Goal: Task Accomplishment & Management: Complete application form

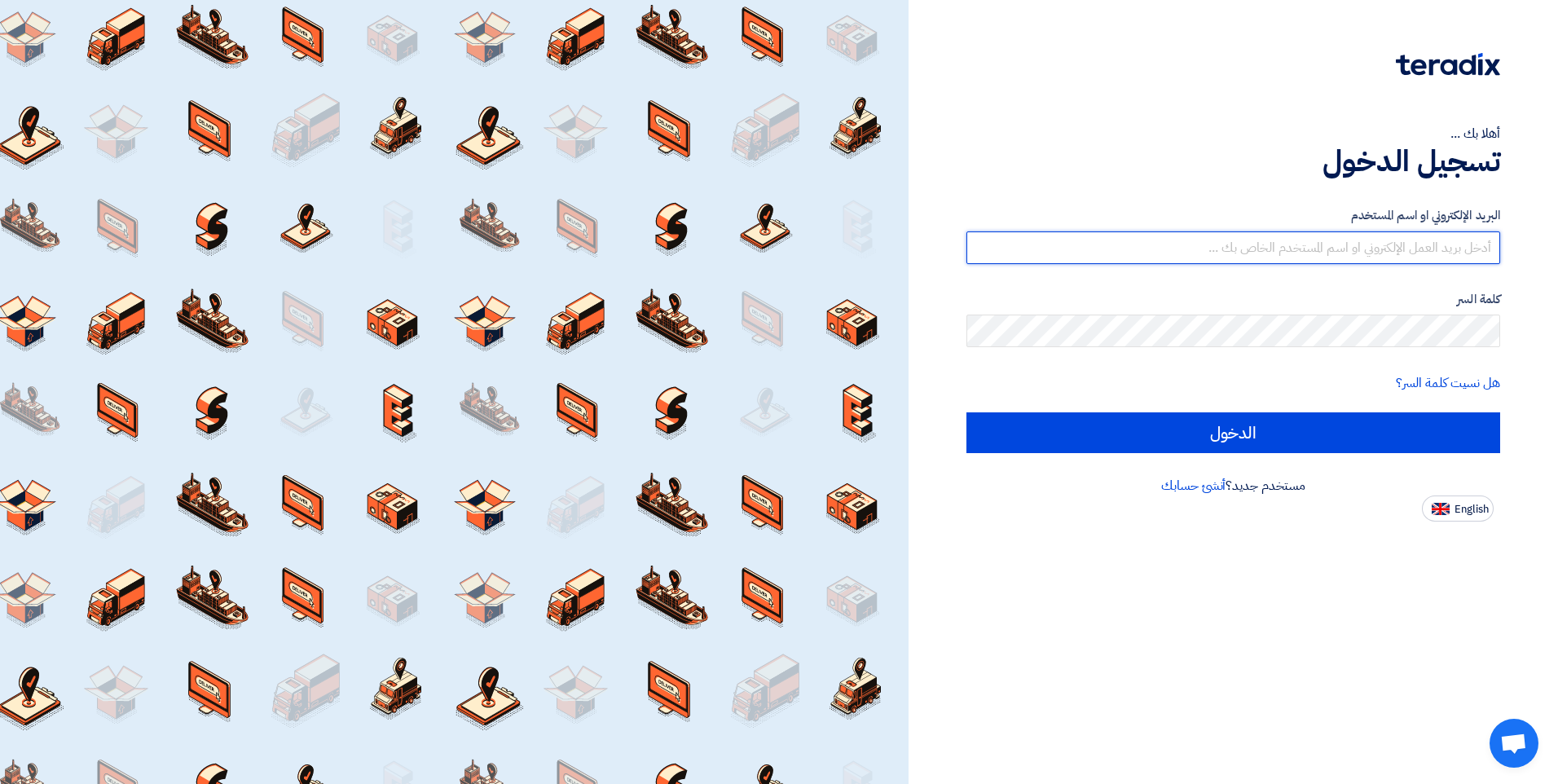
click at [1373, 243] on input "text" at bounding box center [1233, 247] width 534 height 33
click at [1329, 250] on input "text" at bounding box center [1233, 247] width 534 height 33
click at [1471, 258] on input "text" at bounding box center [1233, 247] width 534 height 33
click at [1046, 122] on div "أهلا بك ... تسجيل الدخول البريد الإلكتروني او اسم المستخدم كلمة السر هل نسيت كل…" at bounding box center [1234, 260] width 625 height 522
click at [1254, 117] on div "أهلا بك ... تسجيل الدخول البريد الإلكتروني او اسم المستخدم كلمة السر هل نسيت كل…" at bounding box center [1234, 260] width 625 height 522
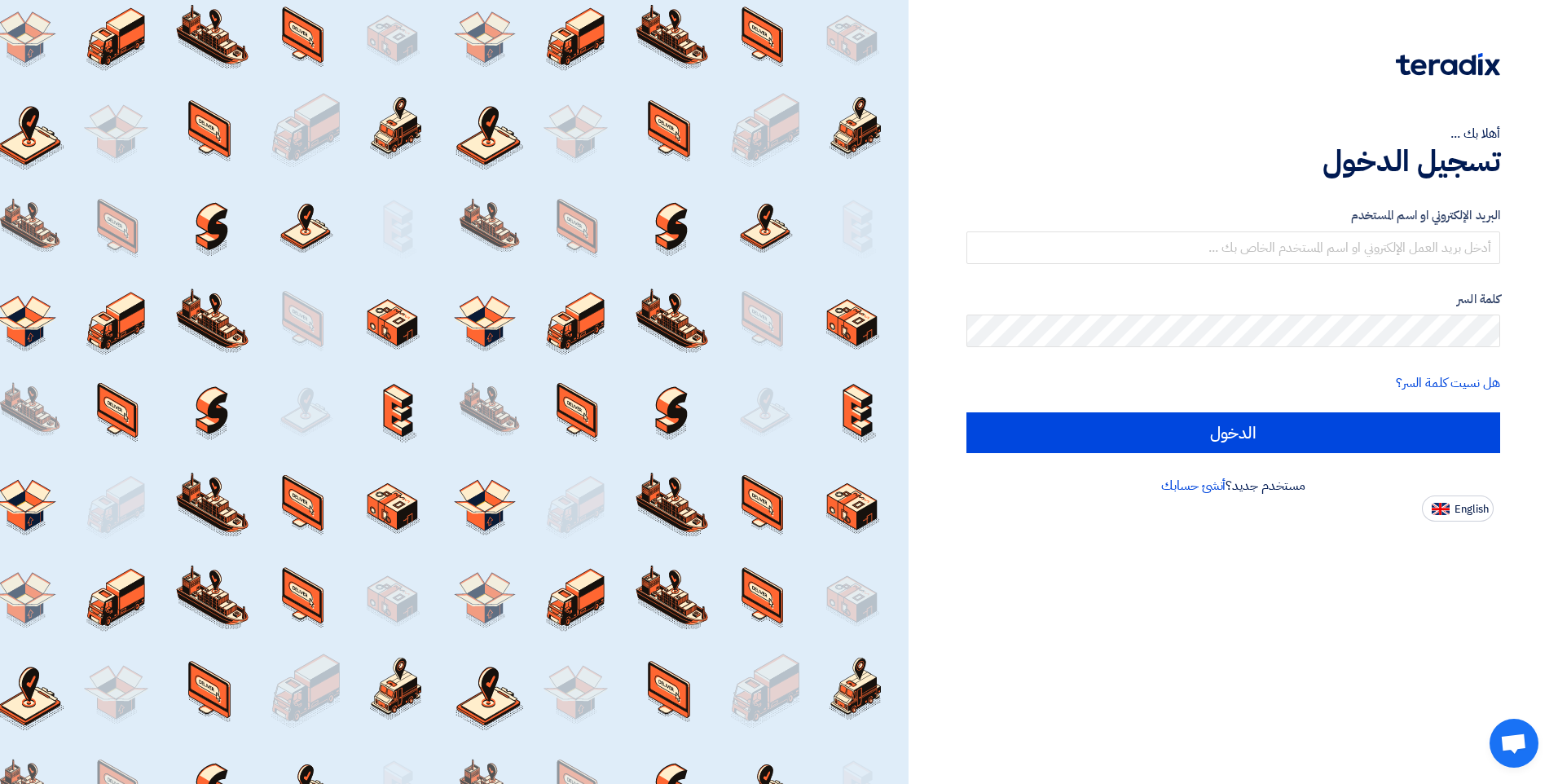
click at [1254, 117] on div "أهلا بك ... تسجيل الدخول البريد الإلكتروني او اسم المستخدم كلمة السر هل نسيت كل…" at bounding box center [1234, 260] width 625 height 522
click at [1418, 250] on input "text" at bounding box center [1233, 247] width 534 height 33
type input "ه"
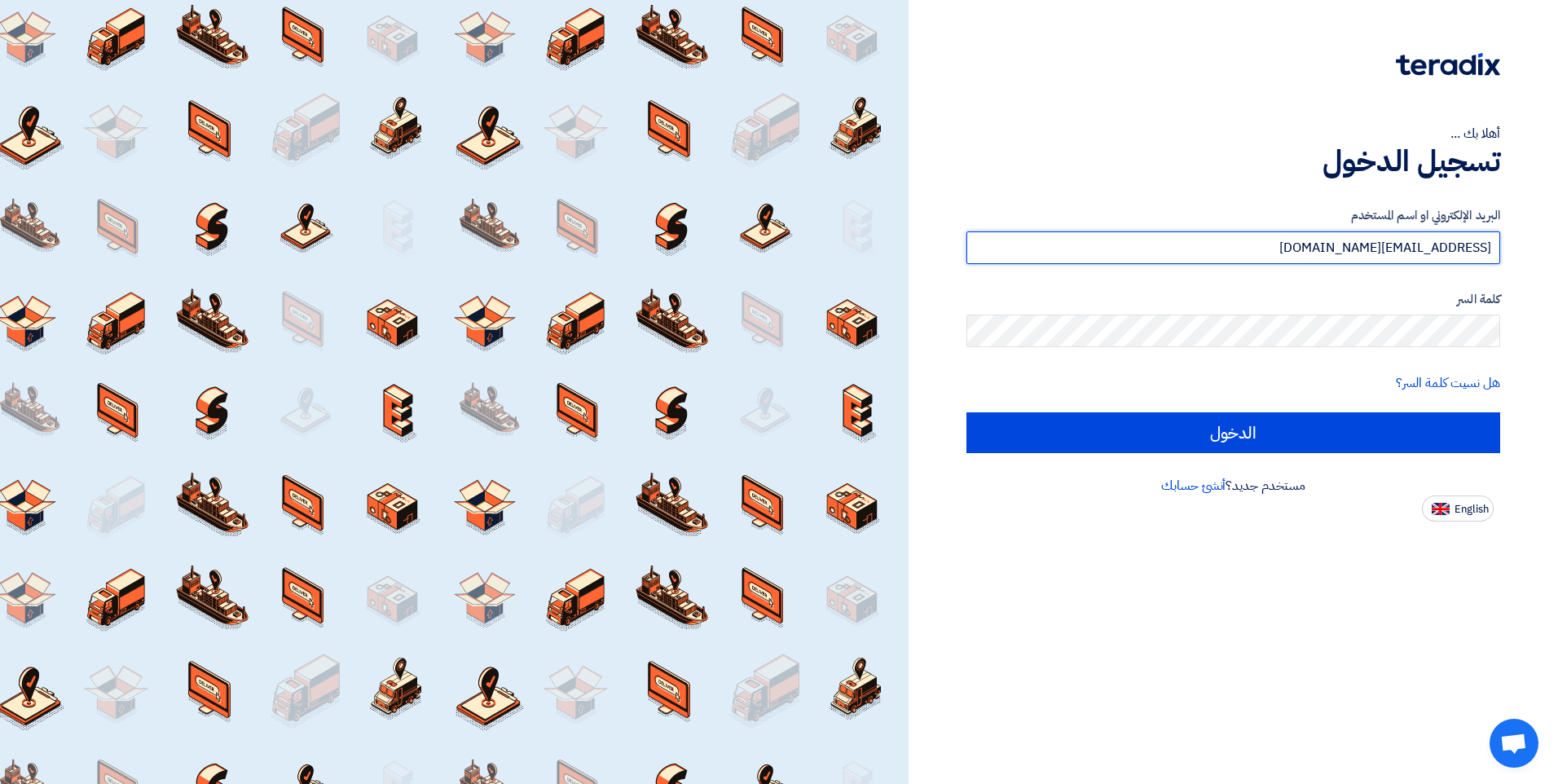
type input "info@multimedica.vet"
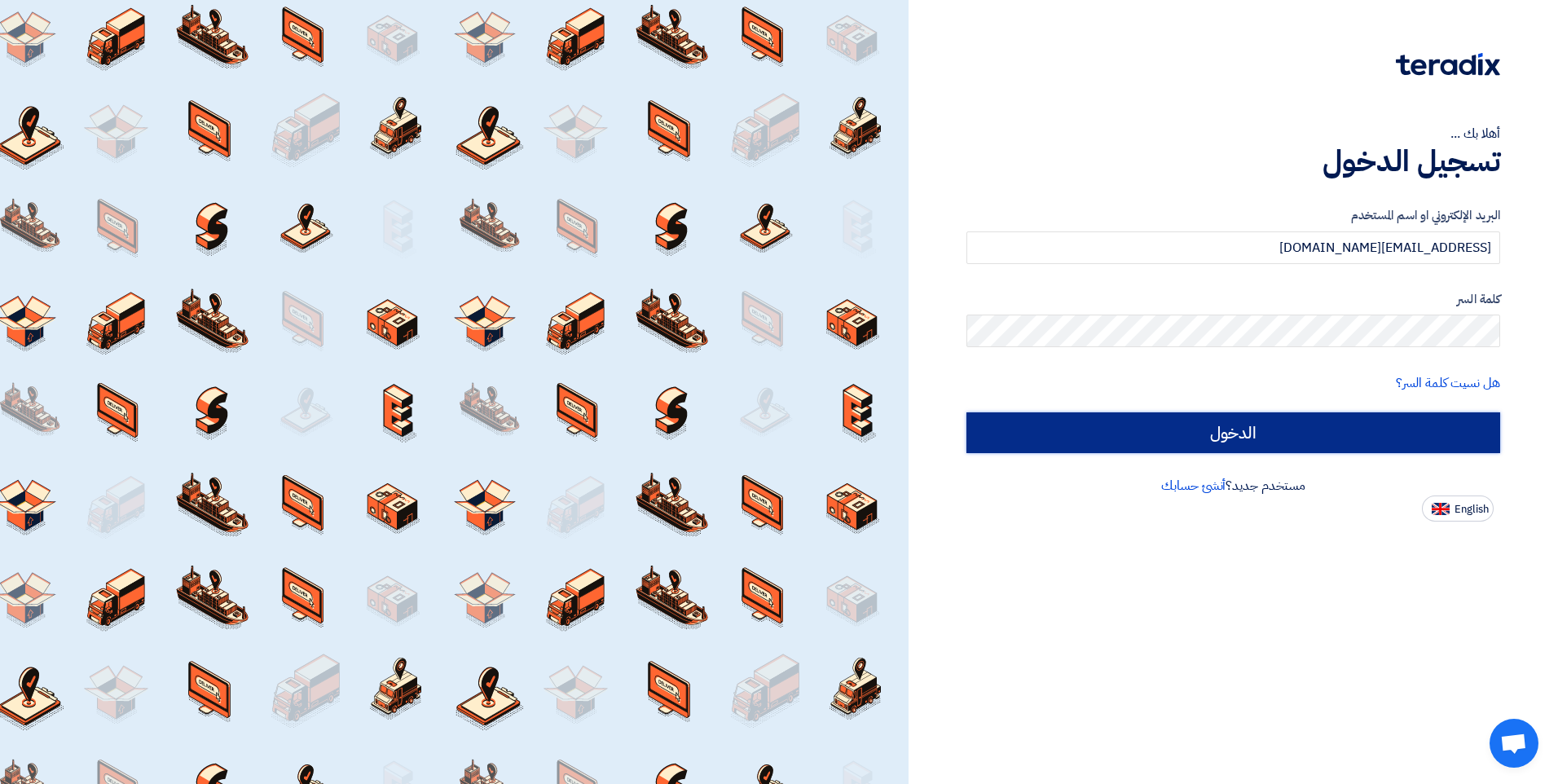
click at [1035, 426] on input "الدخول" at bounding box center [1233, 432] width 534 height 41
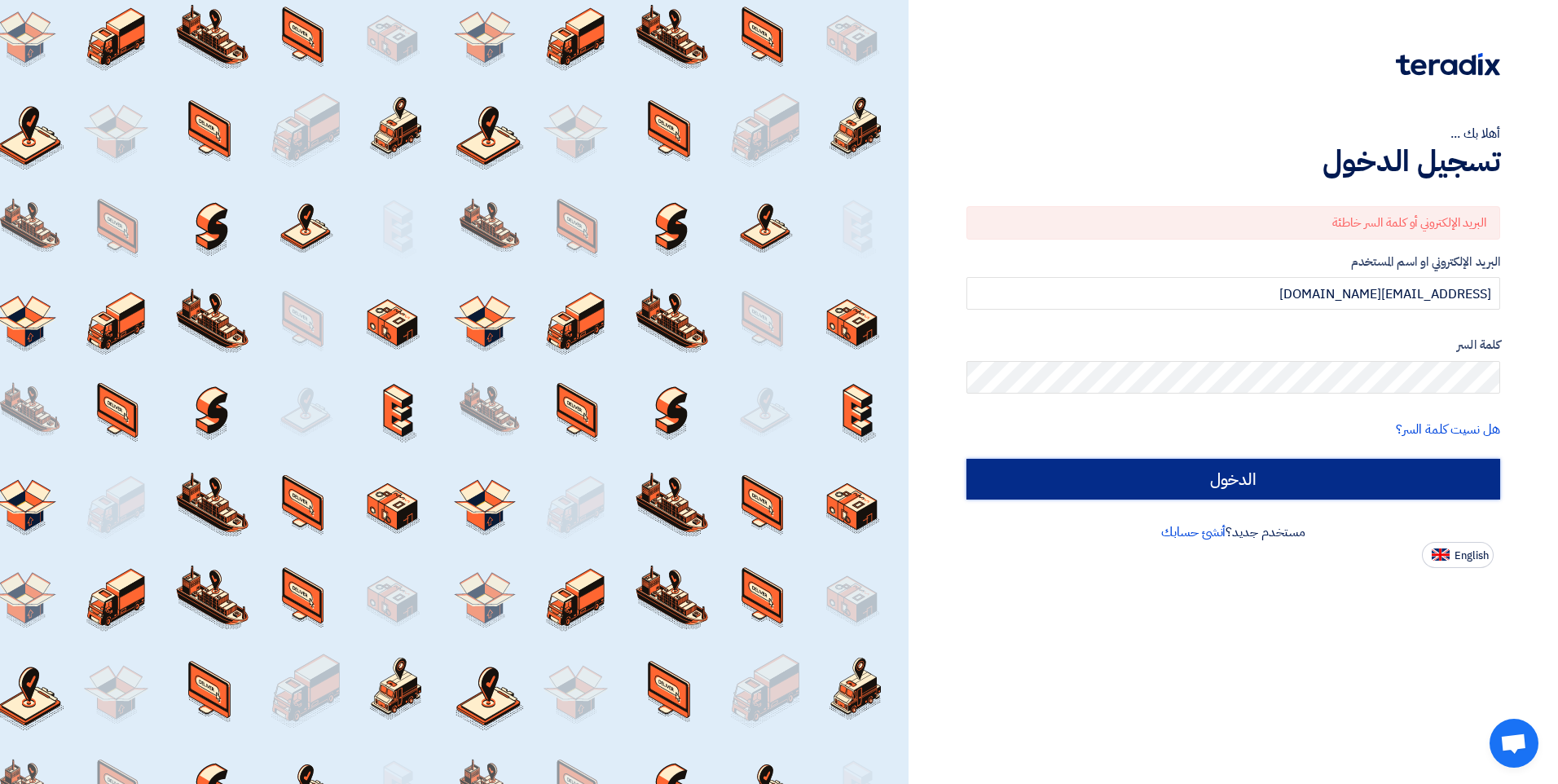
click at [1230, 473] on input "الدخول" at bounding box center [1233, 479] width 534 height 41
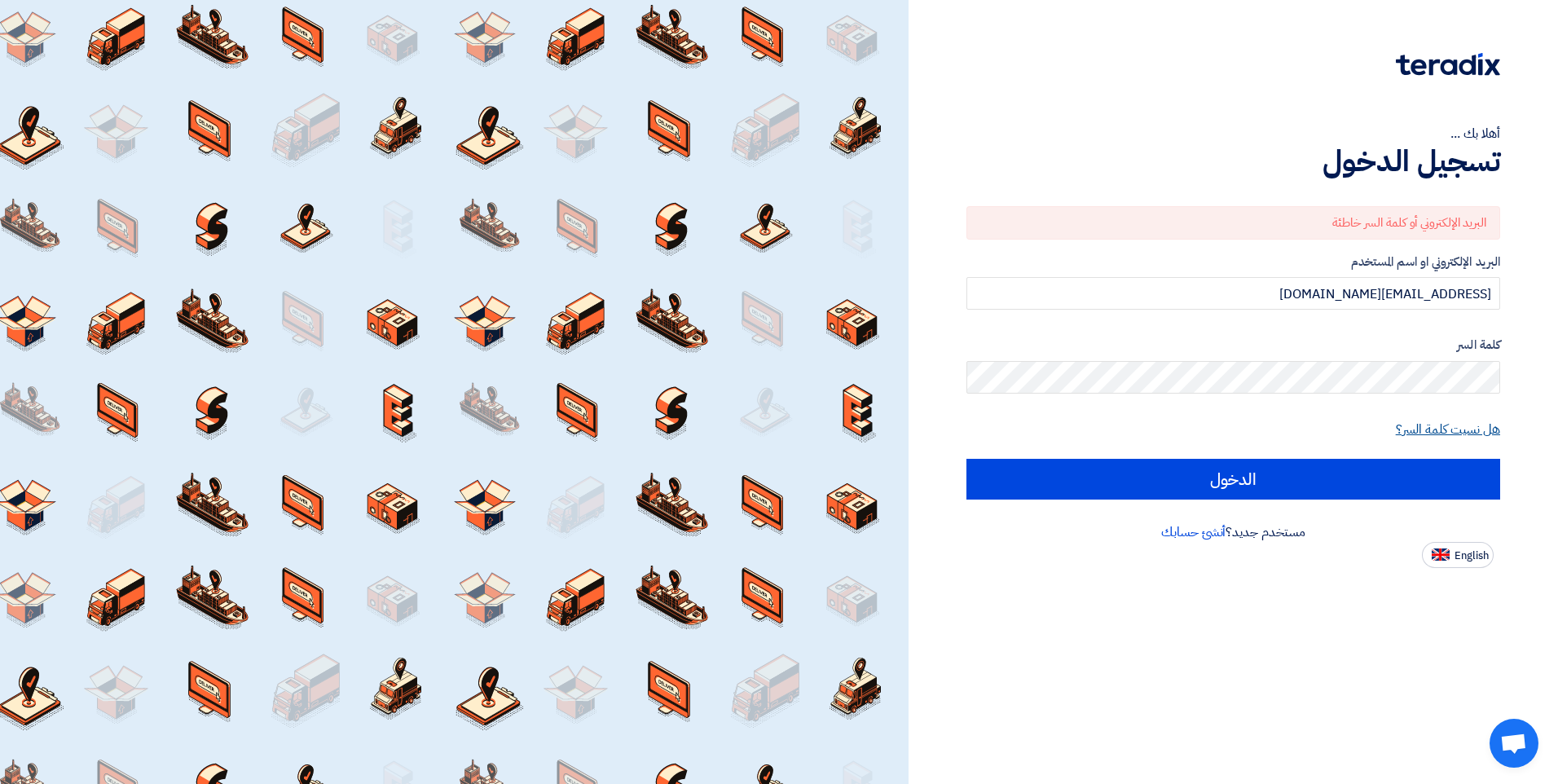
click at [1429, 427] on link "هل نسيت كلمة السر؟" at bounding box center [1448, 430] width 105 height 20
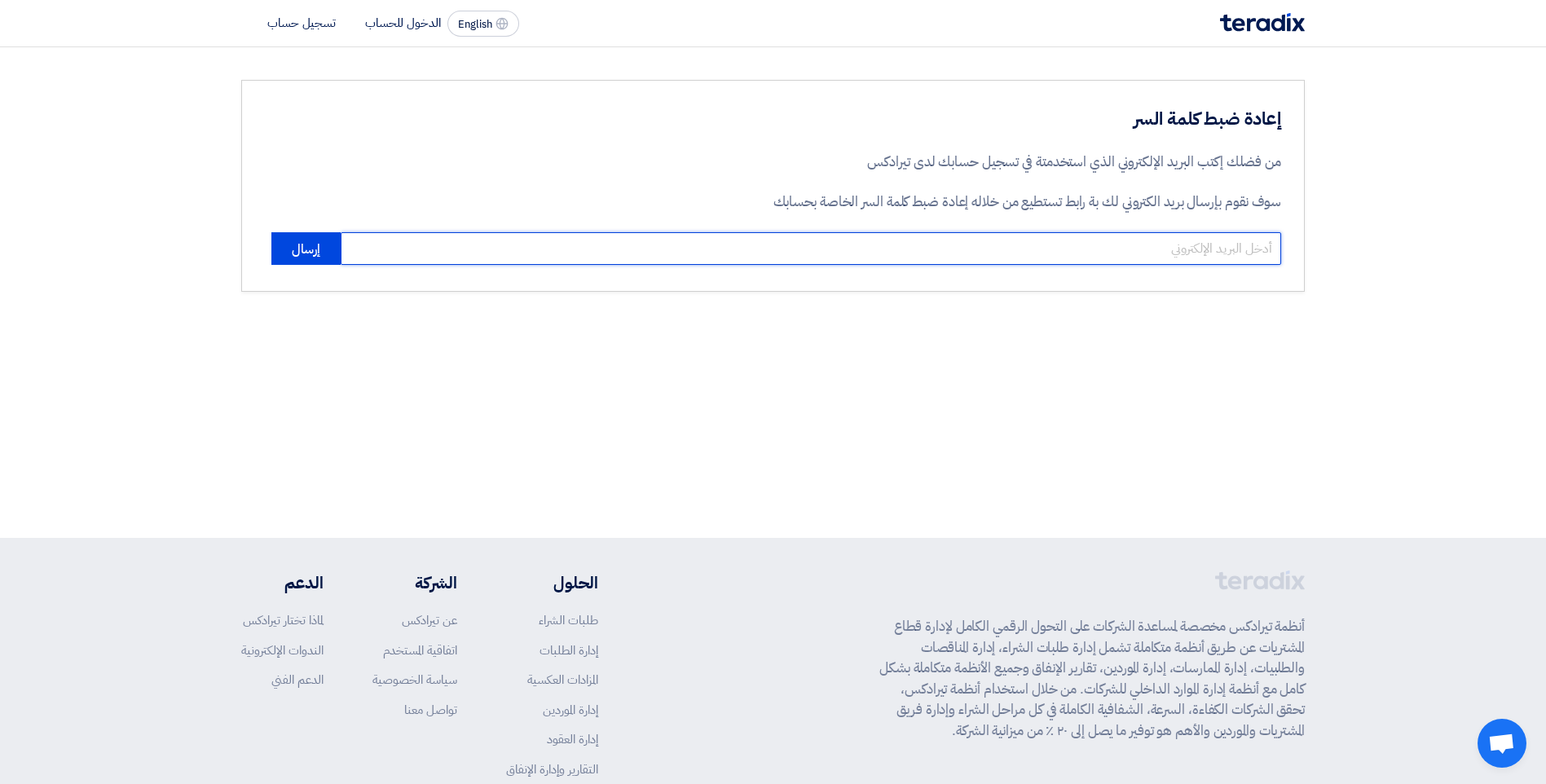
click at [1204, 253] on input "email" at bounding box center [810, 248] width 940 height 33
click at [1066, 238] on input "abdallah.hossam@multimedica.veti" at bounding box center [810, 248] width 940 height 33
type input "abdallah.hossam@multimedica.veti"
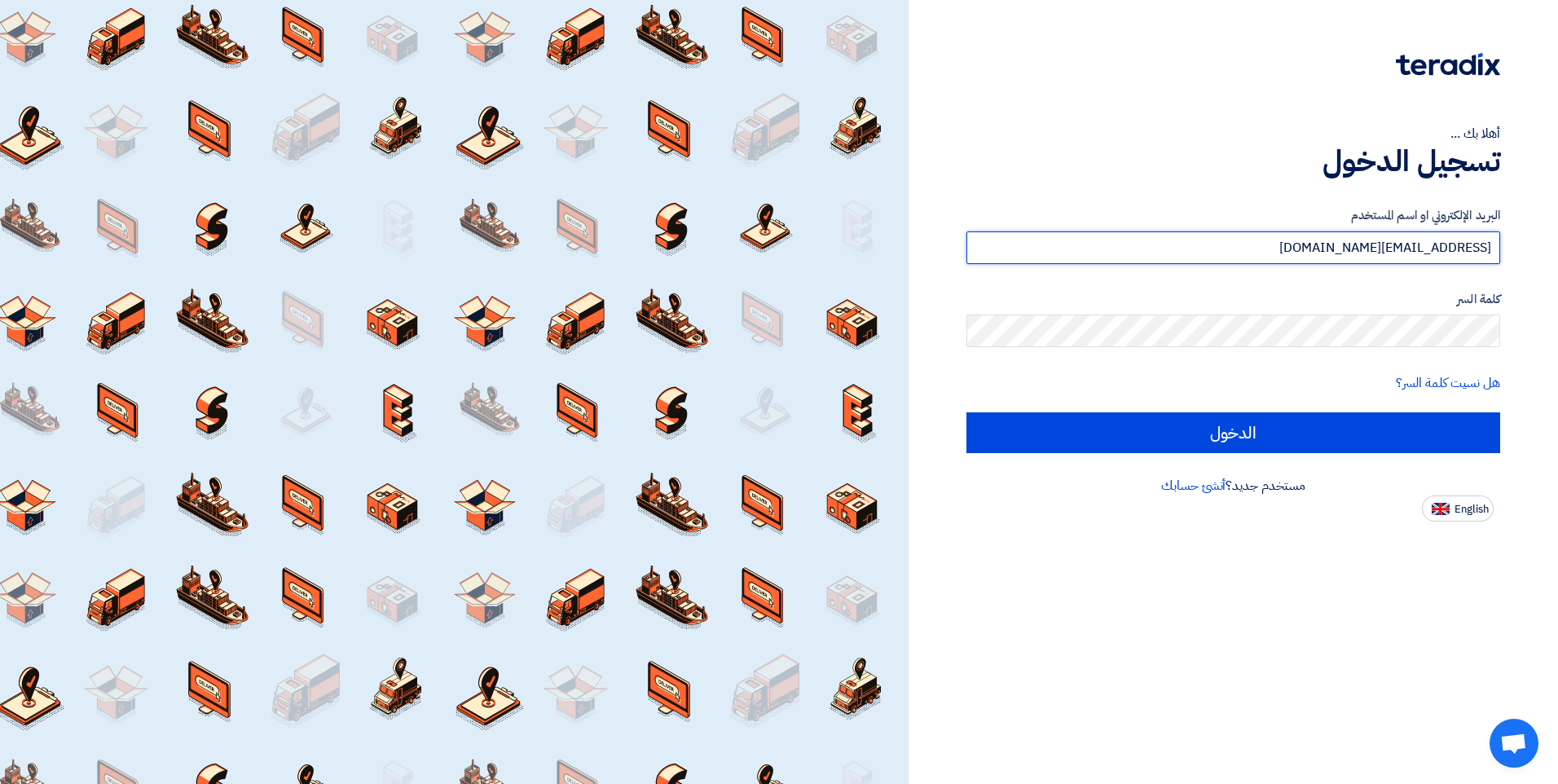
click at [1198, 255] on input "[EMAIL_ADDRESS][DOMAIN_NAME]" at bounding box center [1233, 247] width 534 height 33
type input "vet"
click at [1494, 250] on input "vet" at bounding box center [1233, 247] width 534 height 33
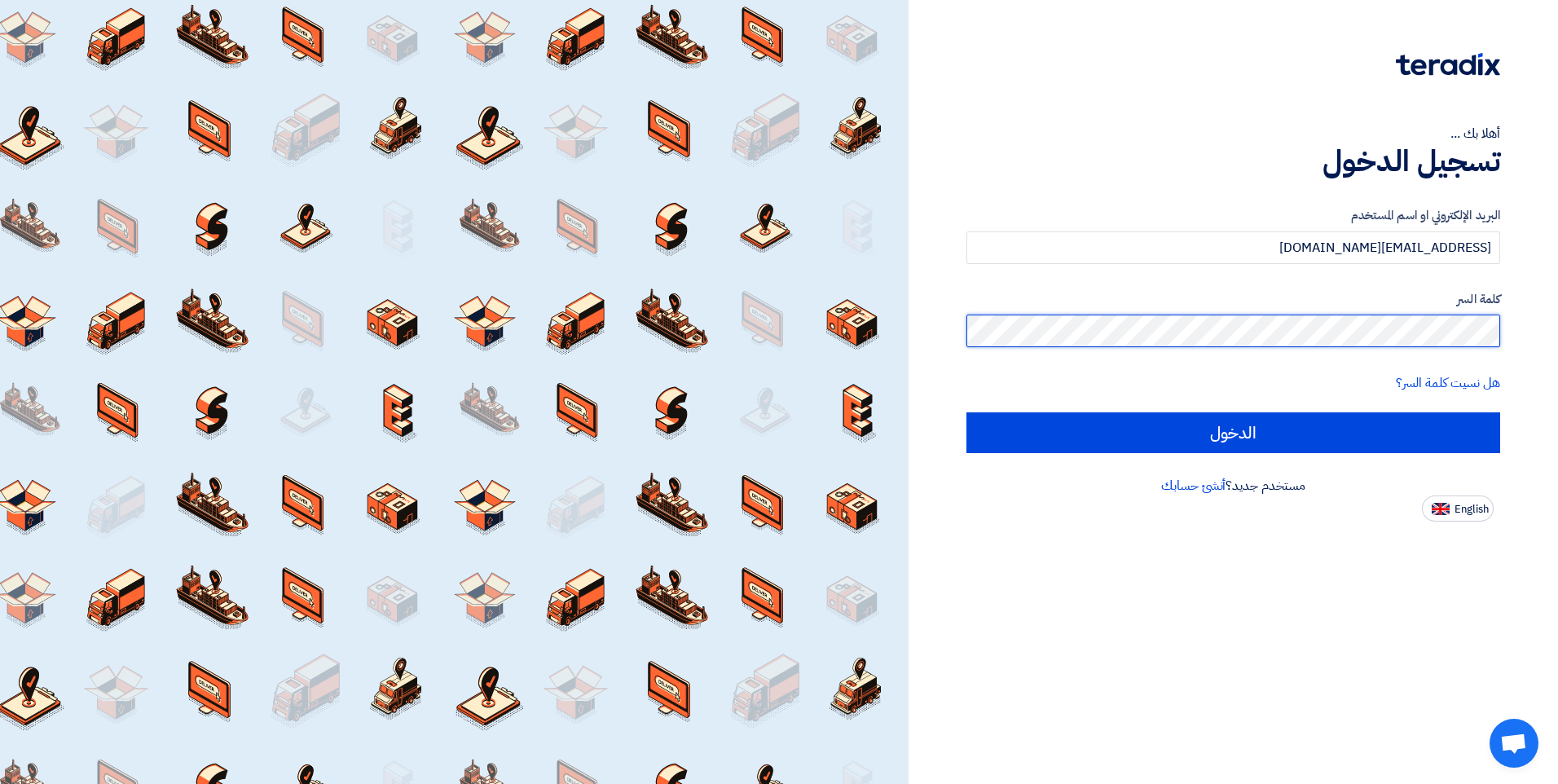
click at [966, 412] on input "الدخول" at bounding box center [1233, 432] width 534 height 41
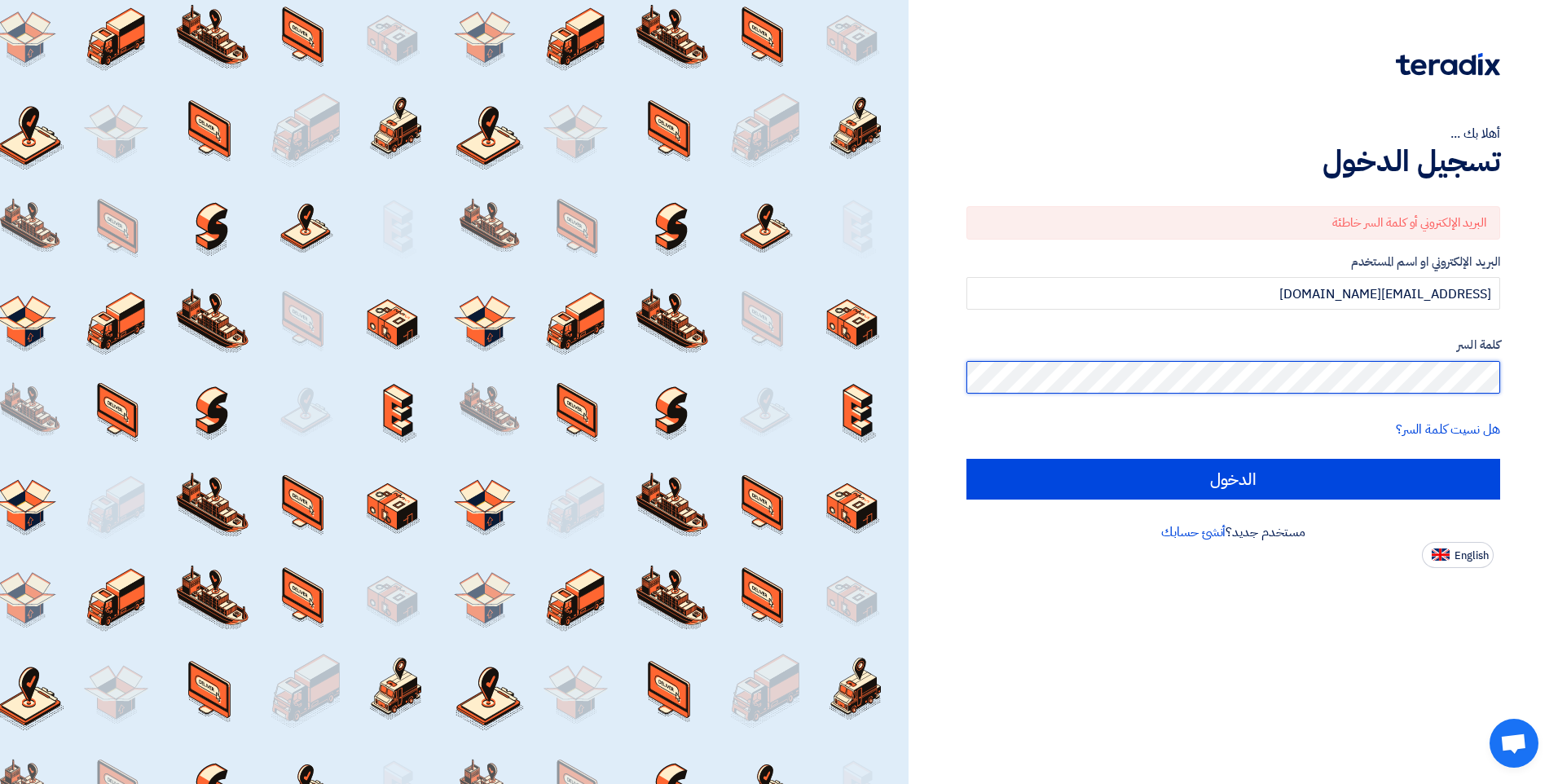
click at [966, 459] on input "الدخول" at bounding box center [1233, 479] width 534 height 41
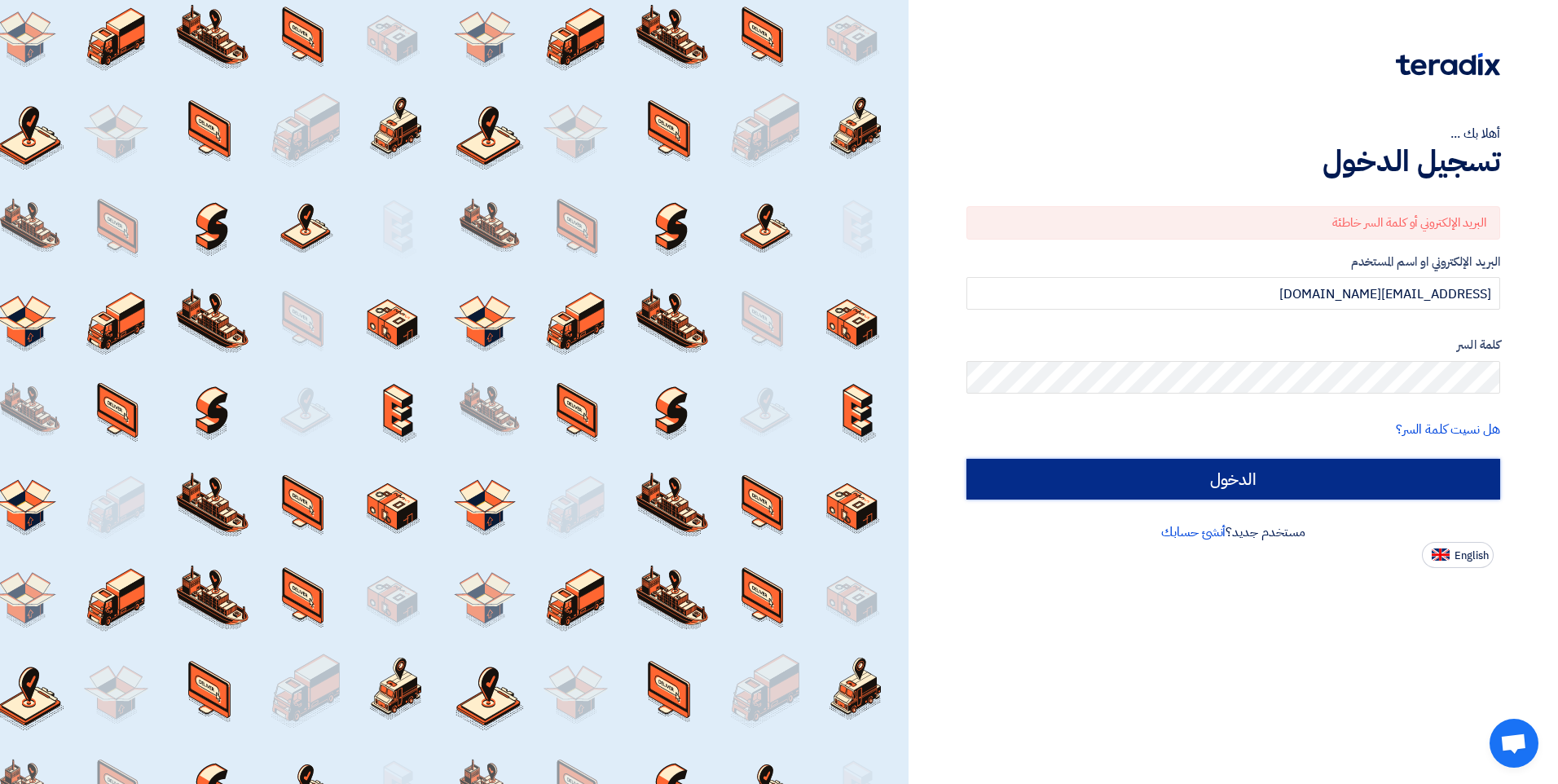
click at [1125, 490] on input "الدخول" at bounding box center [1233, 479] width 534 height 41
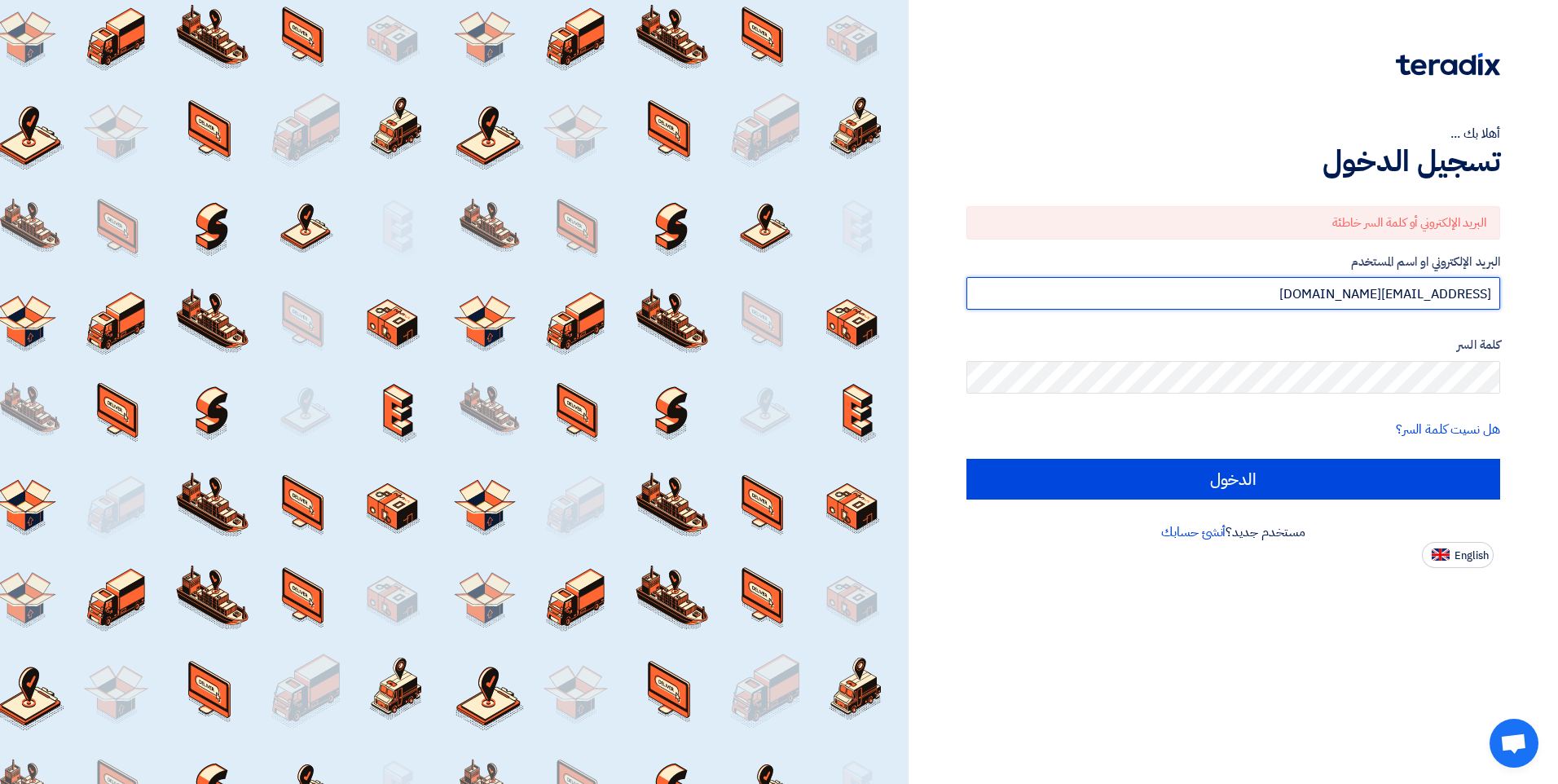
click at [1397, 291] on input "[EMAIL_ADDRESS][DOMAIN_NAME]" at bounding box center [1233, 293] width 534 height 33
click at [1329, 296] on input "[EMAIL_ADDRESS][DOMAIN_NAME]" at bounding box center [1233, 293] width 534 height 33
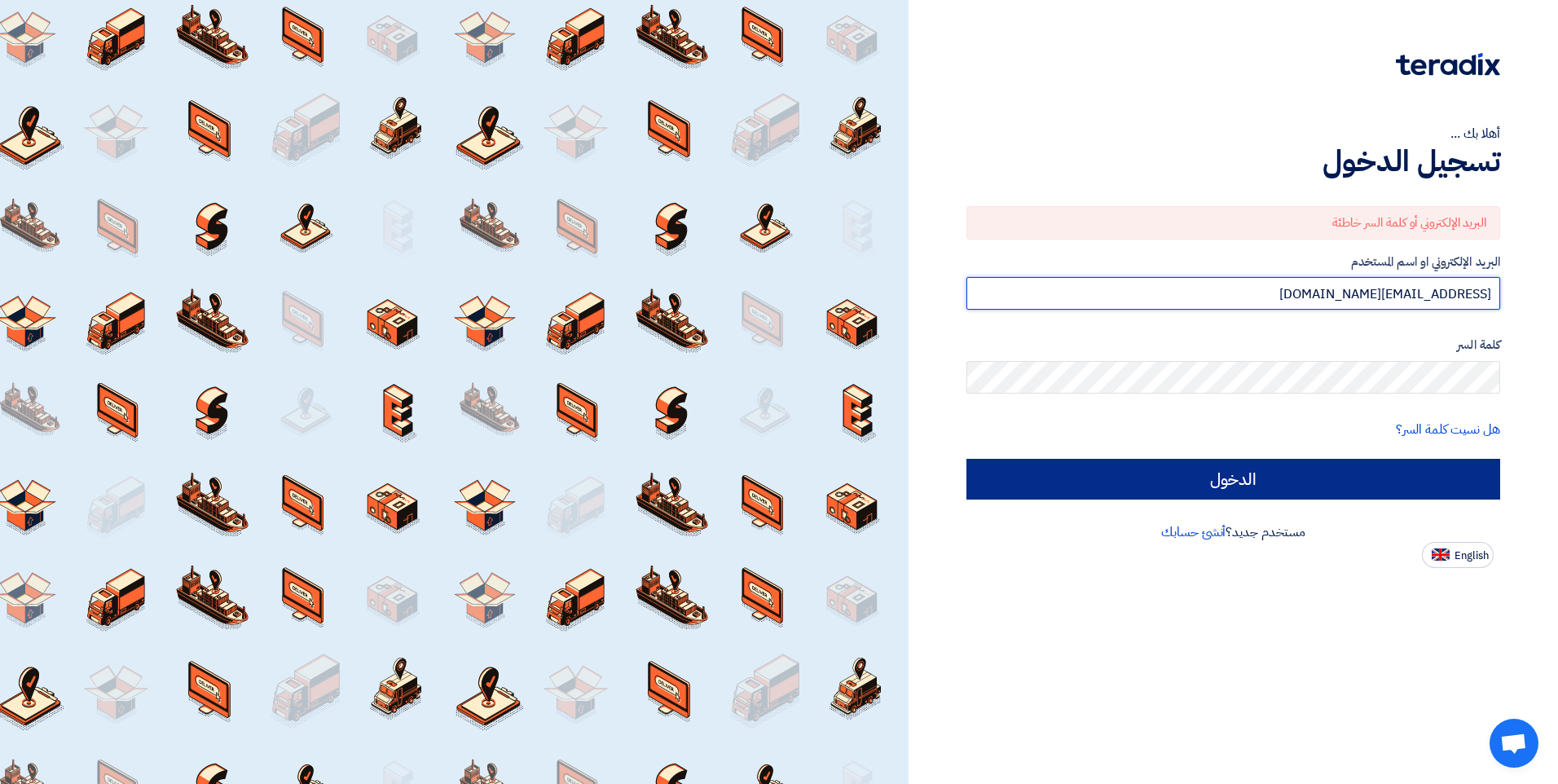
type input "[EMAIL_ADDRESS][DOMAIN_NAME]"
click at [1211, 479] on input "الدخول" at bounding box center [1233, 479] width 534 height 41
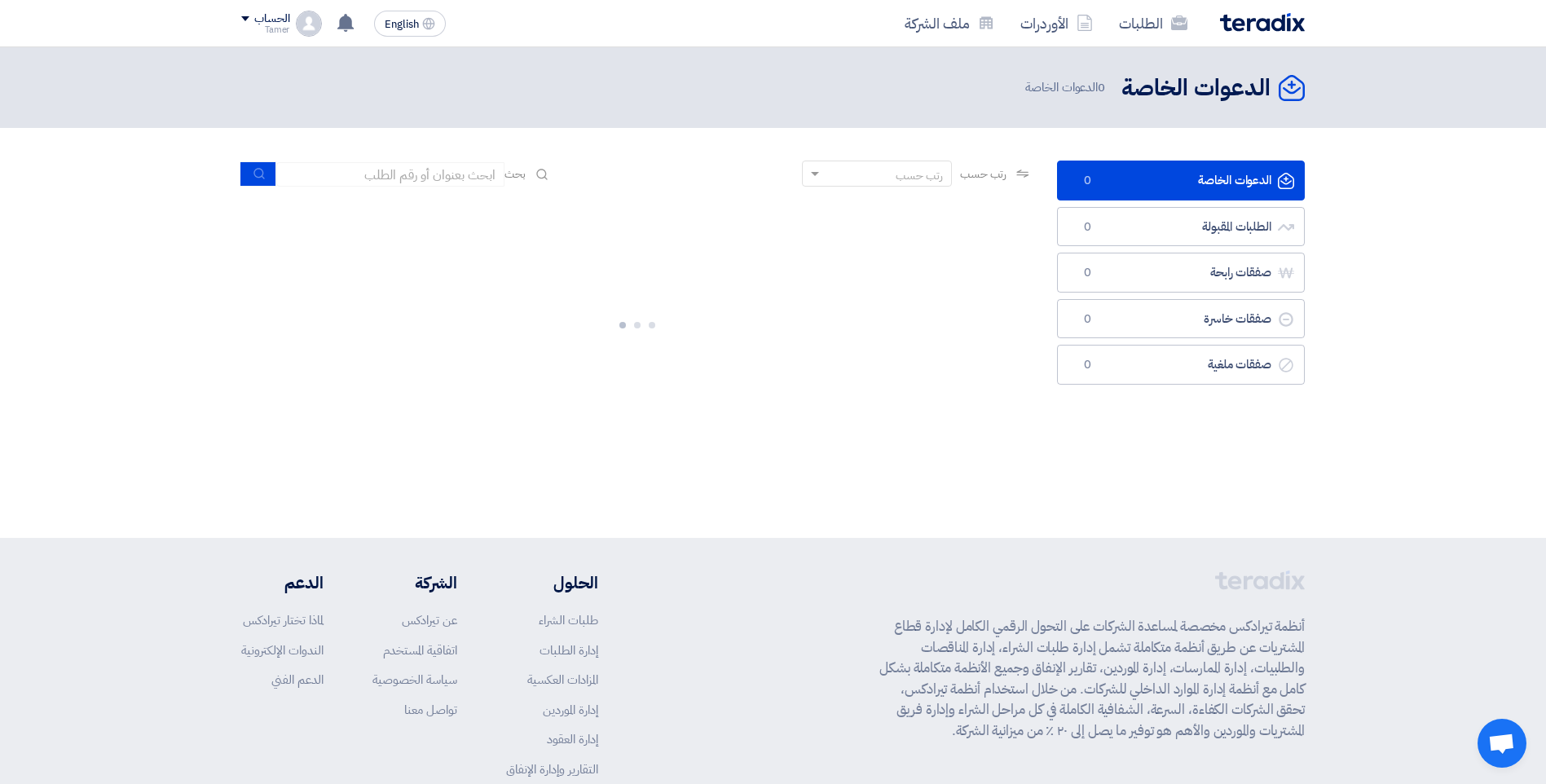
click at [1043, 369] on div at bounding box center [636, 321] width 815 height 244
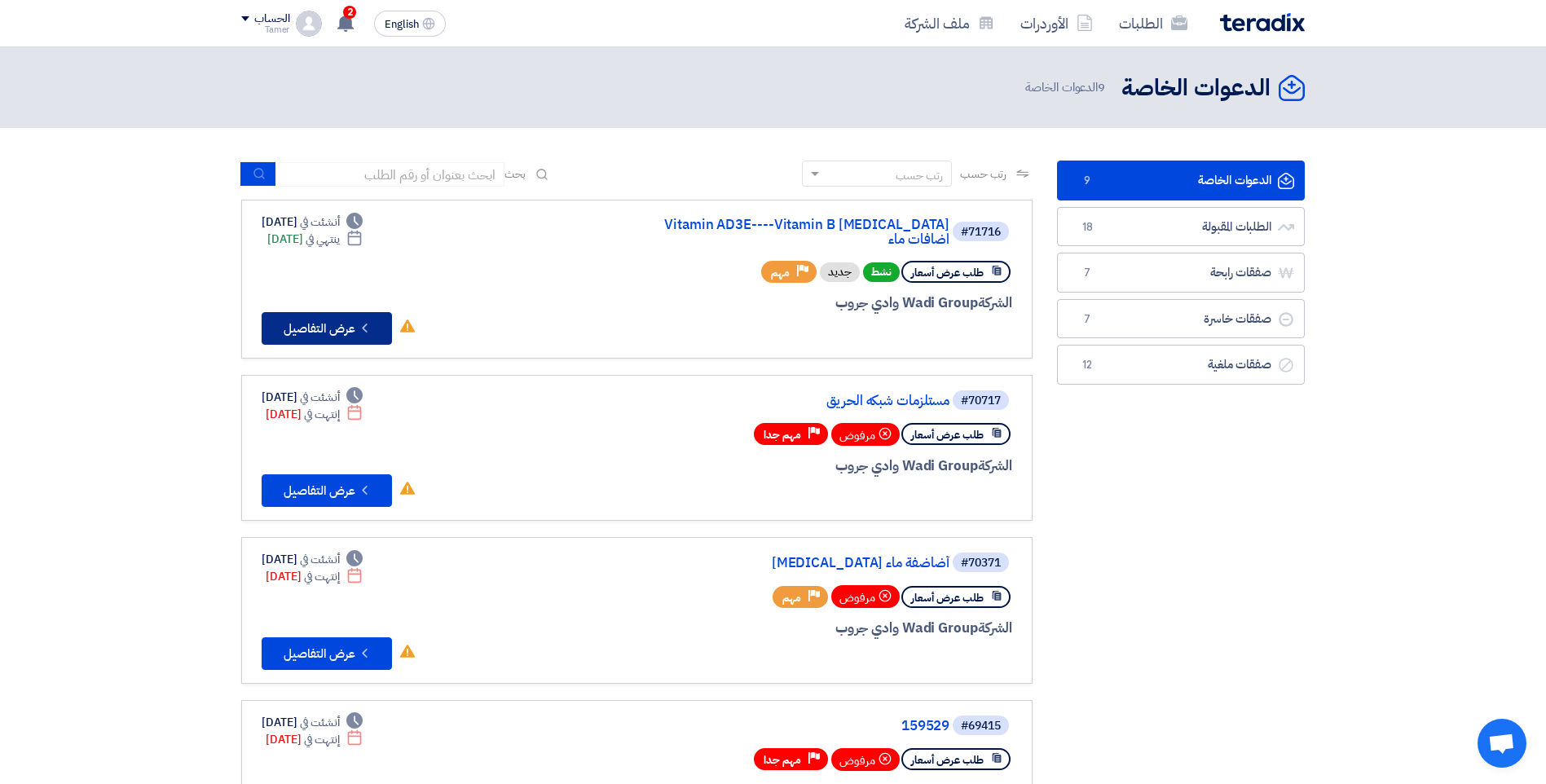
click at [362, 320] on icon "Check details" at bounding box center [365, 328] width 16 height 16
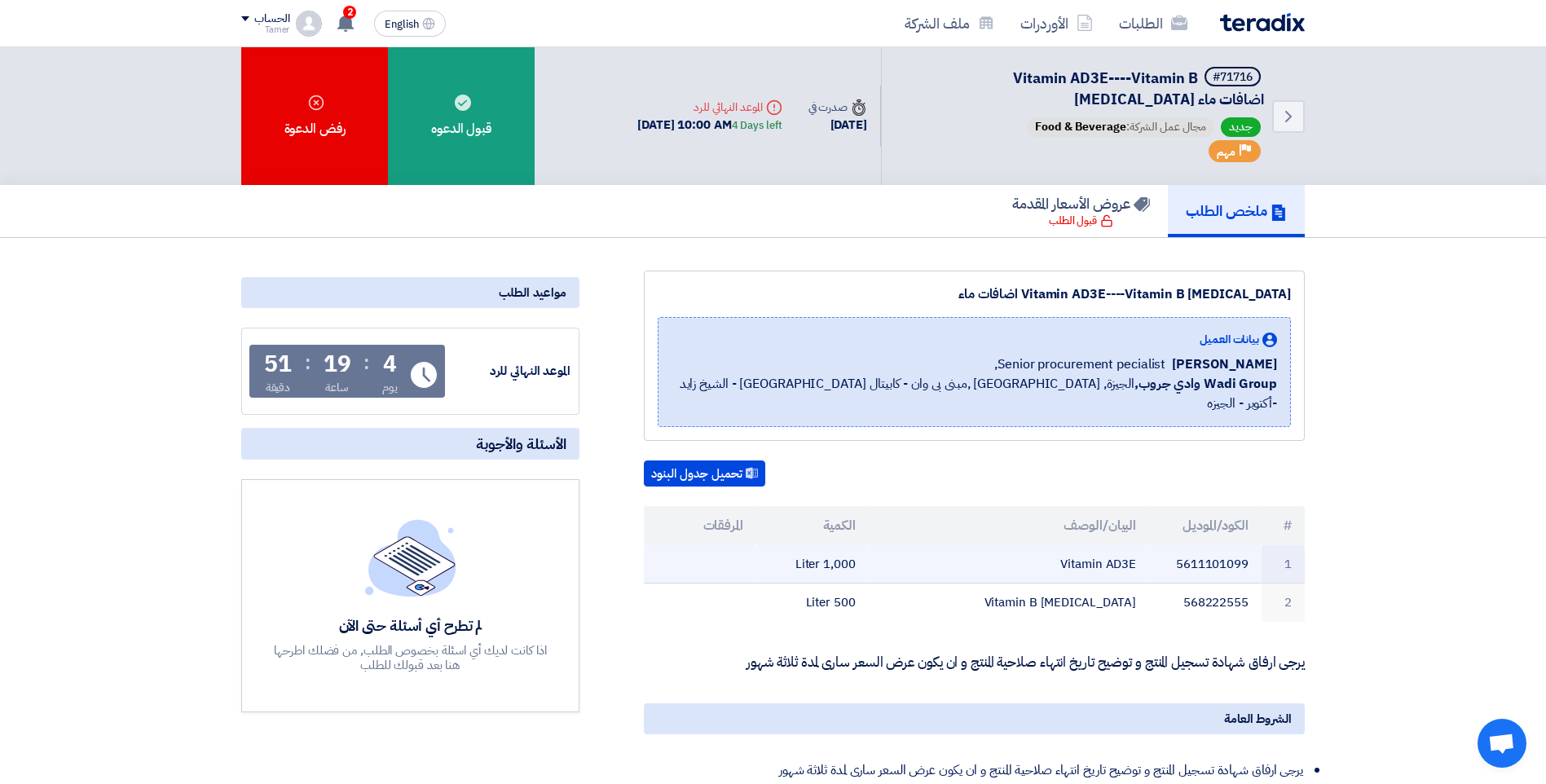
click at [1148, 545] on td "Vitamin AD3E" at bounding box center [1009, 564] width 281 height 38
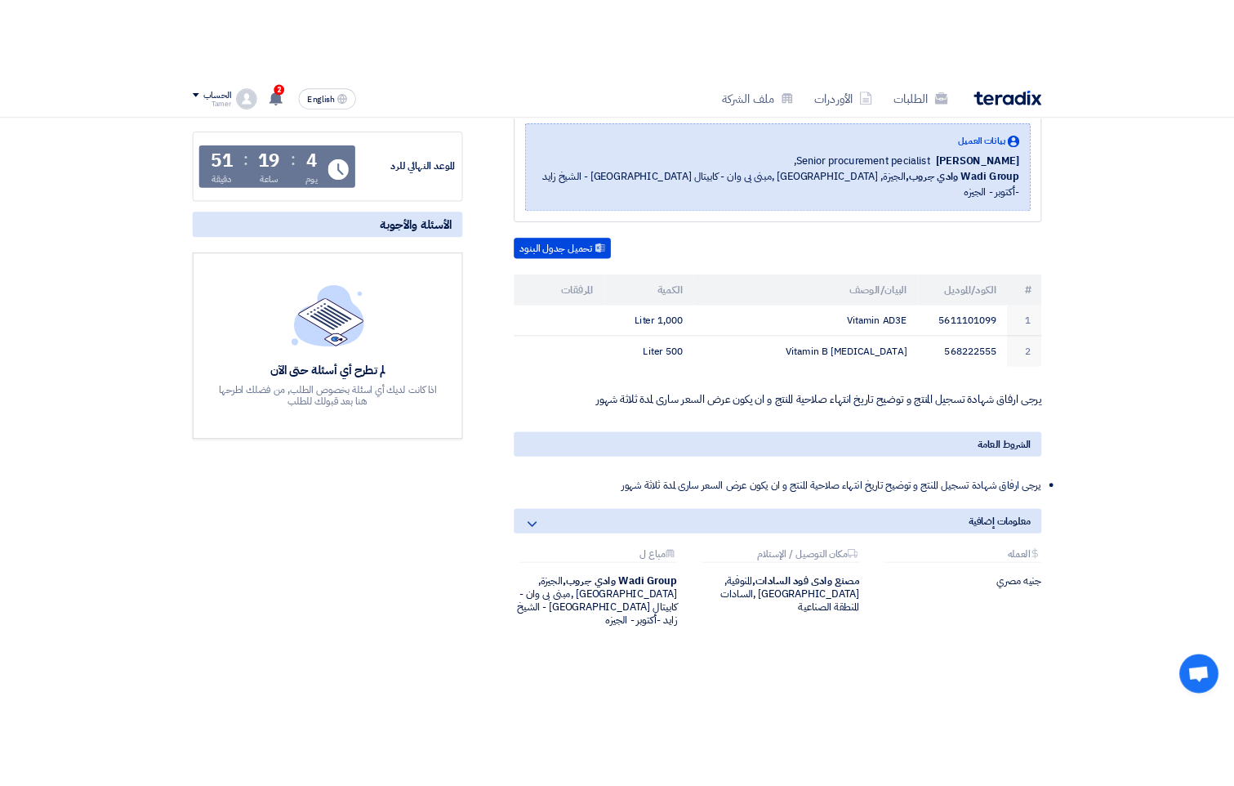
scroll to position [265, 0]
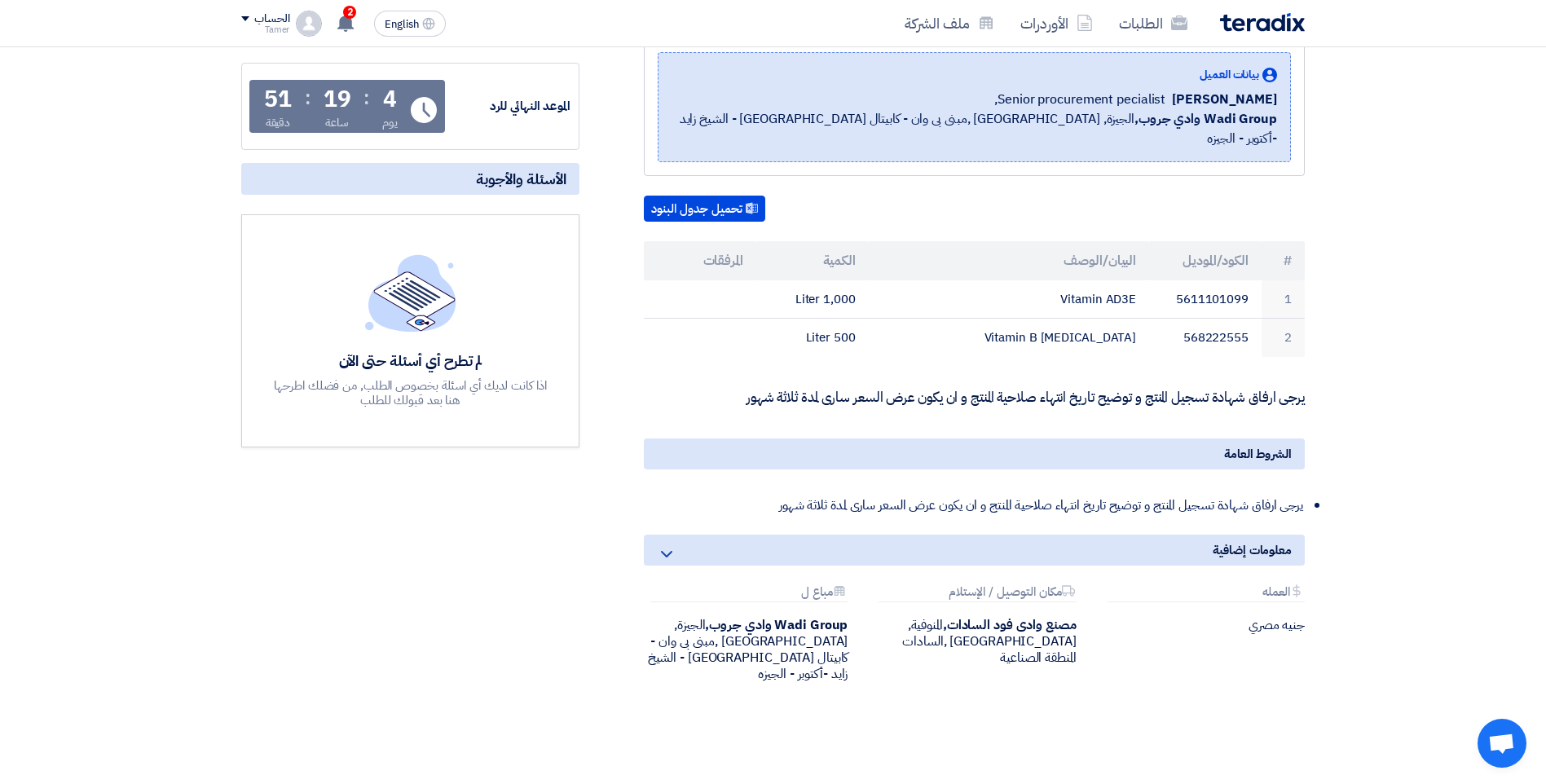
click at [1009, 340] on div "Vitamin AD3E----Vitamin B [MEDICAL_DATA] اضافات ماء بيانات العميل [PERSON_NAME]…" at bounding box center [954, 363] width 726 height 715
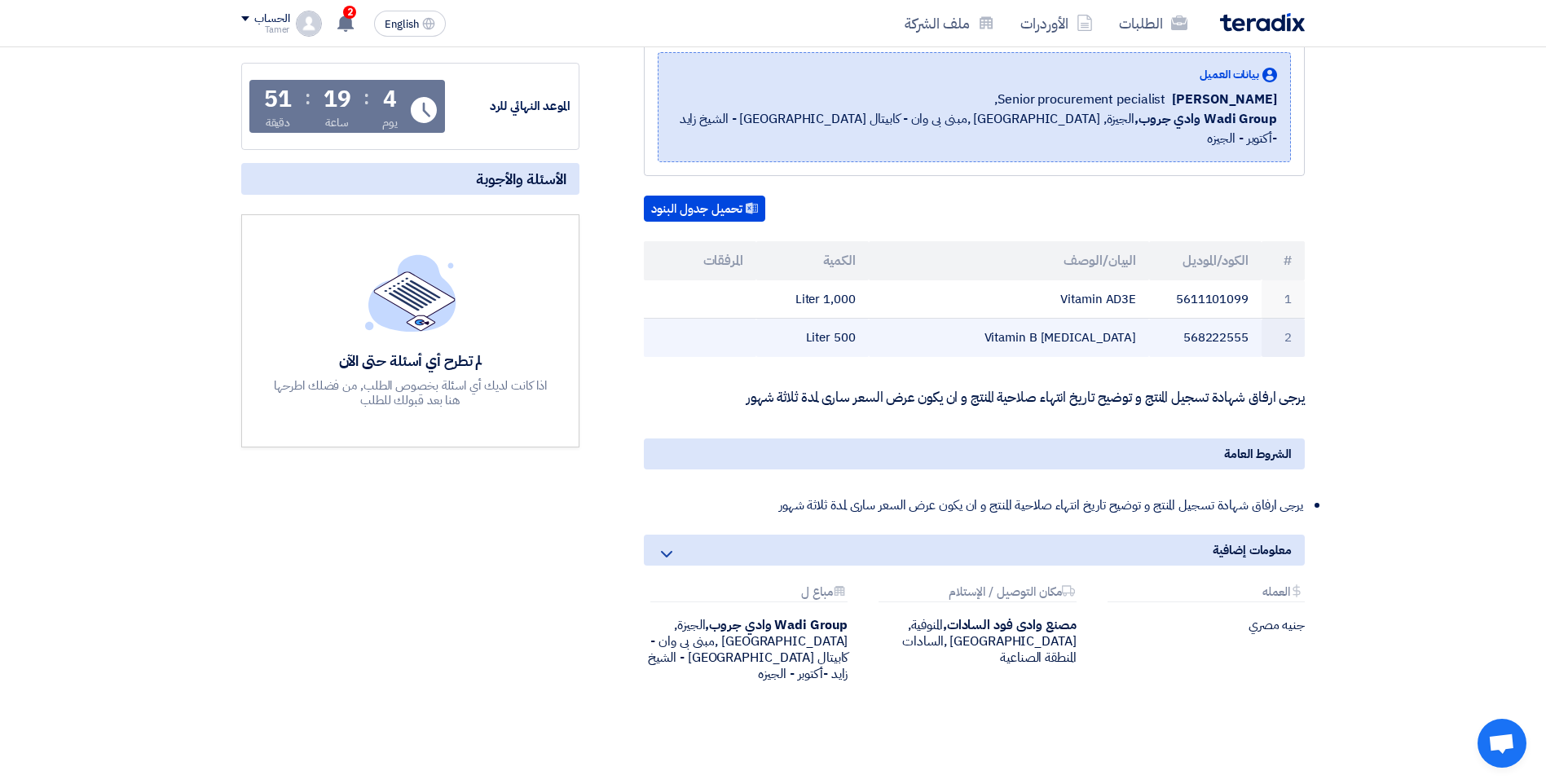
click at [1015, 336] on td "Vitamin B [MEDICAL_DATA]" at bounding box center [1009, 337] width 281 height 38
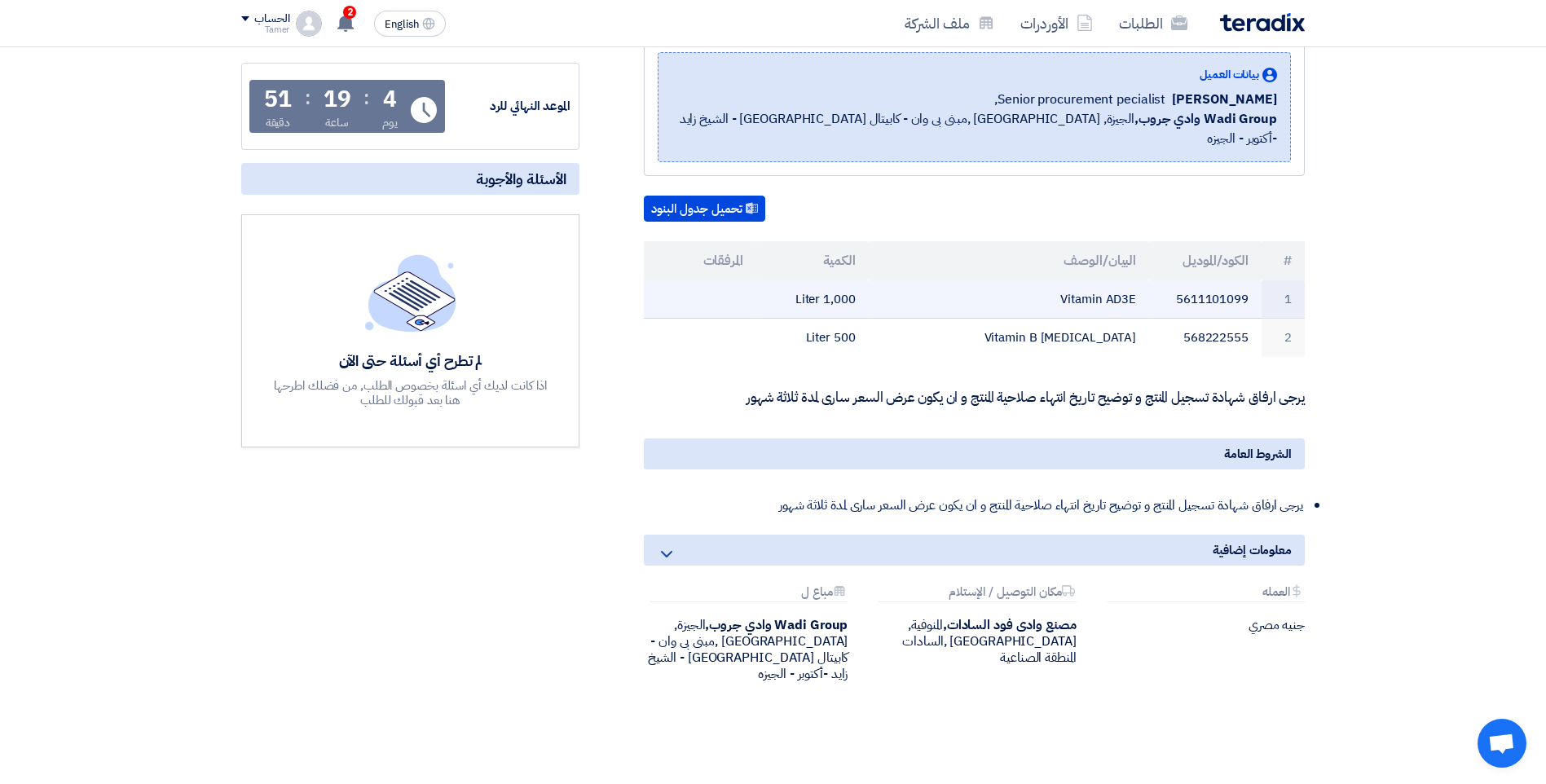
click at [1143, 288] on td "Vitamin AD3E" at bounding box center [1009, 299] width 281 height 38
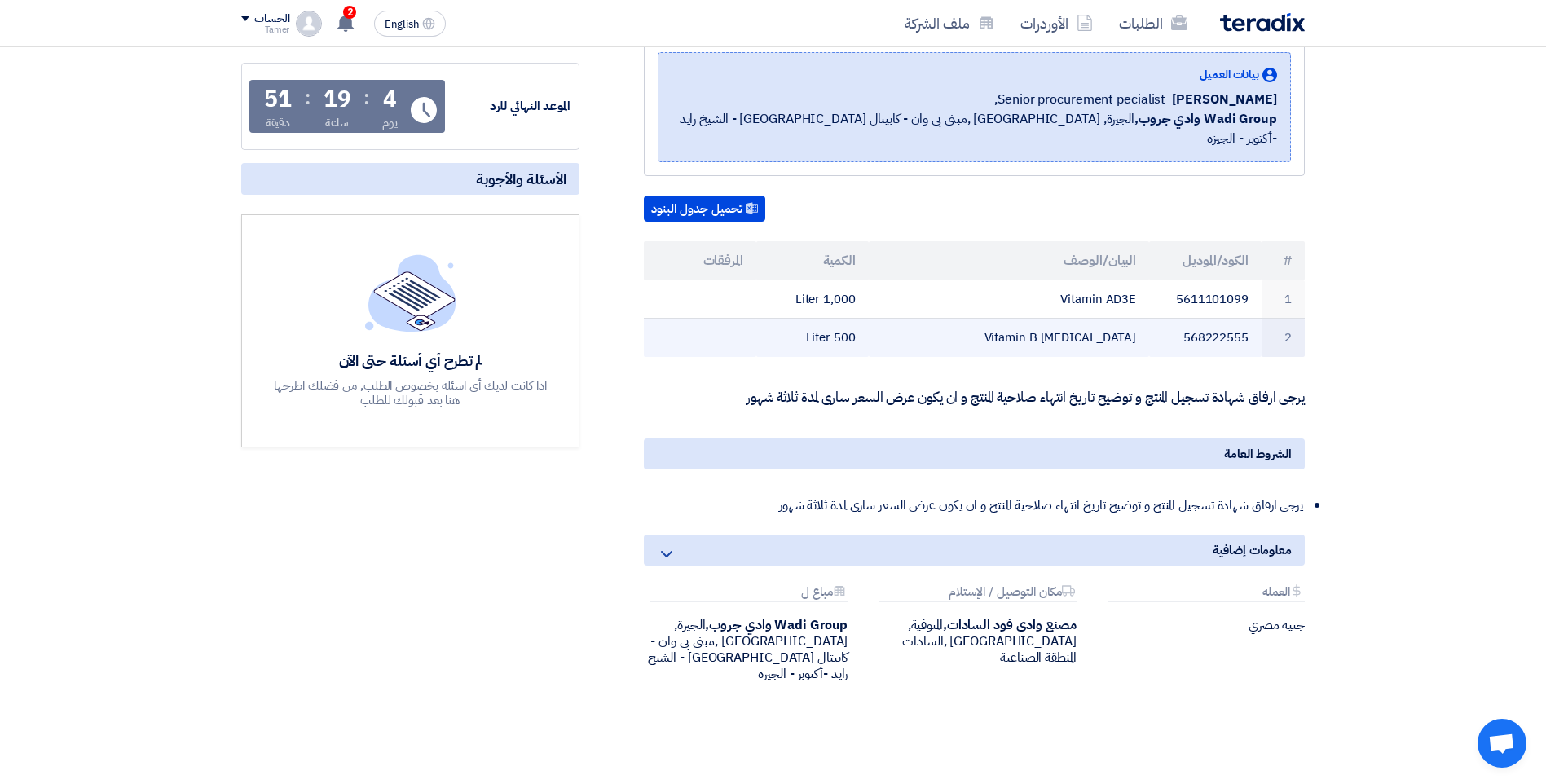
click at [1151, 319] on td "568222555" at bounding box center [1205, 337] width 113 height 38
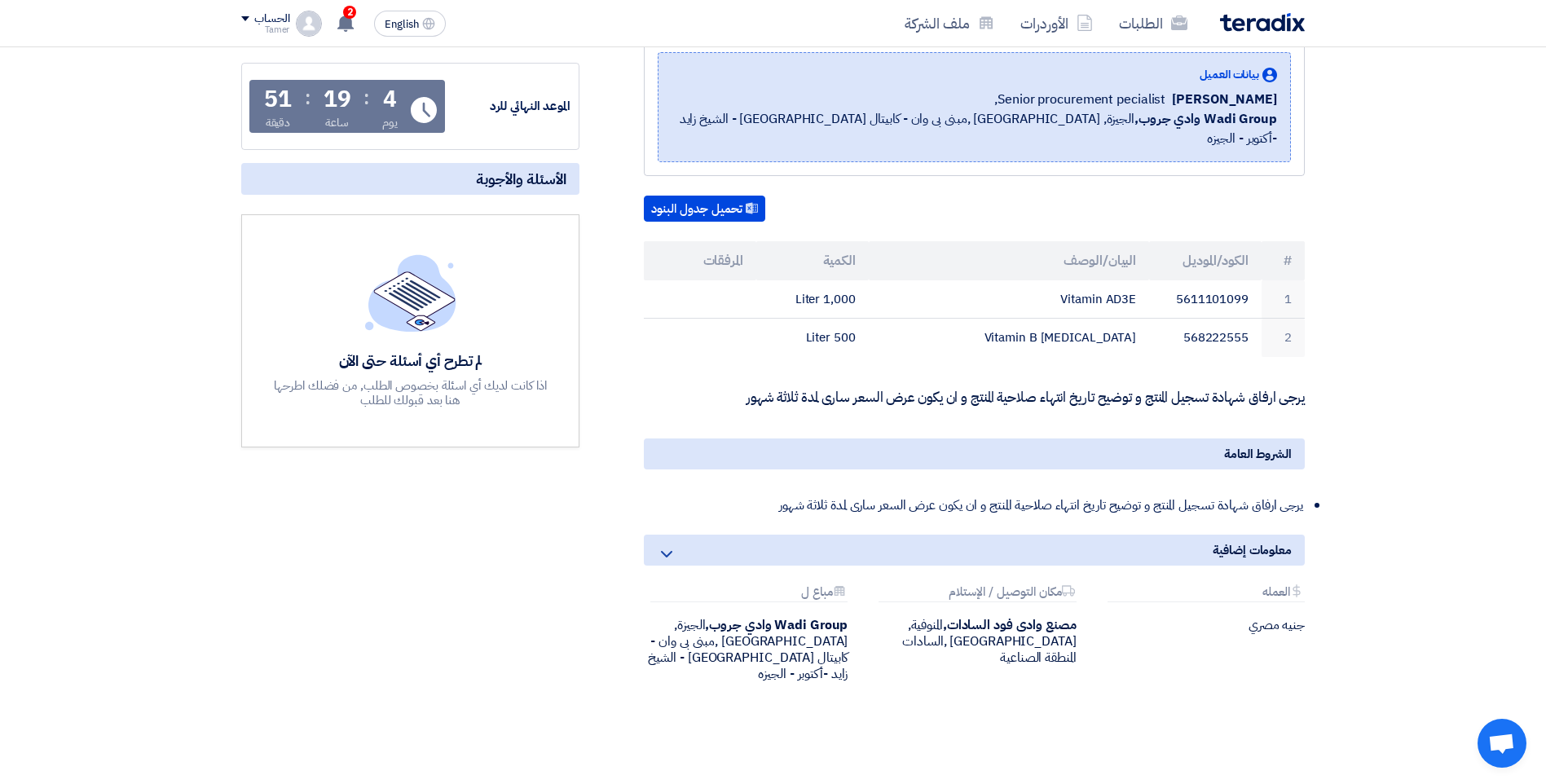
click at [667, 544] on icon at bounding box center [667, 554] width 20 height 20
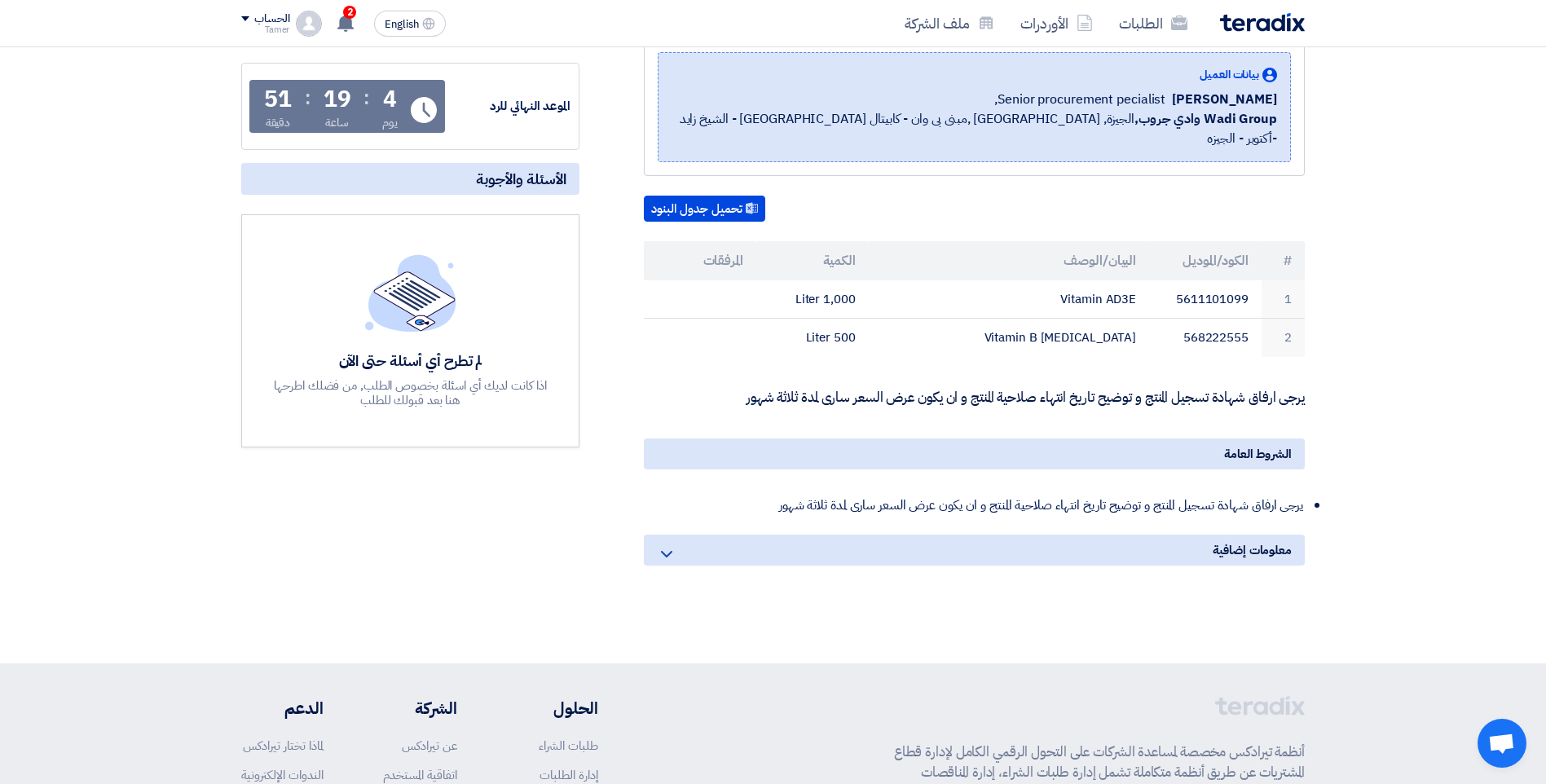
click at [667, 544] on icon at bounding box center [667, 554] width 20 height 20
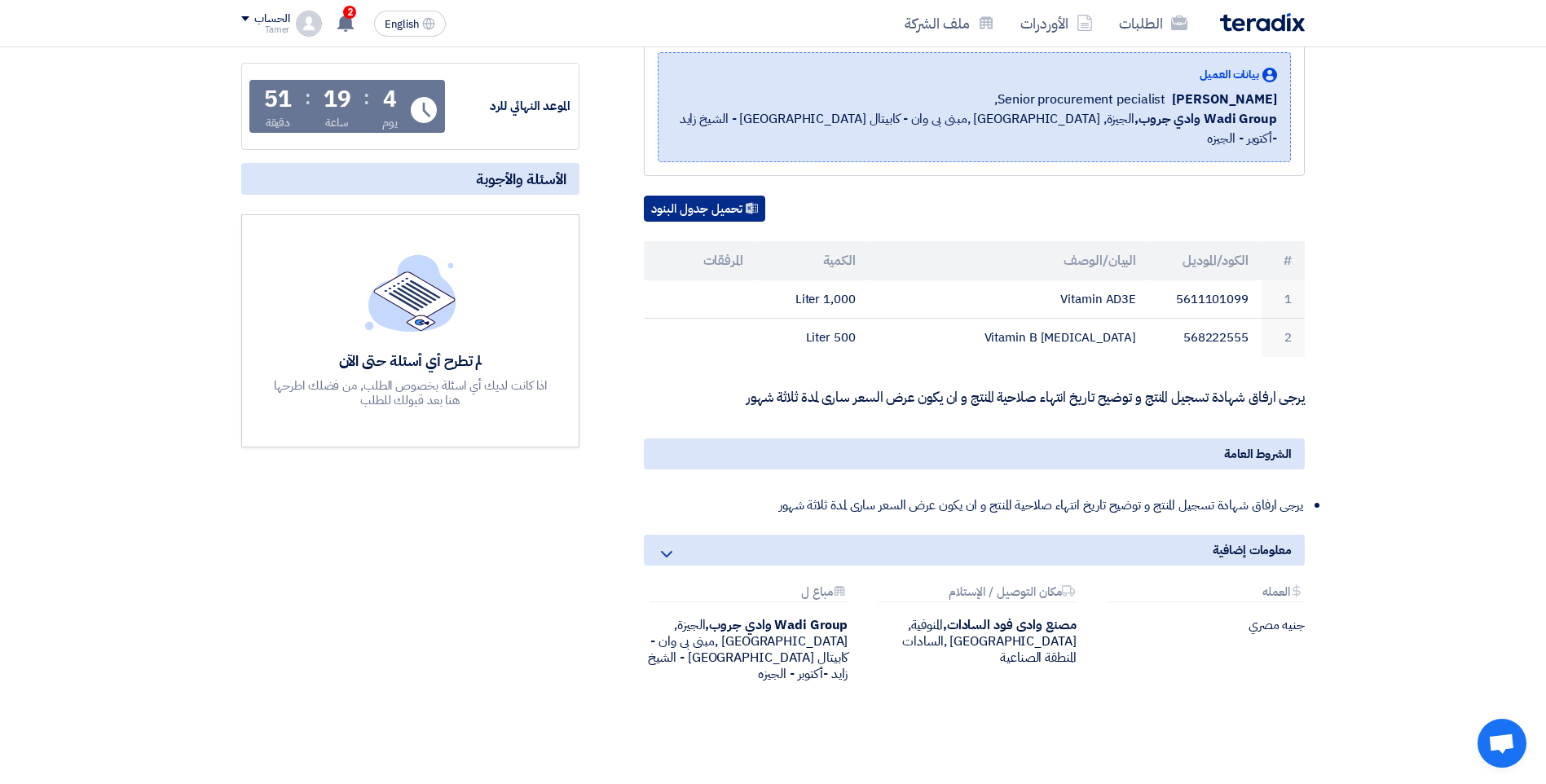
click at [686, 196] on button "تحميل جدول البنود" at bounding box center [705, 208] width 122 height 26
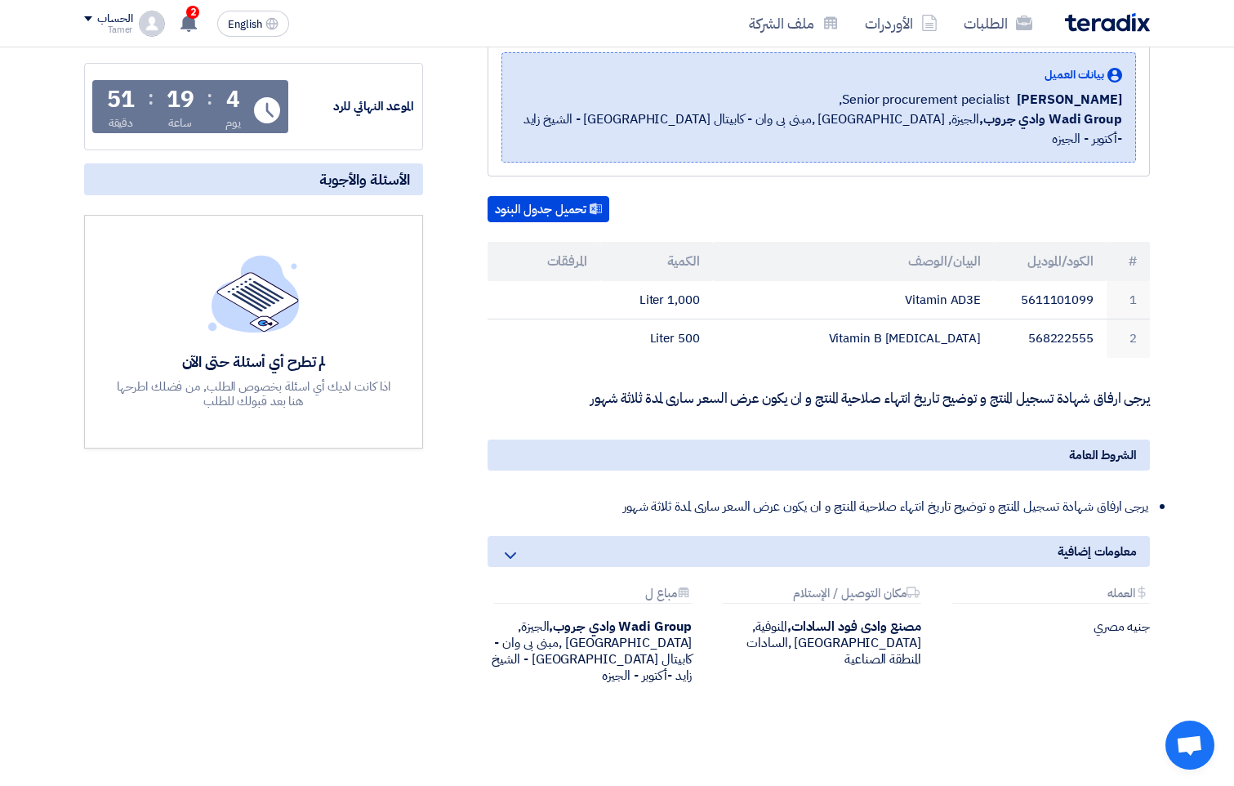
click at [1110, 586] on div "Attachments العمله" at bounding box center [1051, 594] width 198 height 17
click at [1092, 446] on span "الشروط العامة" at bounding box center [1103, 455] width 68 height 18
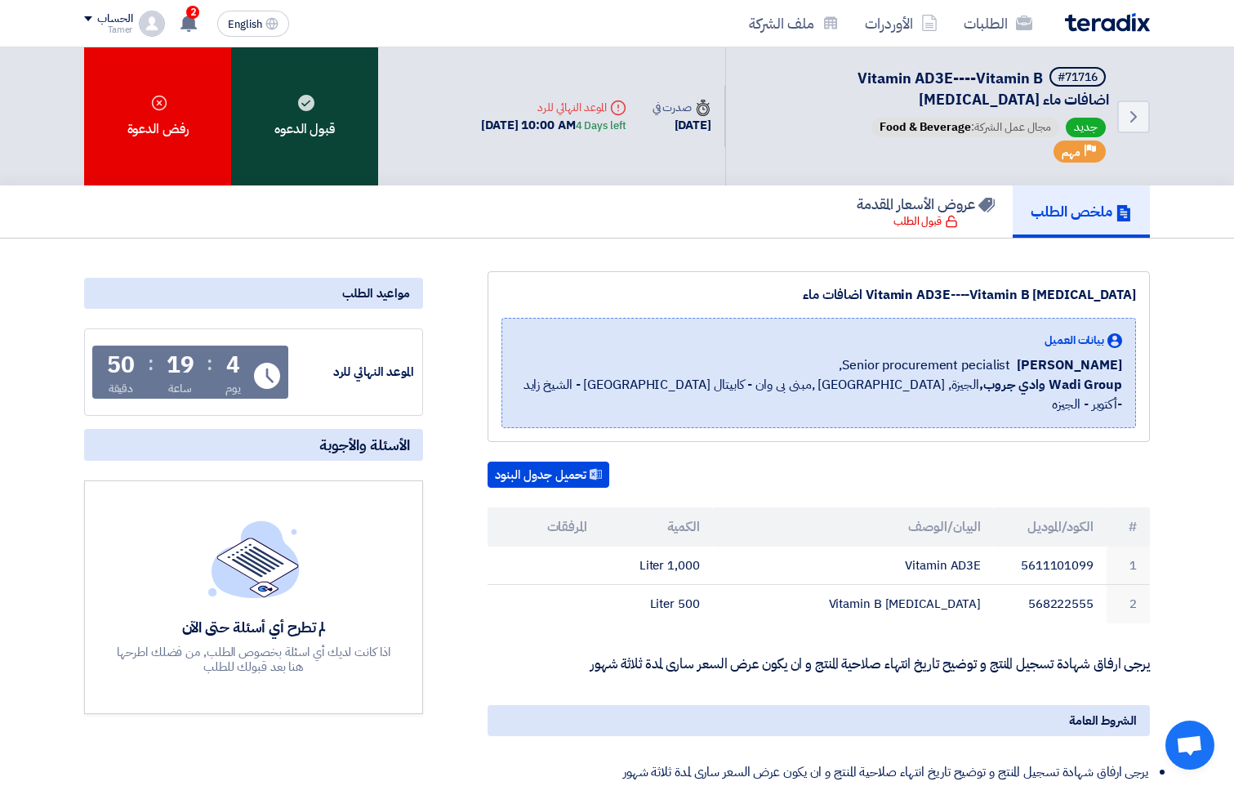
click at [327, 121] on div "قبول الدعوه" at bounding box center [304, 116] width 147 height 138
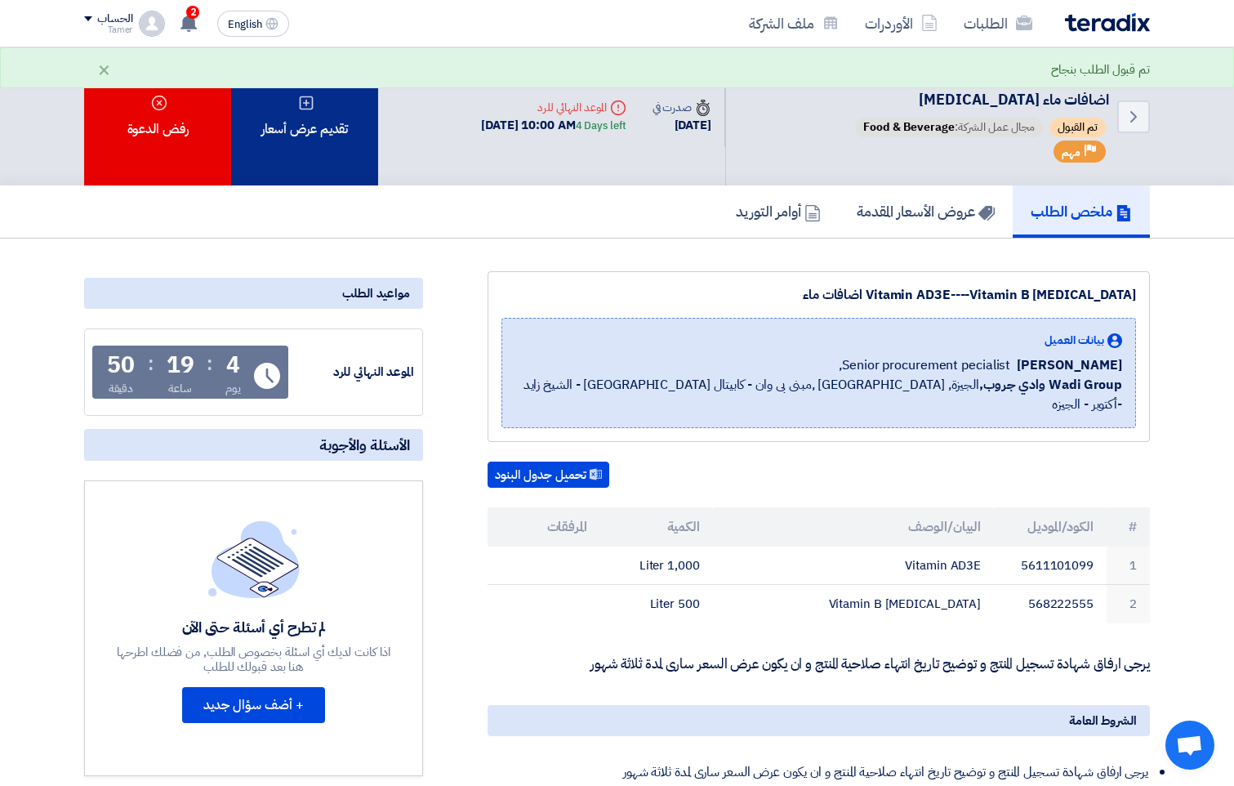
click at [266, 144] on div "تقديم عرض أسعار" at bounding box center [304, 116] width 147 height 138
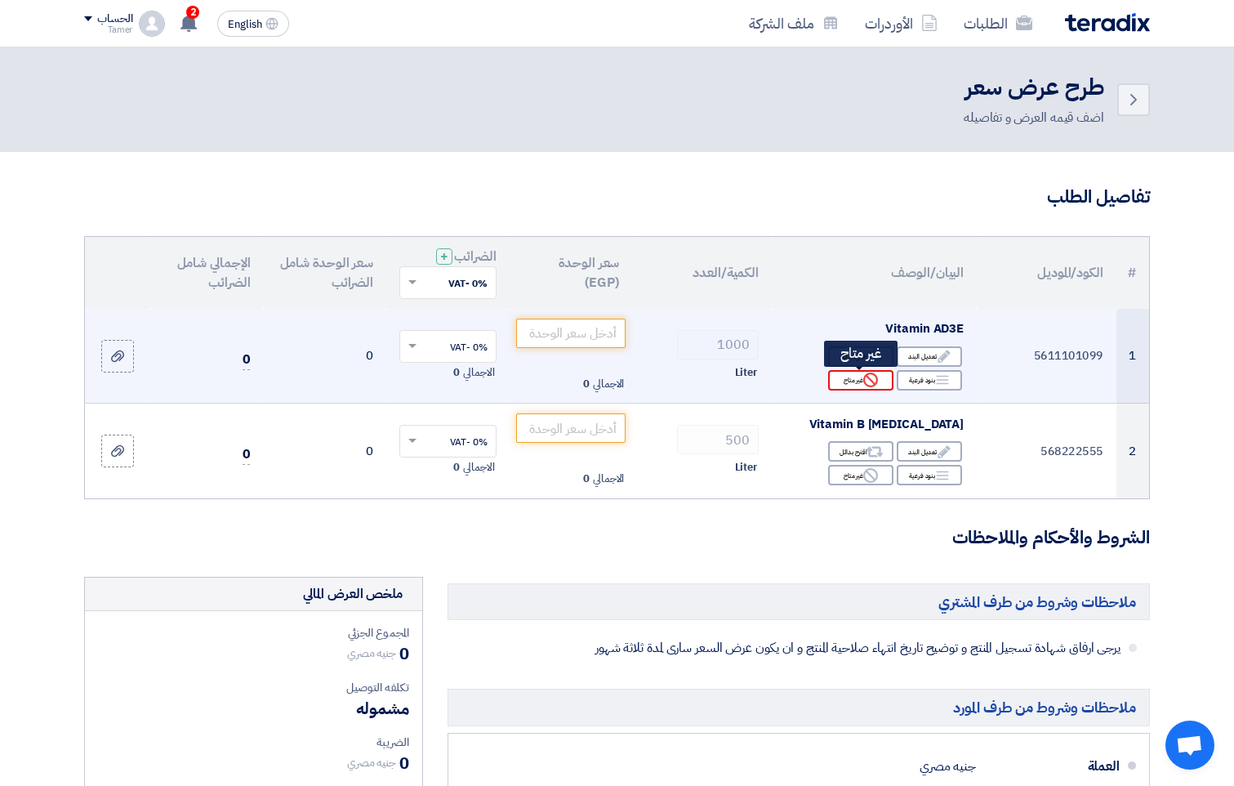
click at [866, 377] on icon "Reject" at bounding box center [870, 379] width 15 height 15
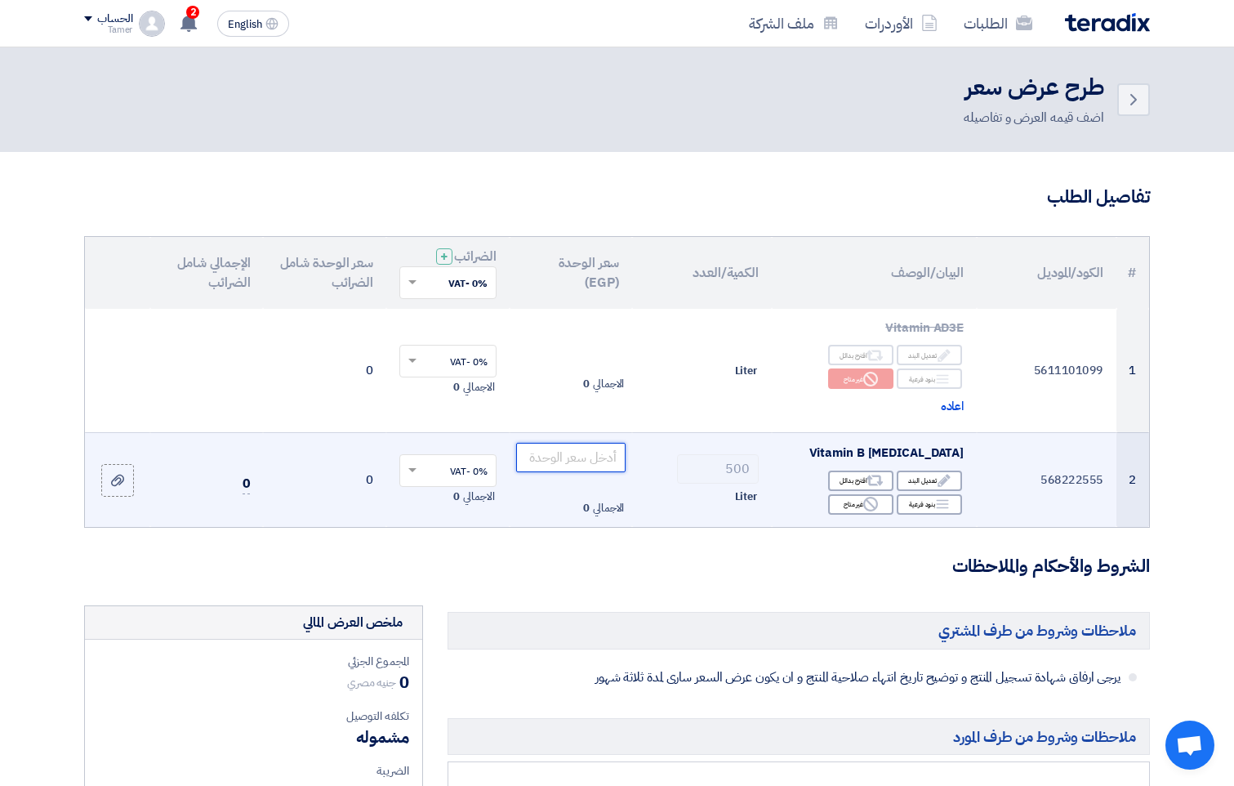
click at [563, 463] on input "number" at bounding box center [571, 457] width 110 height 29
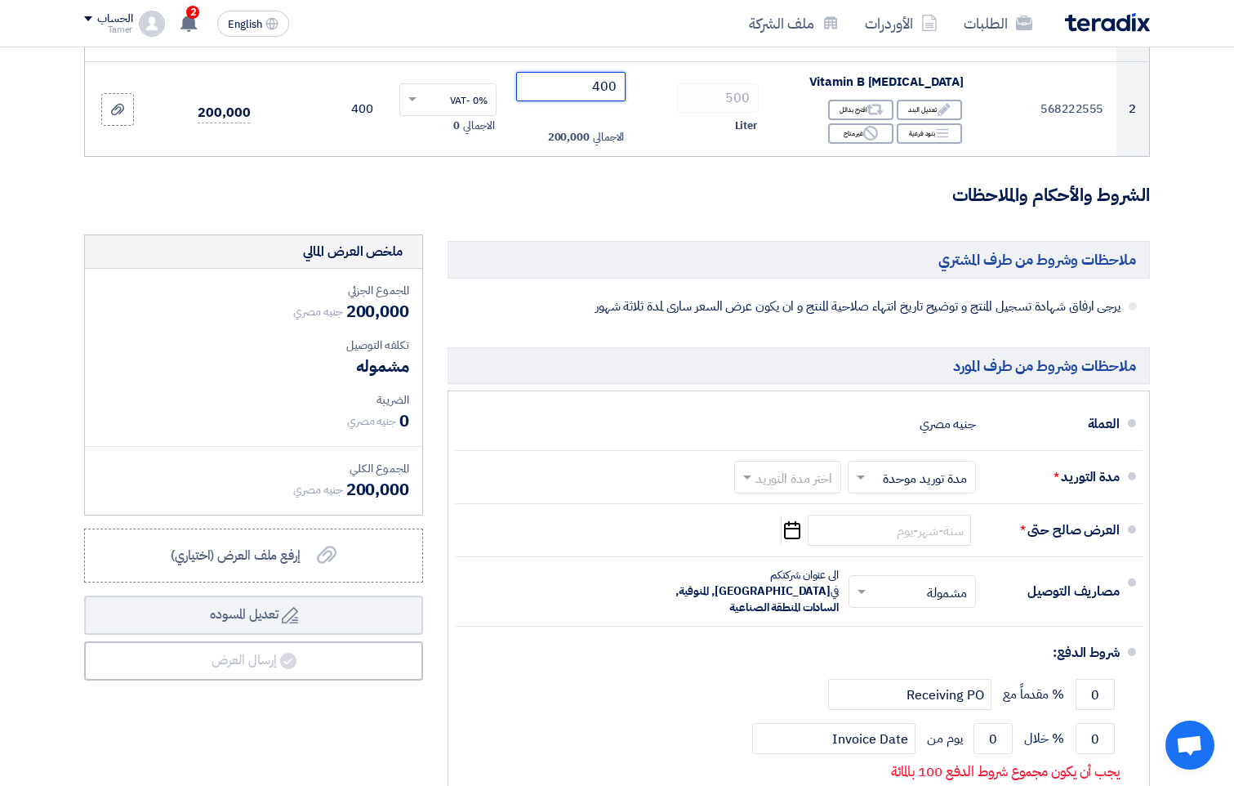
scroll to position [354, 0]
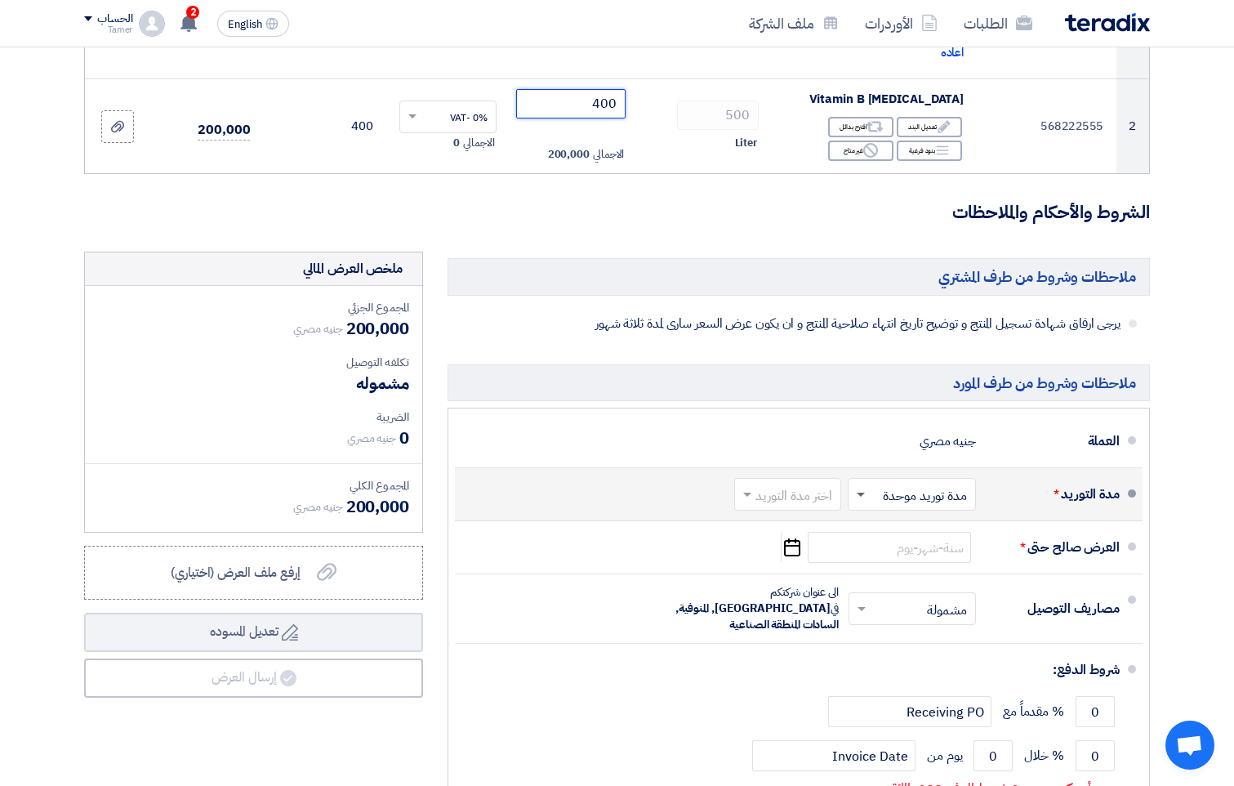
type input "400"
click at [858, 495] on span at bounding box center [861, 494] width 8 height 4
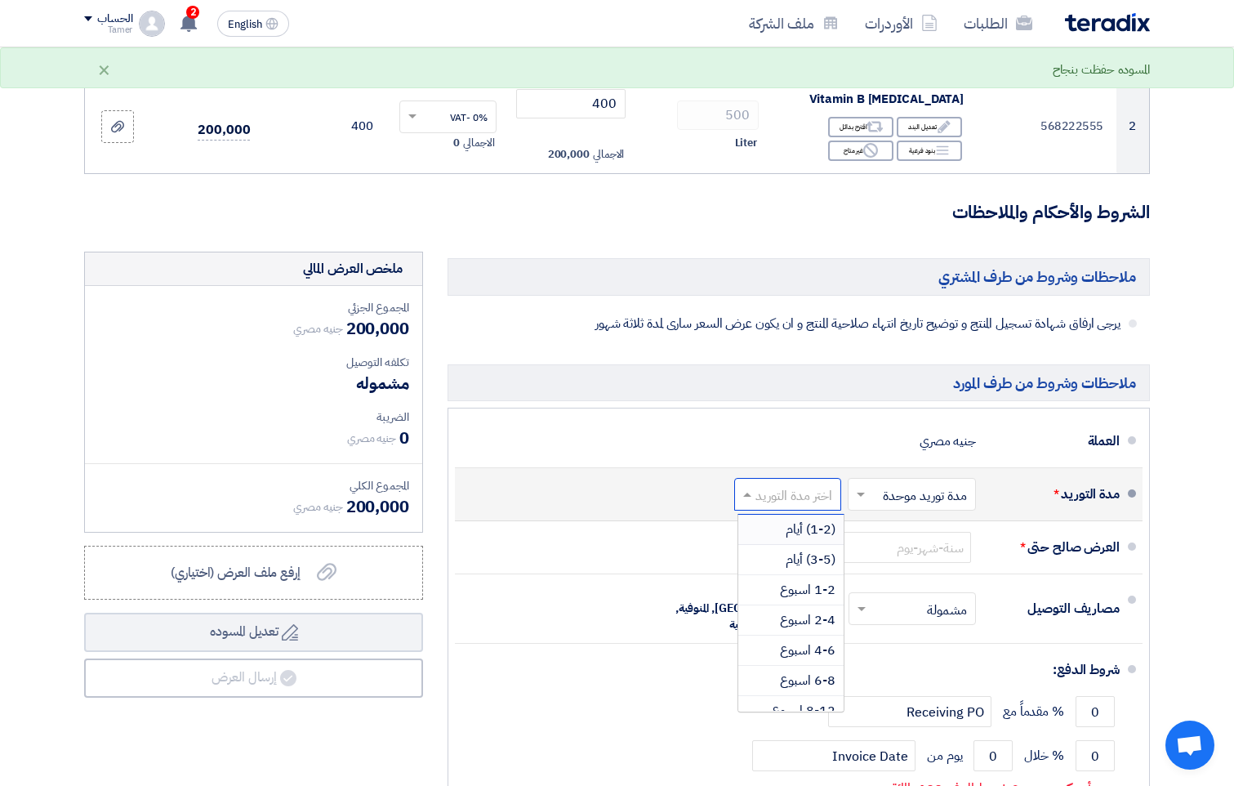
click at [787, 487] on input "text" at bounding box center [784, 496] width 99 height 24
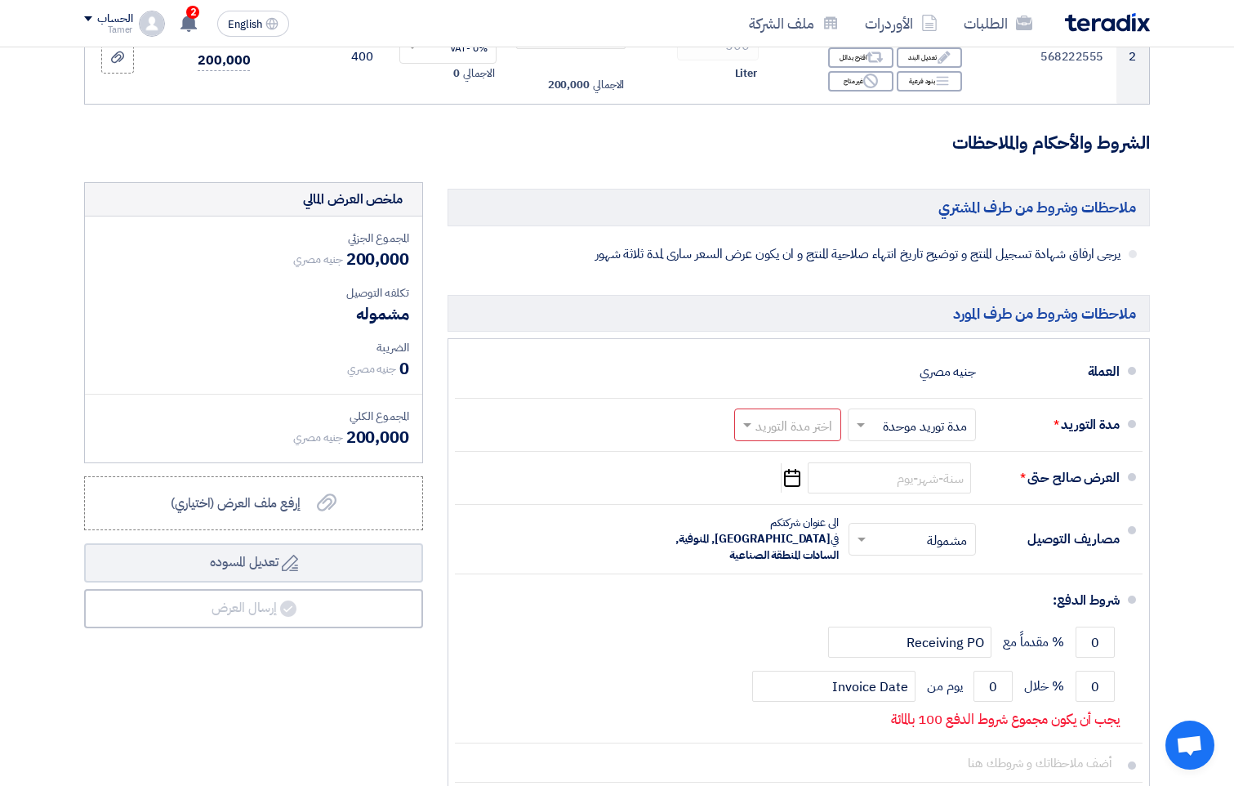
scroll to position [425, 0]
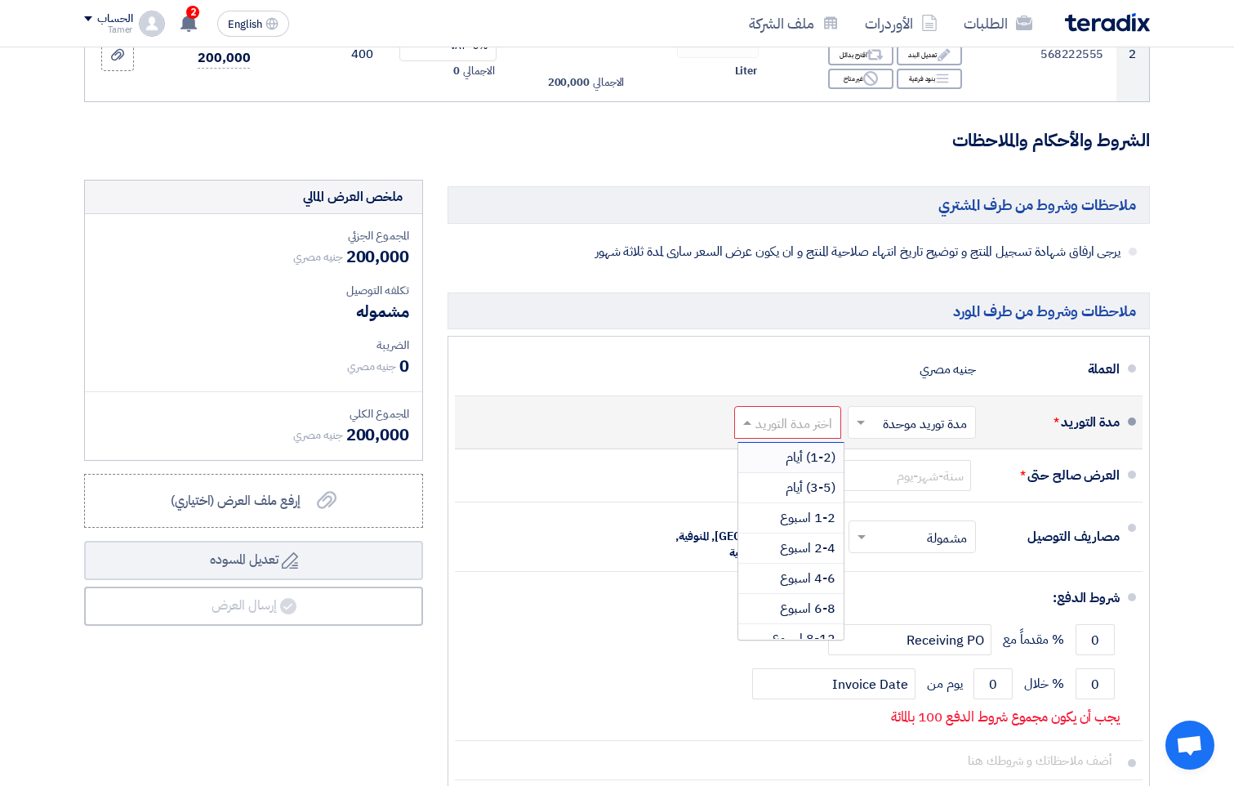
click at [752, 416] on span at bounding box center [745, 422] width 20 height 16
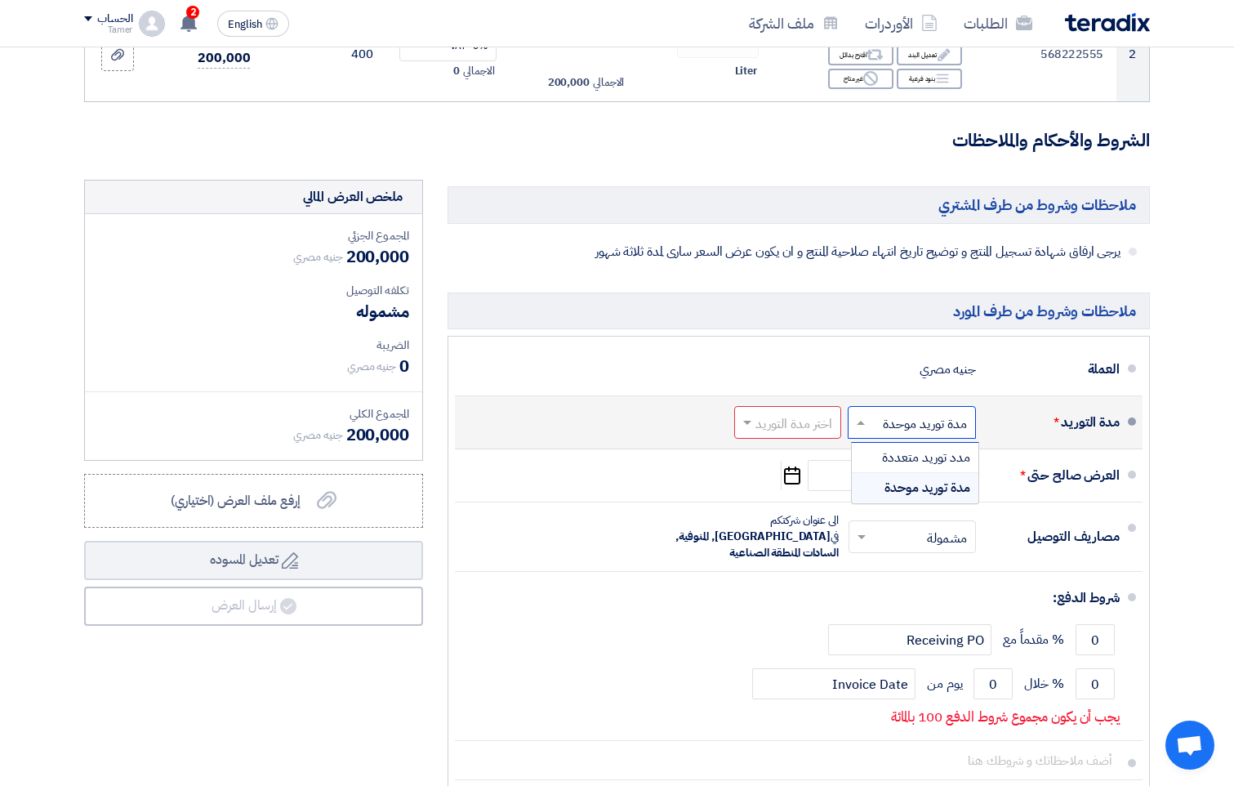
click at [875, 421] on input "text" at bounding box center [908, 424] width 120 height 24
click at [881, 452] on div "مدد توريد متعددة" at bounding box center [915, 458] width 127 height 30
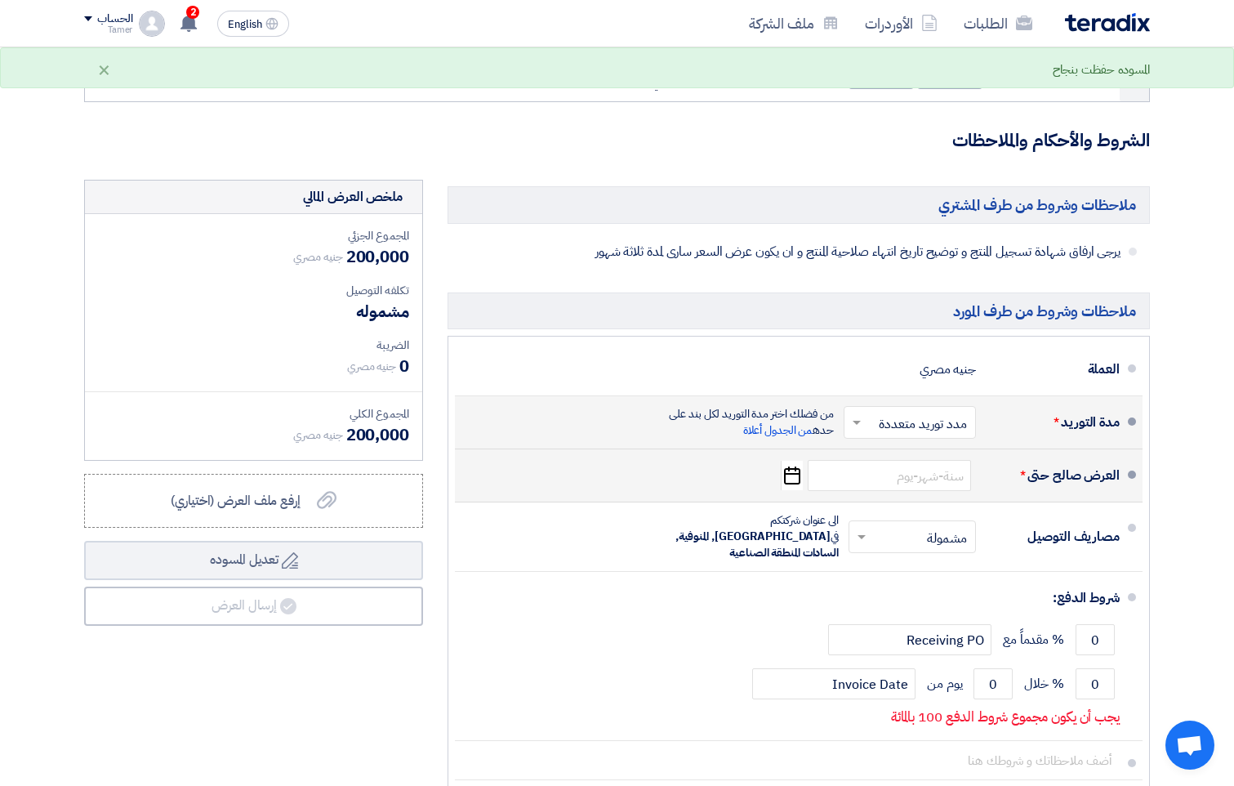
click at [786, 474] on use "button" at bounding box center [792, 475] width 16 height 18
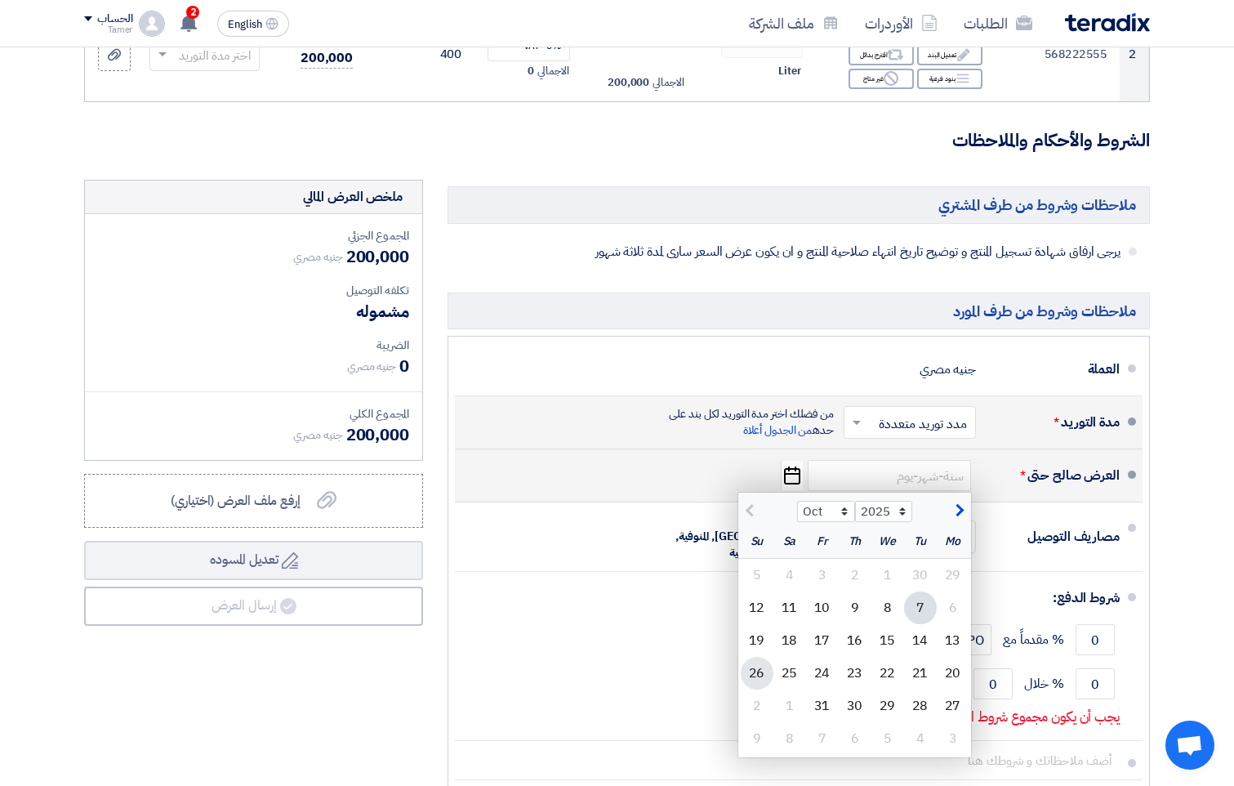
click at [760, 667] on div "26" at bounding box center [757, 673] width 33 height 33
type input "[DATE]"
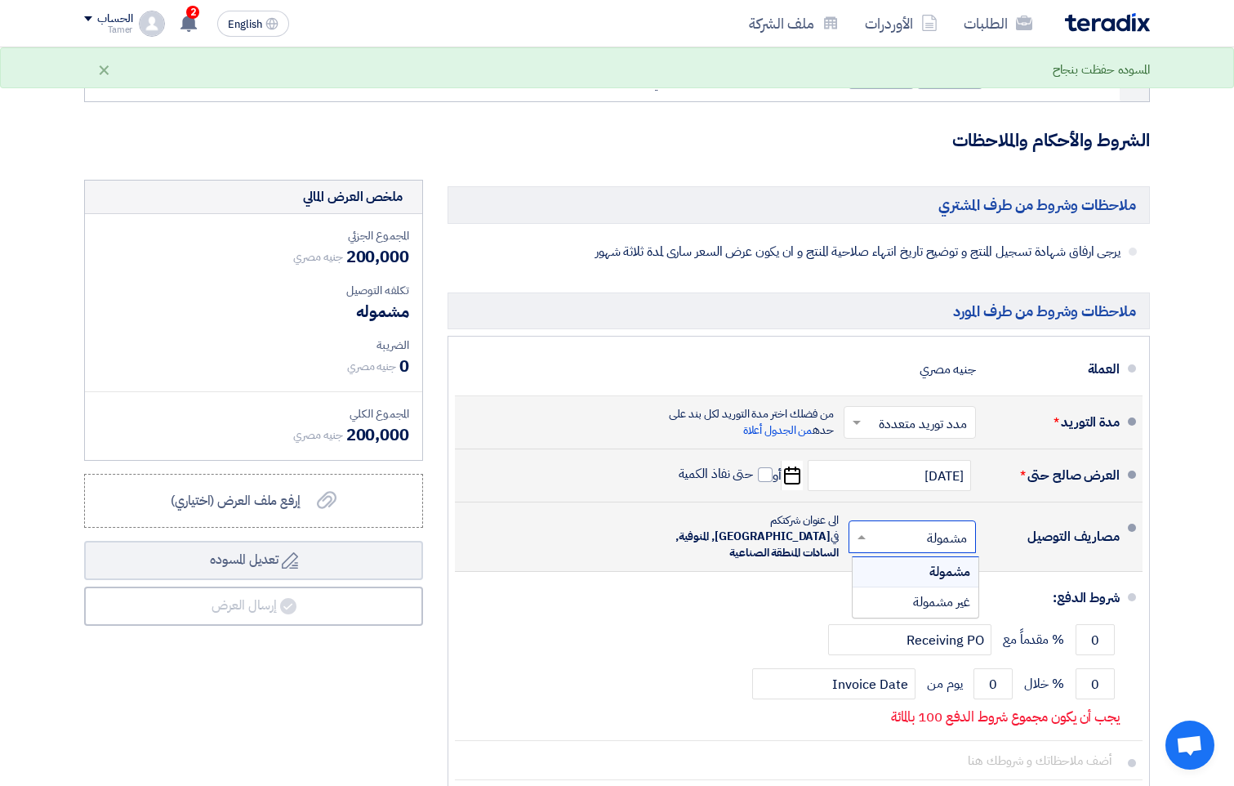
click at [851, 528] on span at bounding box center [859, 536] width 20 height 16
click at [921, 568] on div "مشمولة" at bounding box center [915, 572] width 126 height 30
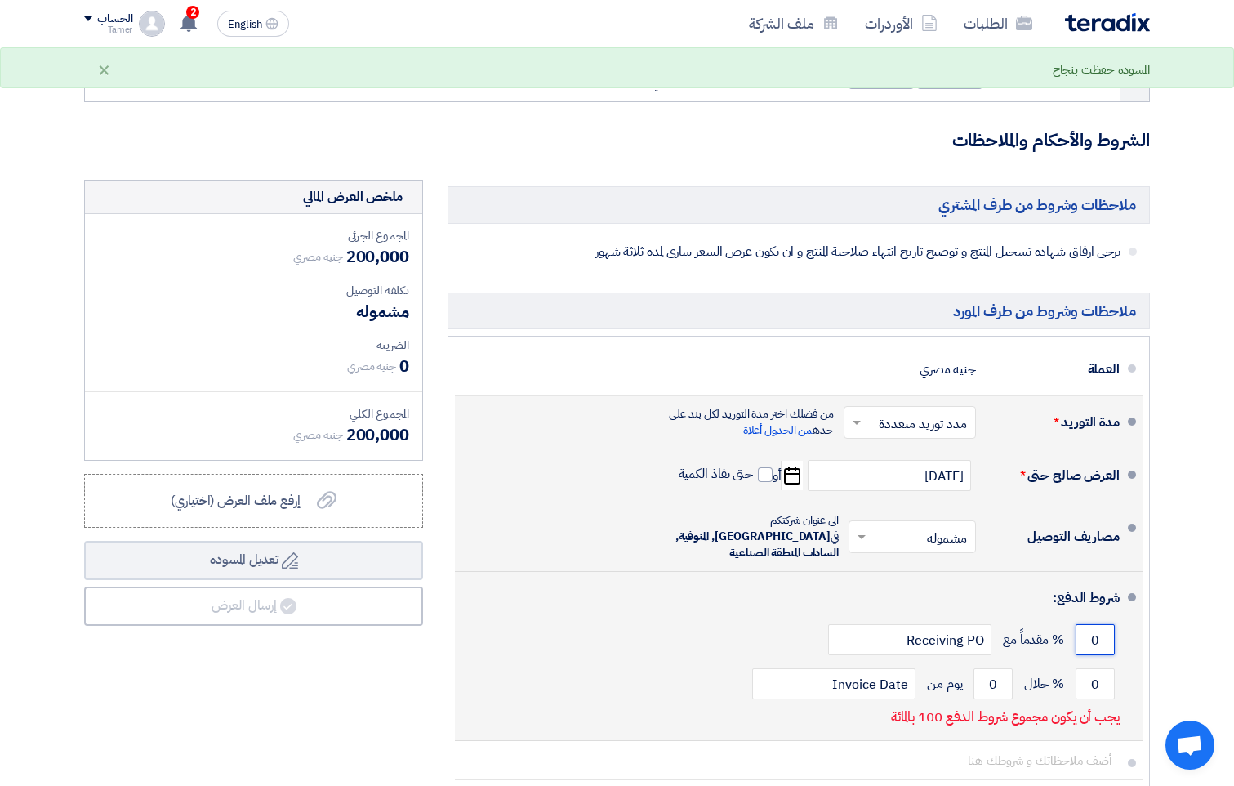
click at [1083, 627] on input "0" at bounding box center [1094, 639] width 39 height 31
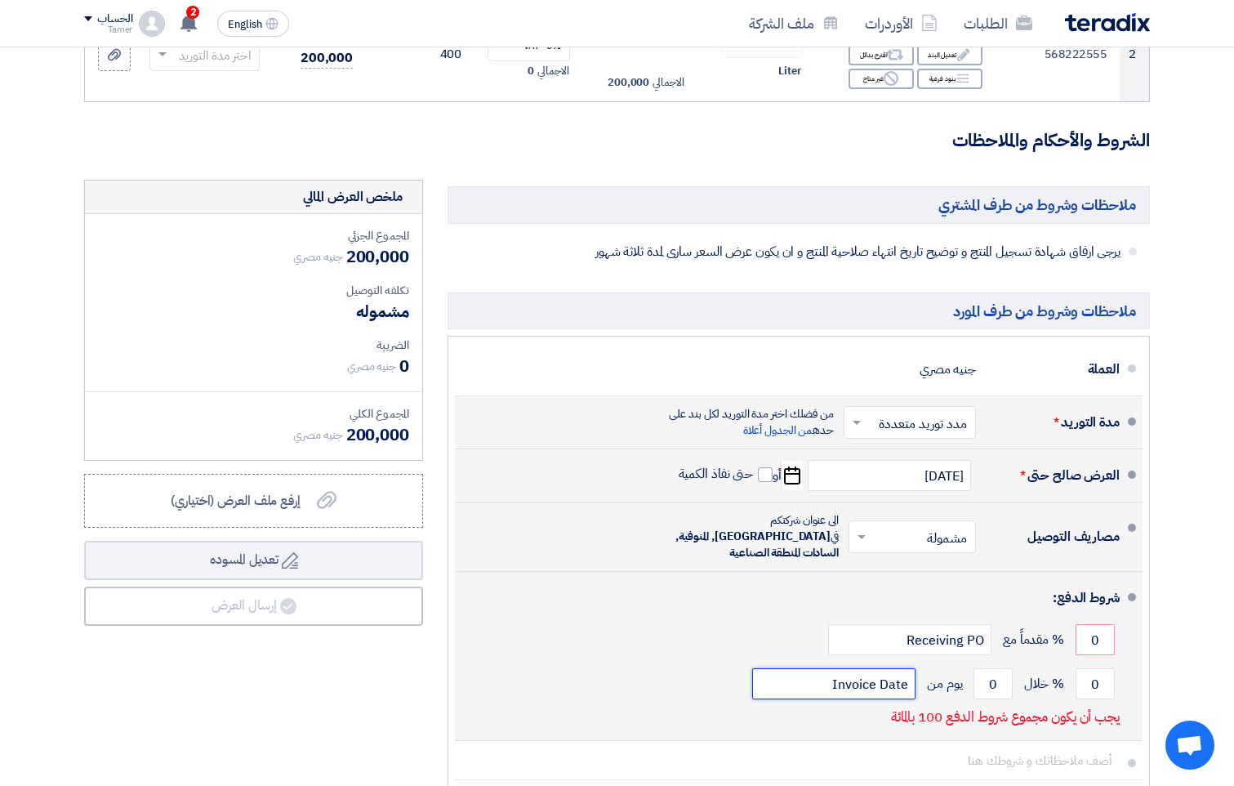
click at [857, 676] on input "Invoice Date" at bounding box center [833, 683] width 163 height 31
click at [1089, 672] on input "0" at bounding box center [1094, 683] width 39 height 31
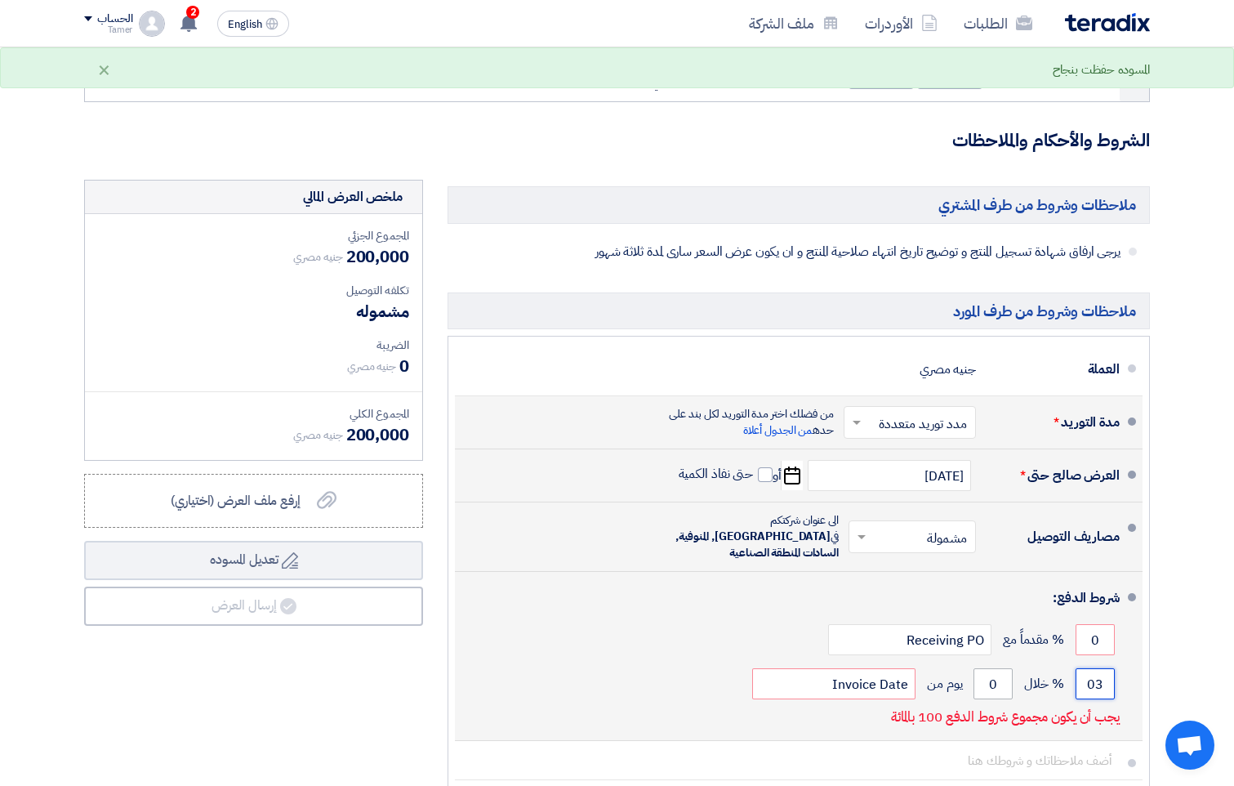
type input "03"
click at [990, 668] on input "0" at bounding box center [992, 683] width 39 height 31
click at [984, 668] on input "030" at bounding box center [992, 683] width 39 height 31
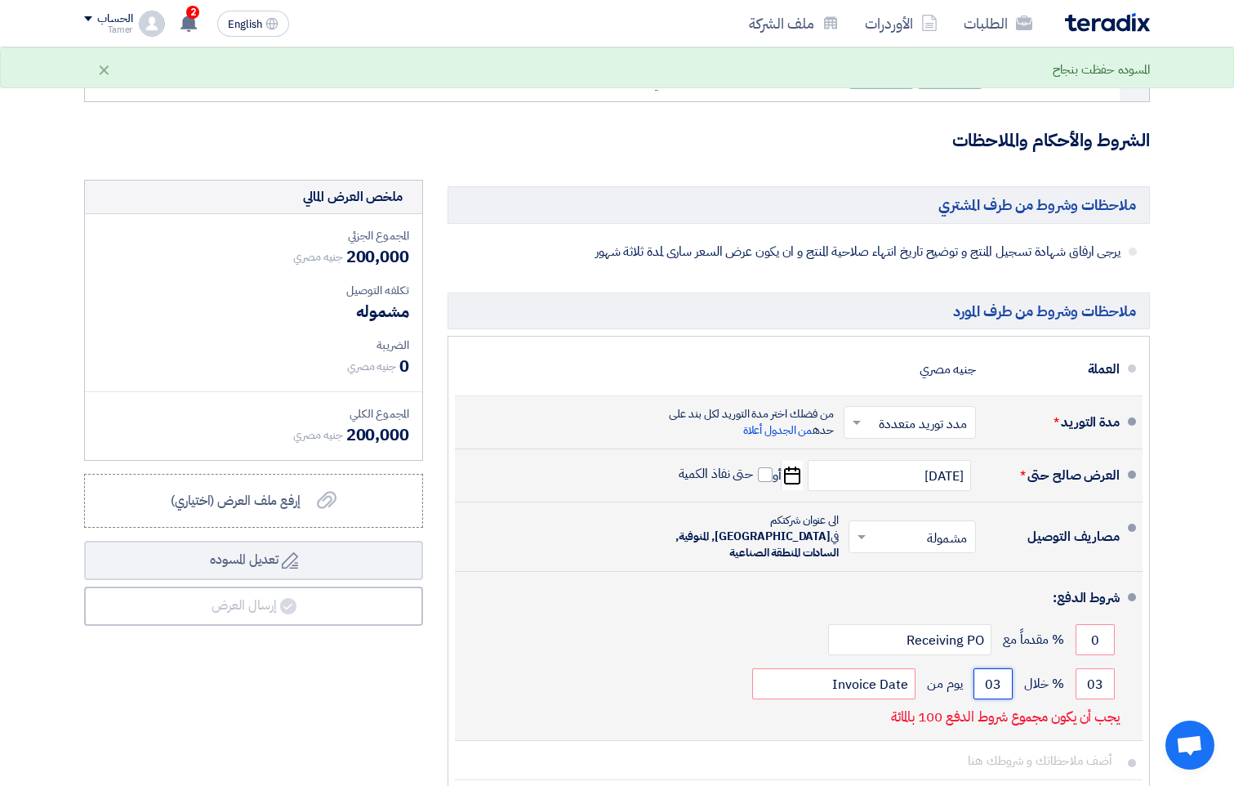
type input "0"
type input "90"
click at [1088, 678] on input "03" at bounding box center [1094, 683] width 39 height 31
click at [1093, 672] on input "03" at bounding box center [1094, 683] width 39 height 31
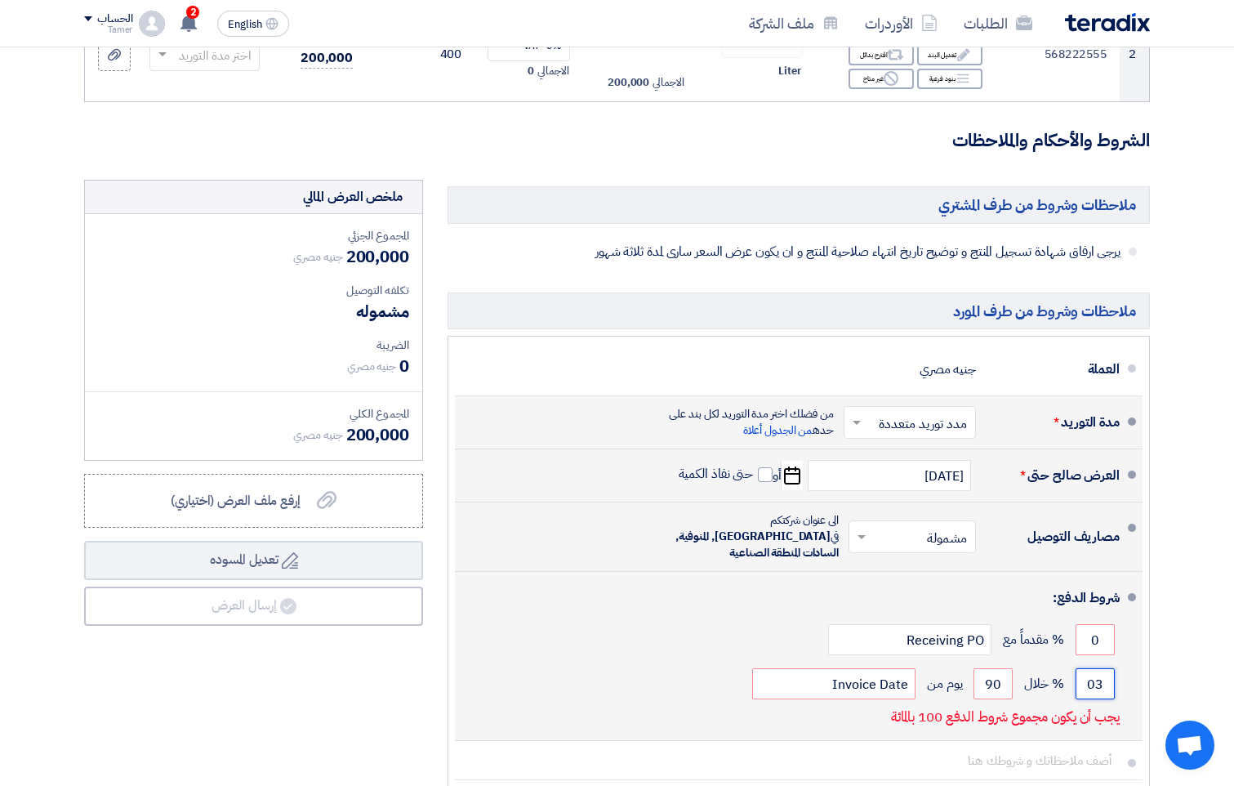
type input "3"
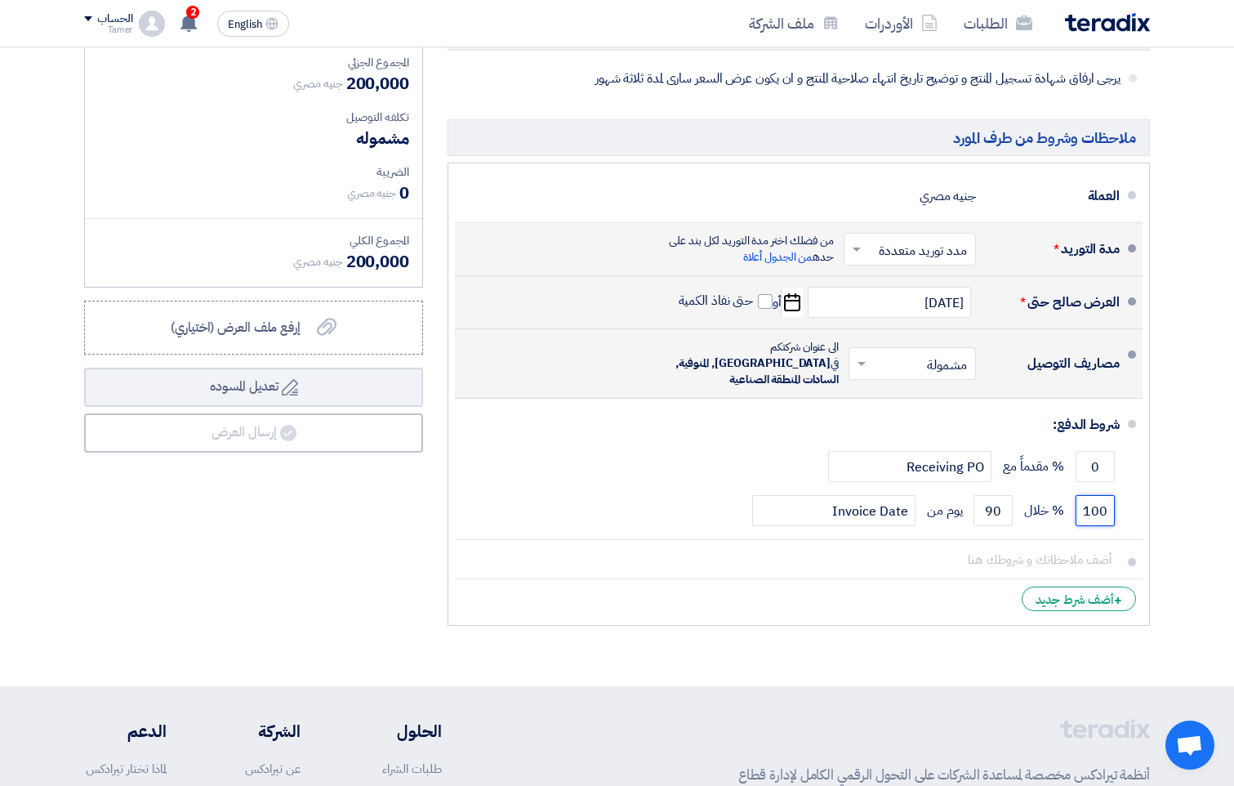
scroll to position [0, -7]
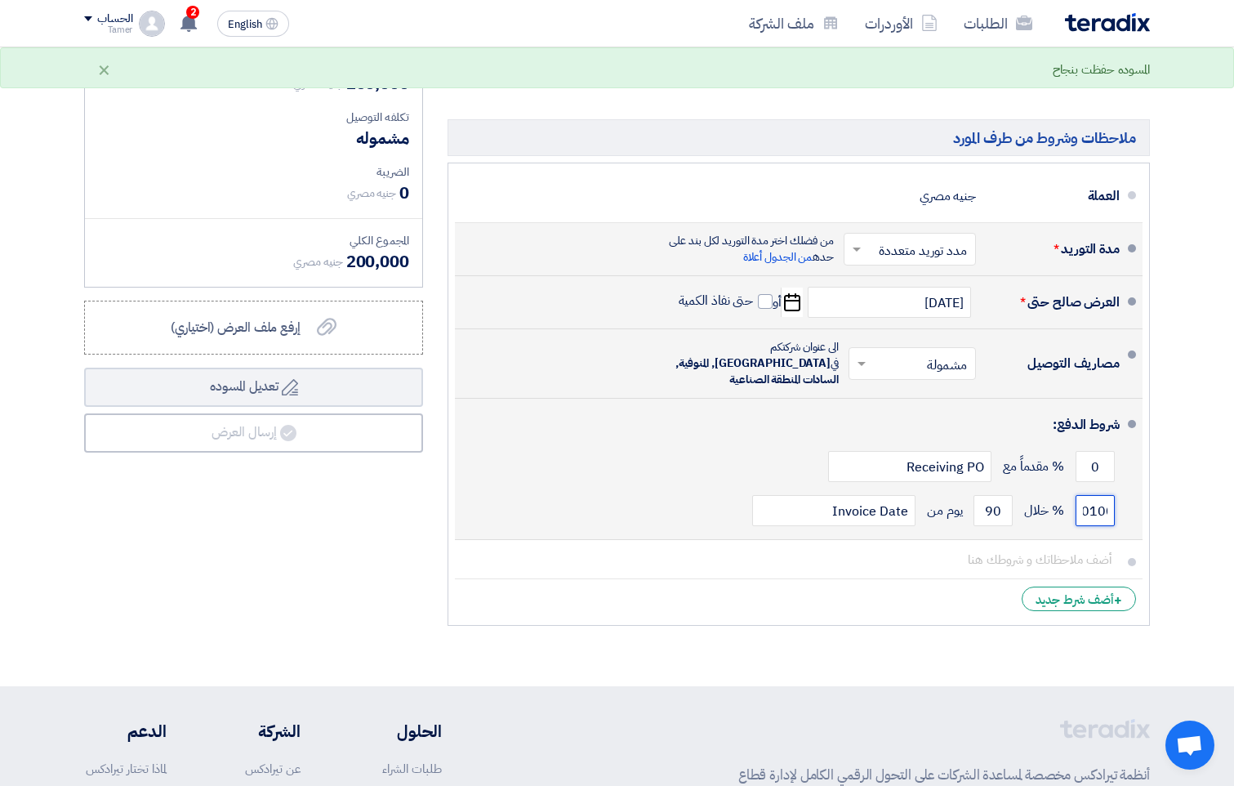
click at [1103, 503] on input "0100" at bounding box center [1094, 510] width 39 height 31
click at [1099, 501] on input "0100" at bounding box center [1094, 510] width 39 height 31
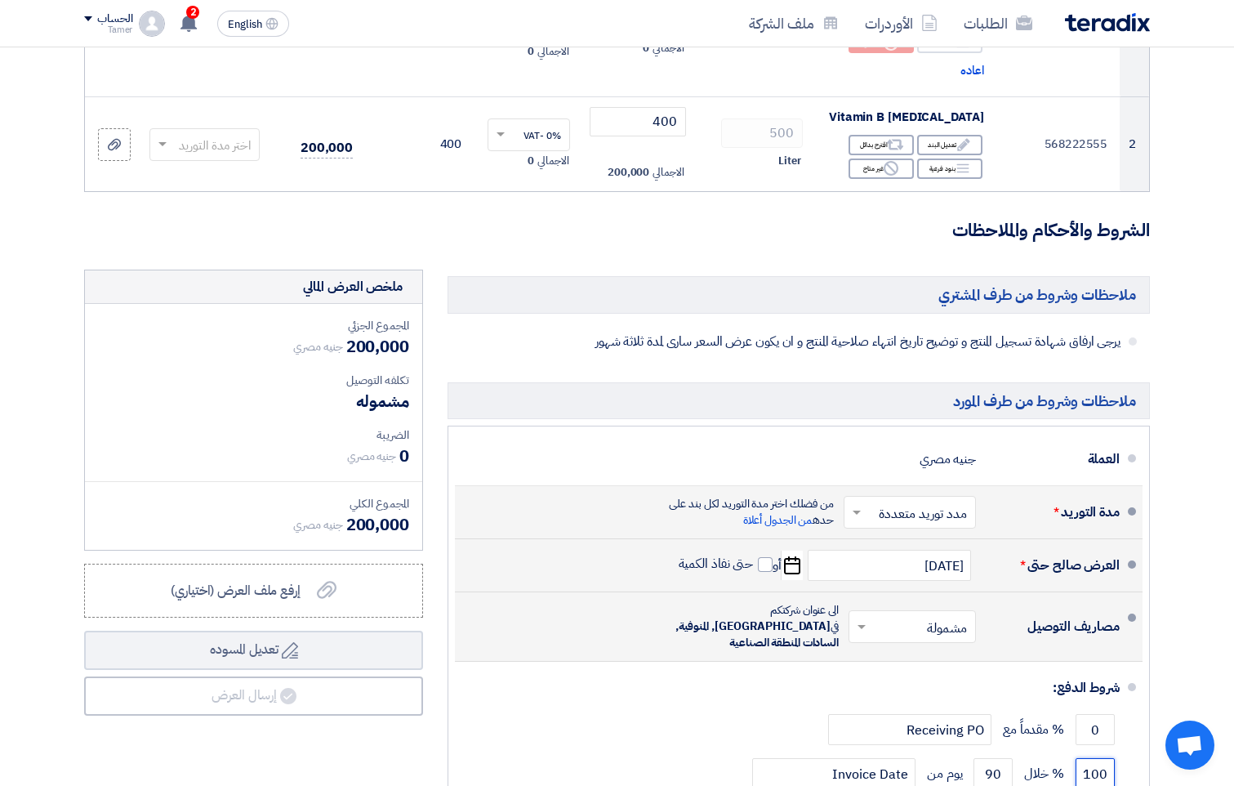
scroll to position [335, 0]
type input "100"
click at [389, 608] on label "إرفع ملف العرض (اختياري) إرفع ملف العرض (اختياري)" at bounding box center [253, 591] width 339 height 54
click at [0, 0] on input "إرفع ملف العرض (اختياري) إرفع ملف العرض (اختياري)" at bounding box center [0, 0] width 0 height 0
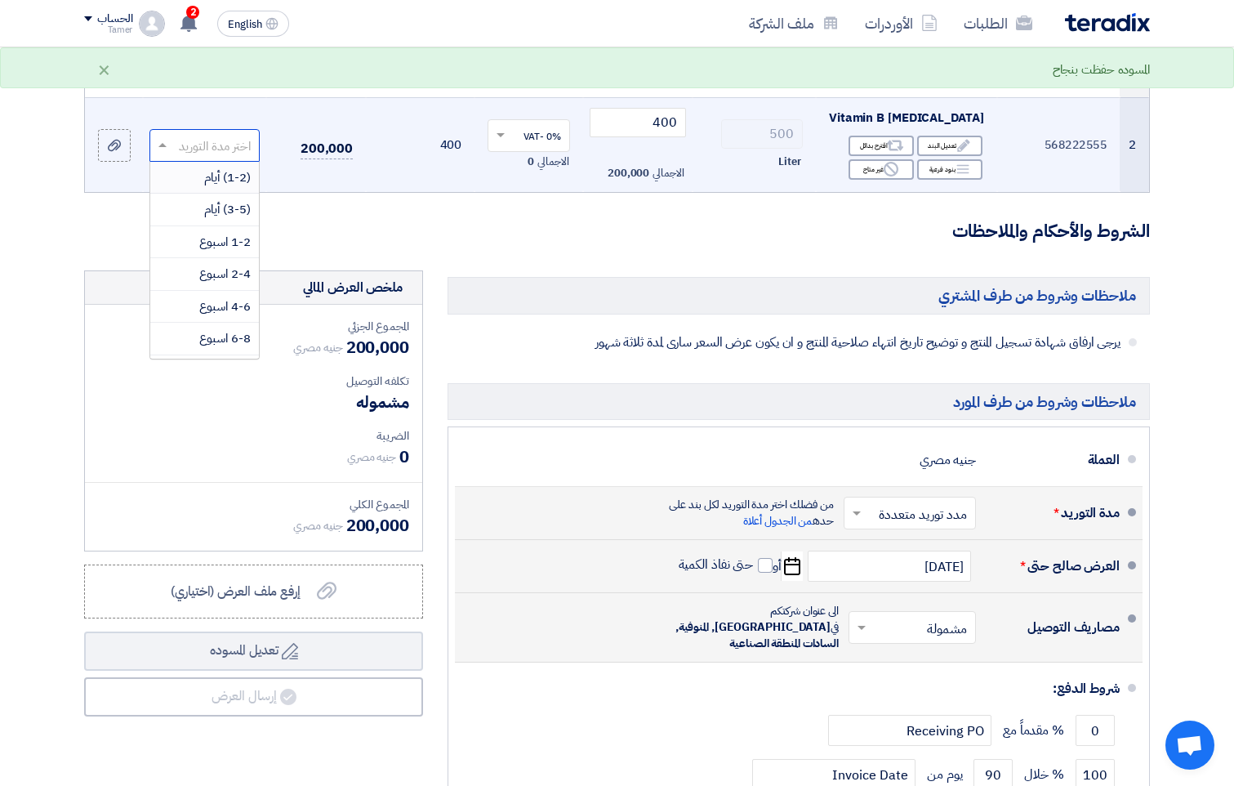
click at [225, 150] on input "text" at bounding box center [214, 146] width 78 height 27
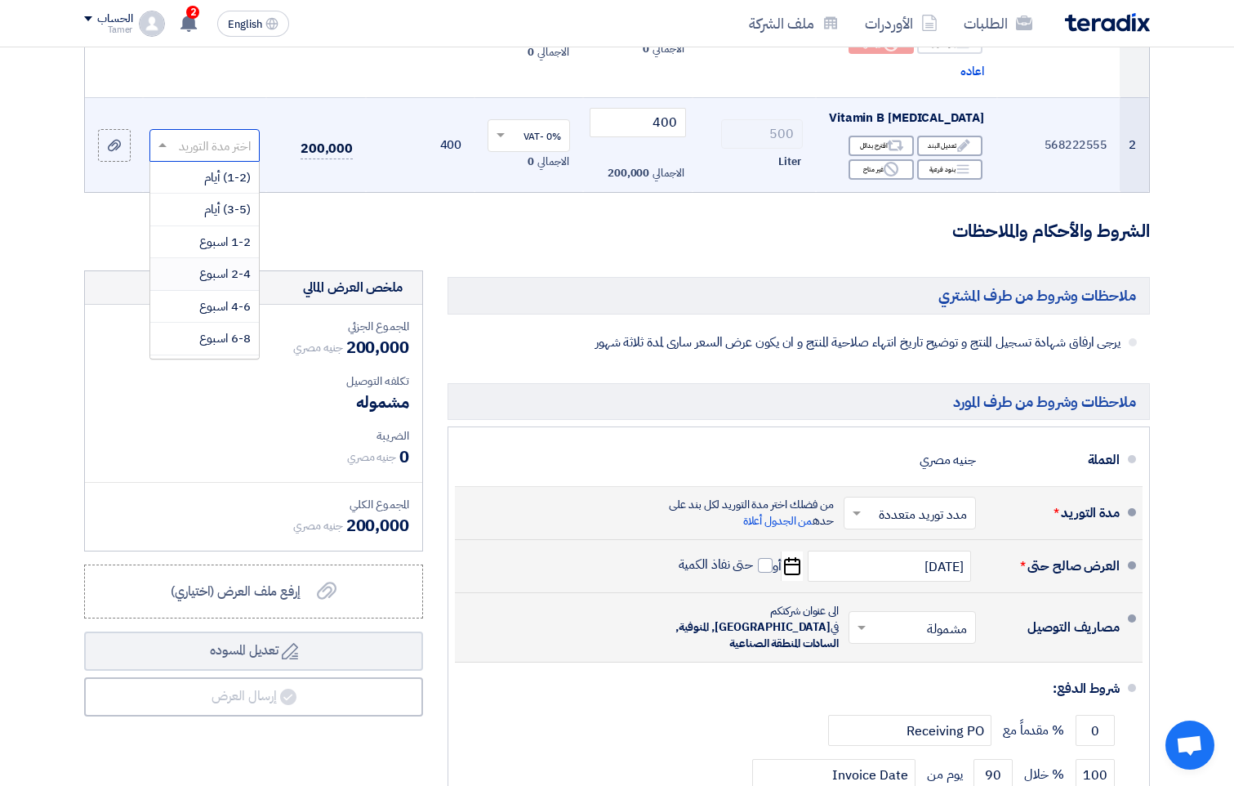
click at [205, 278] on span "2-4 اسبوع" at bounding box center [224, 274] width 51 height 18
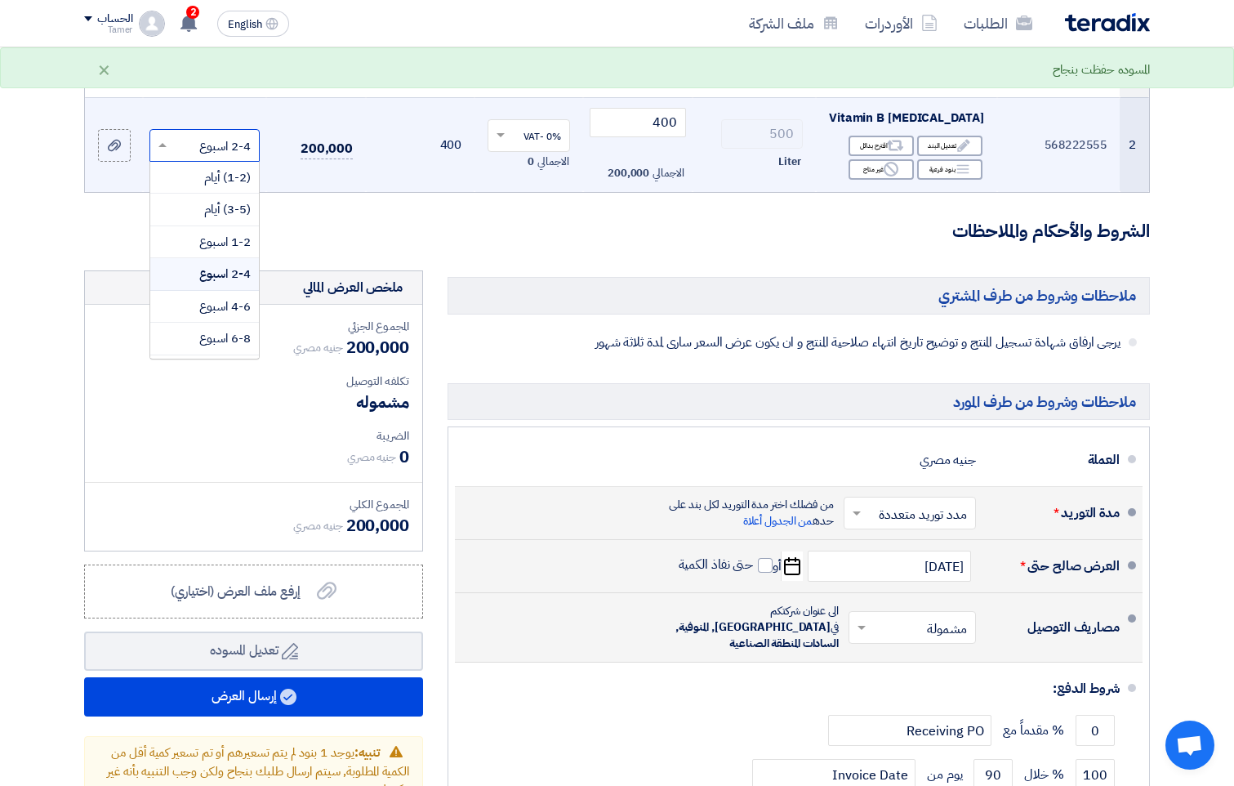
click at [233, 155] on input "text" at bounding box center [214, 146] width 78 height 27
click at [234, 238] on span "1-2 اسبوع" at bounding box center [224, 242] width 51 height 18
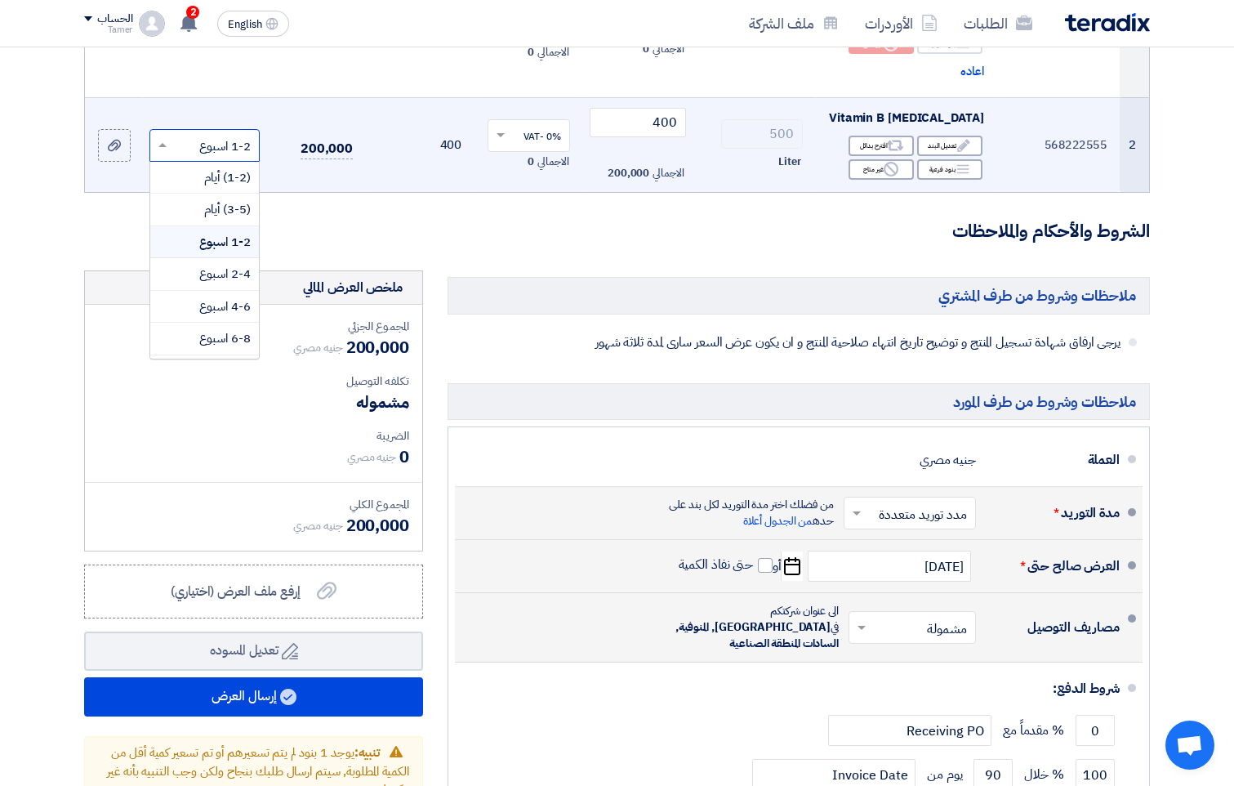
click at [216, 150] on input "text" at bounding box center [214, 146] width 78 height 27
click at [218, 215] on span "(3-5) أيام" at bounding box center [227, 209] width 47 height 18
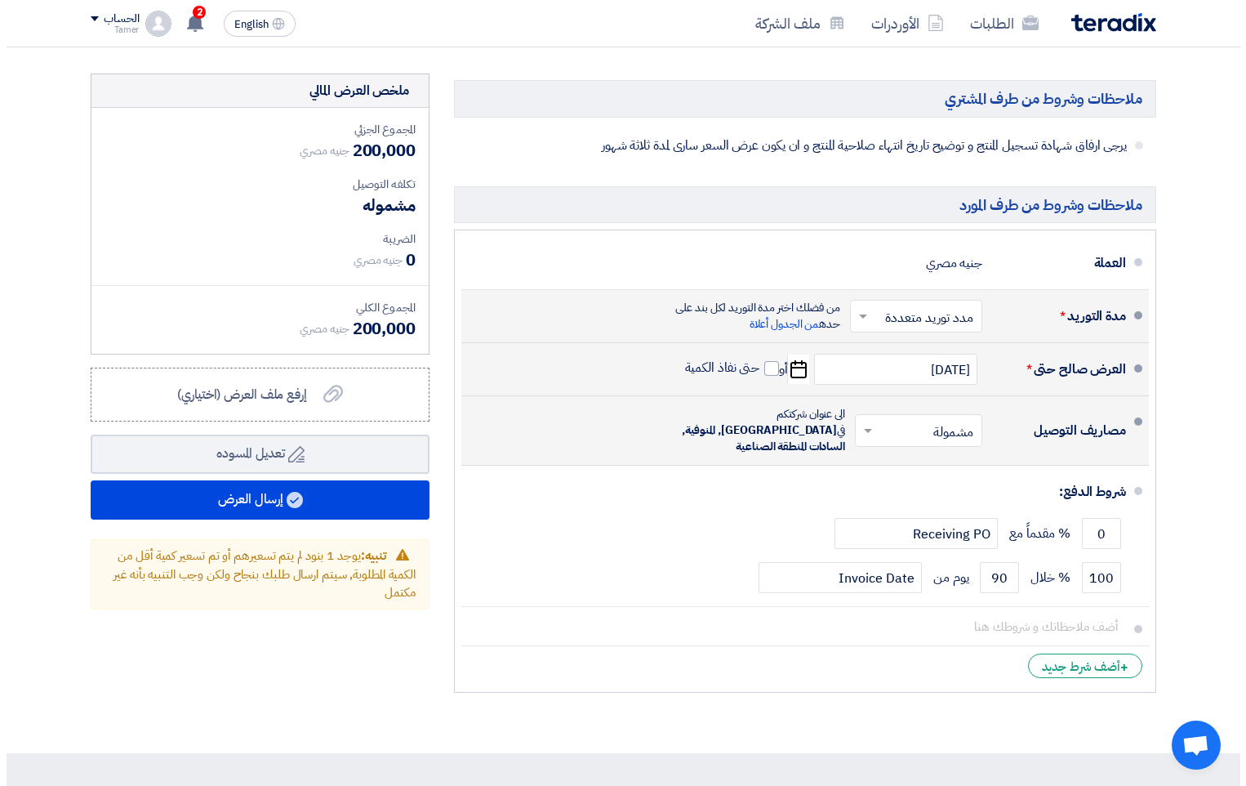
scroll to position [534, 0]
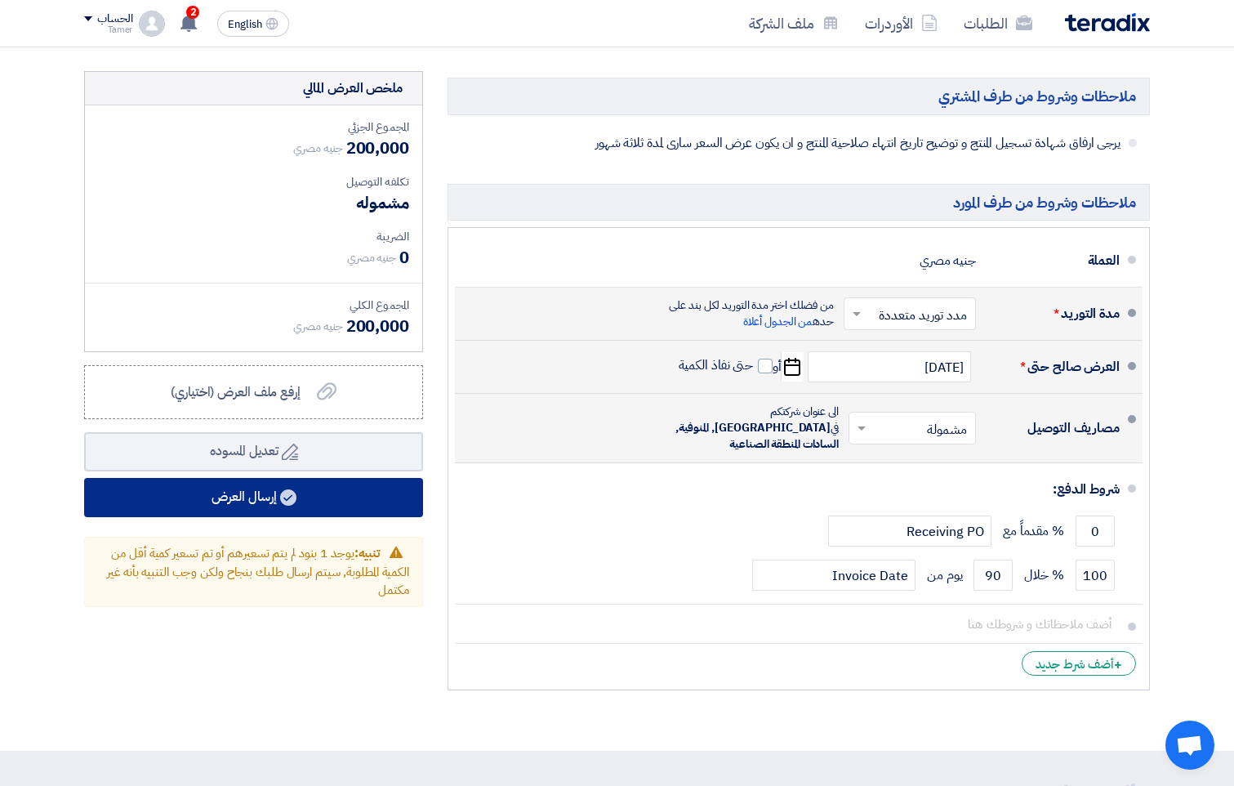
click at [361, 479] on button "إرسال العرض" at bounding box center [253, 497] width 339 height 39
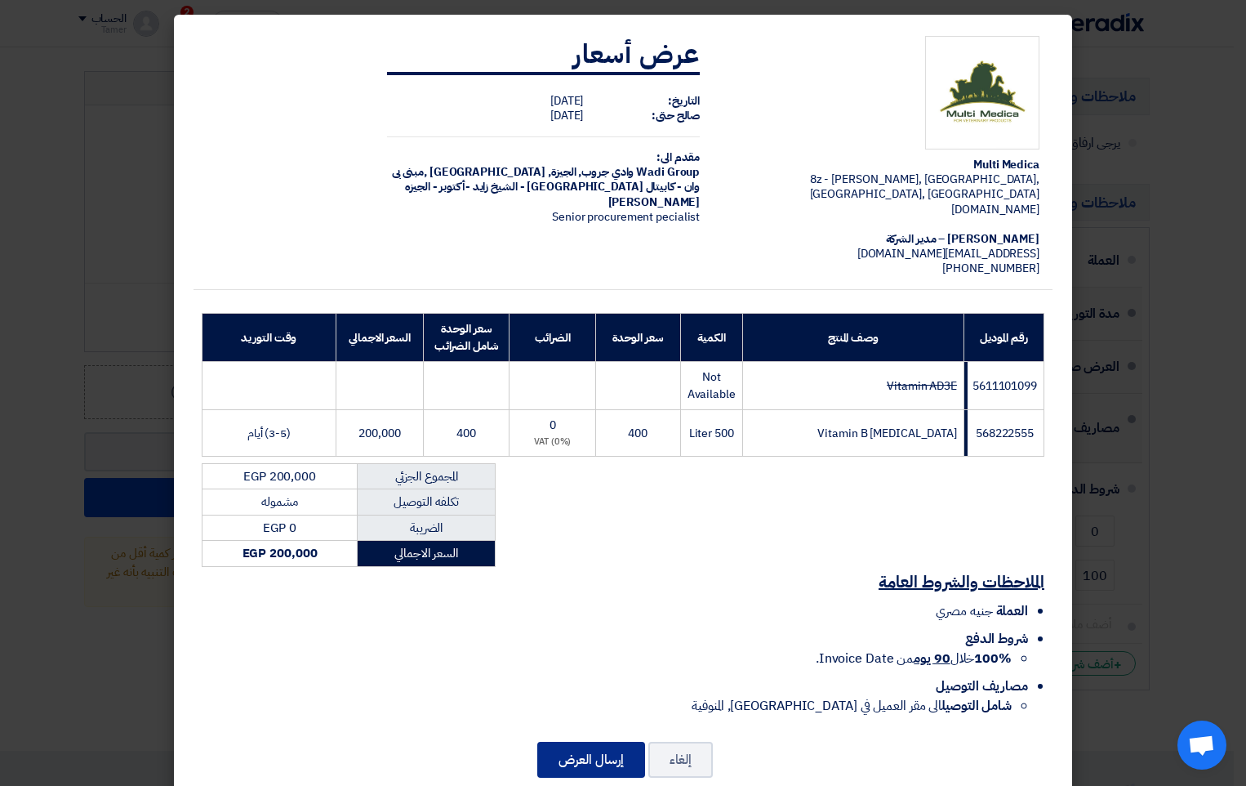
click at [628, 761] on button "إرسال العرض" at bounding box center [591, 759] width 108 height 36
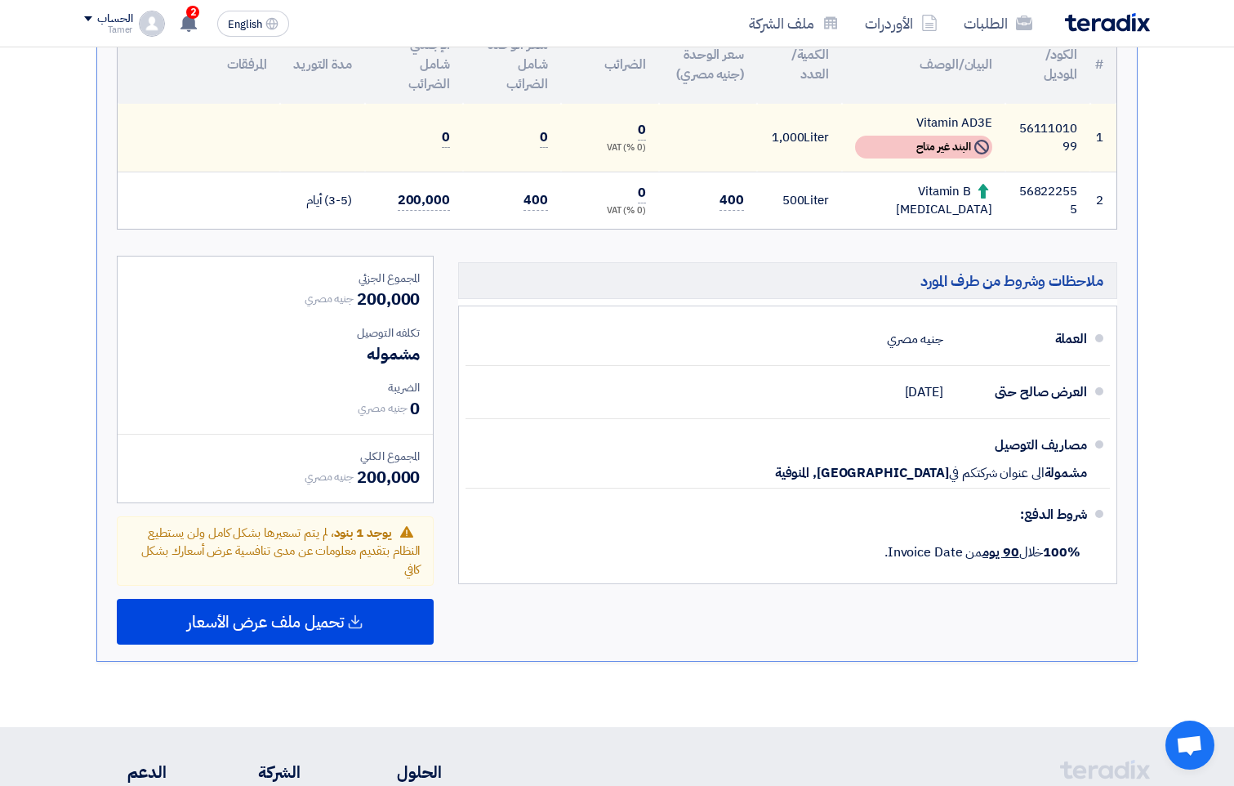
scroll to position [494, 0]
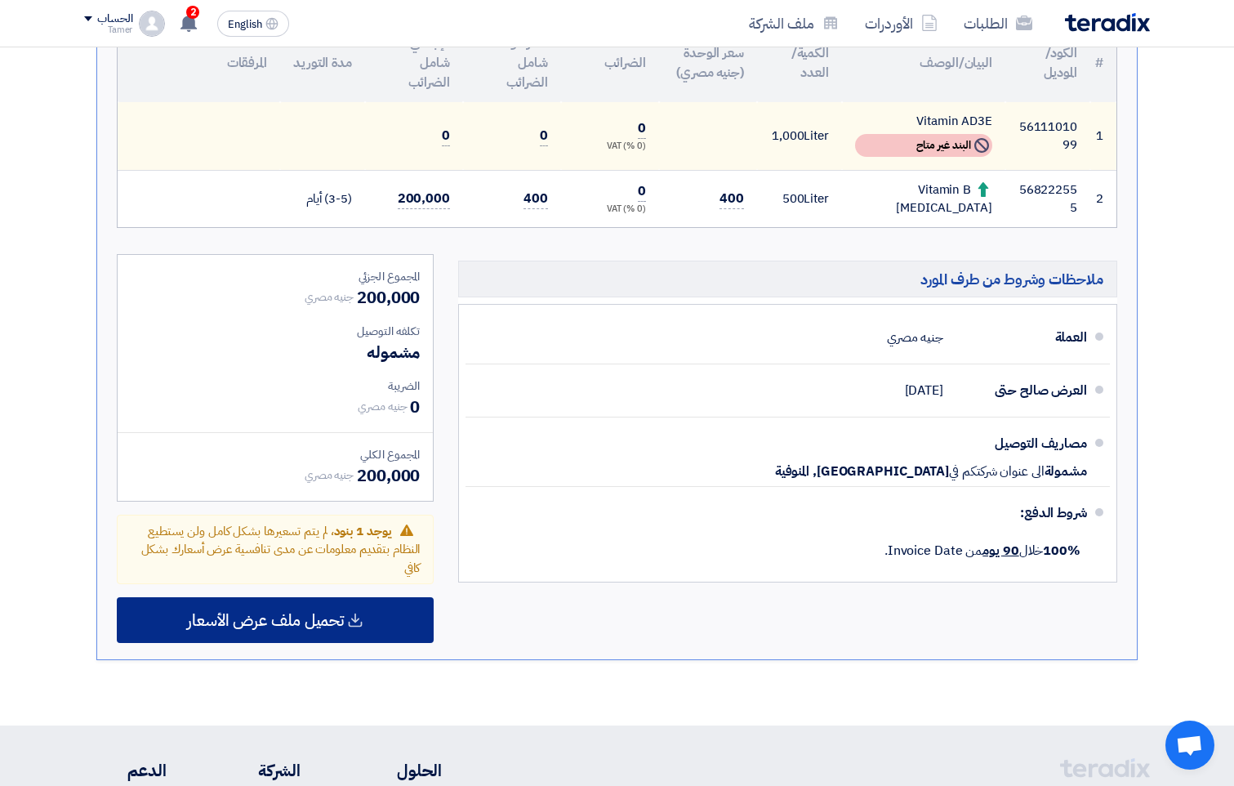
click at [282, 633] on div "تحميل ملف عرض الأسعار" at bounding box center [275, 620] width 317 height 46
click at [326, 612] on span "تحميل ملف عرض الأسعار" at bounding box center [265, 619] width 157 height 15
click at [329, 627] on span "تحميل ملف عرض الأسعار" at bounding box center [265, 619] width 157 height 15
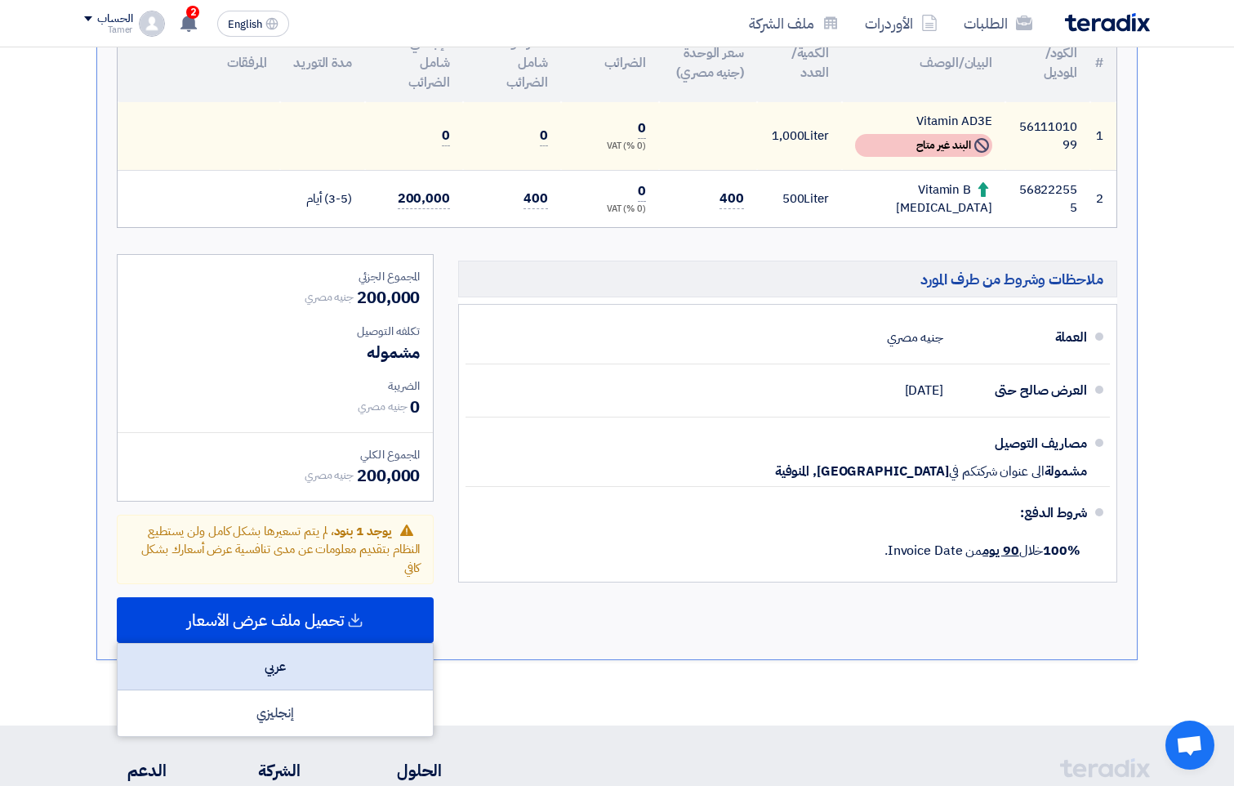
click at [296, 668] on div "عربي" at bounding box center [275, 666] width 315 height 47
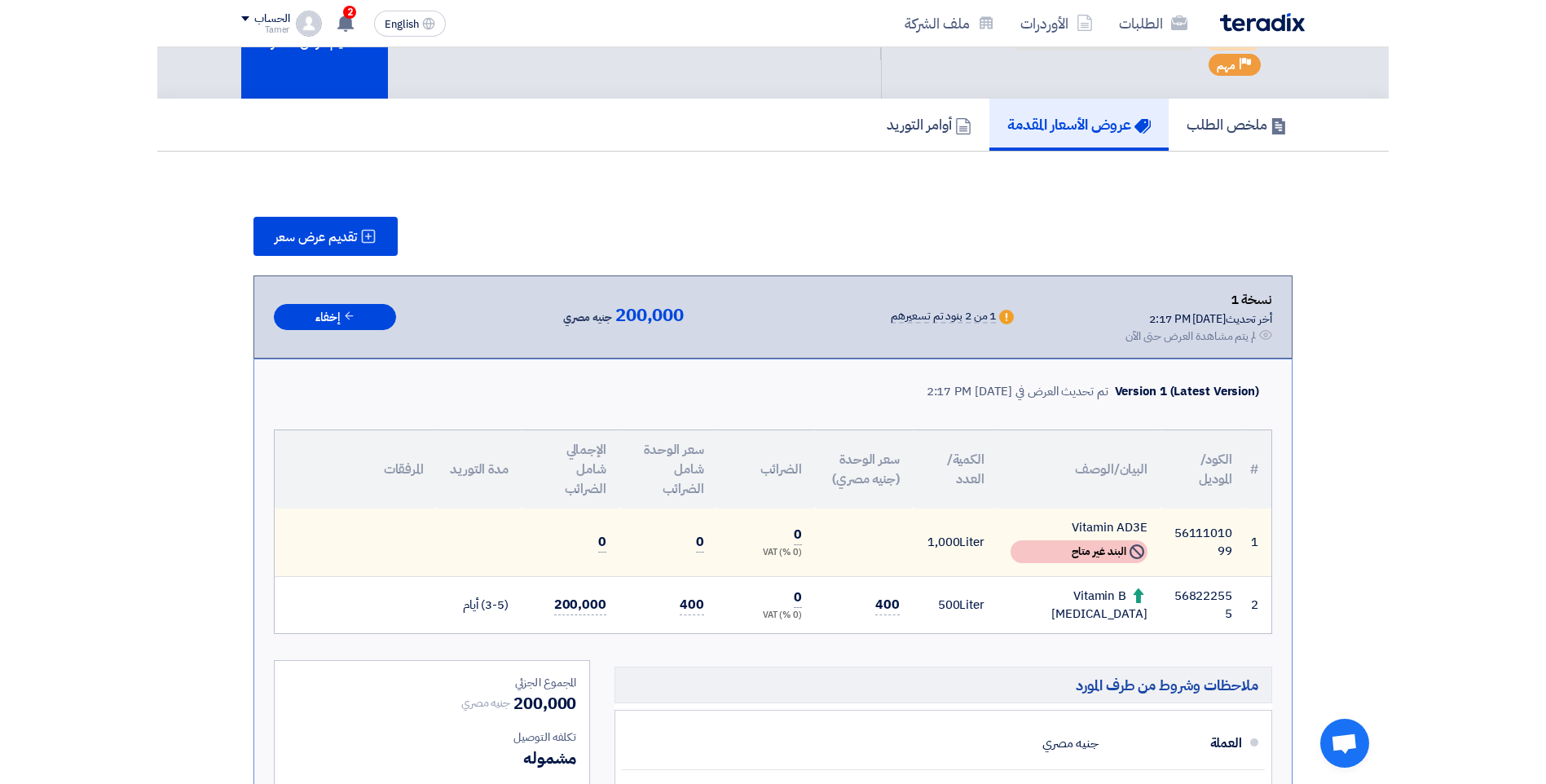
scroll to position [0, 0]
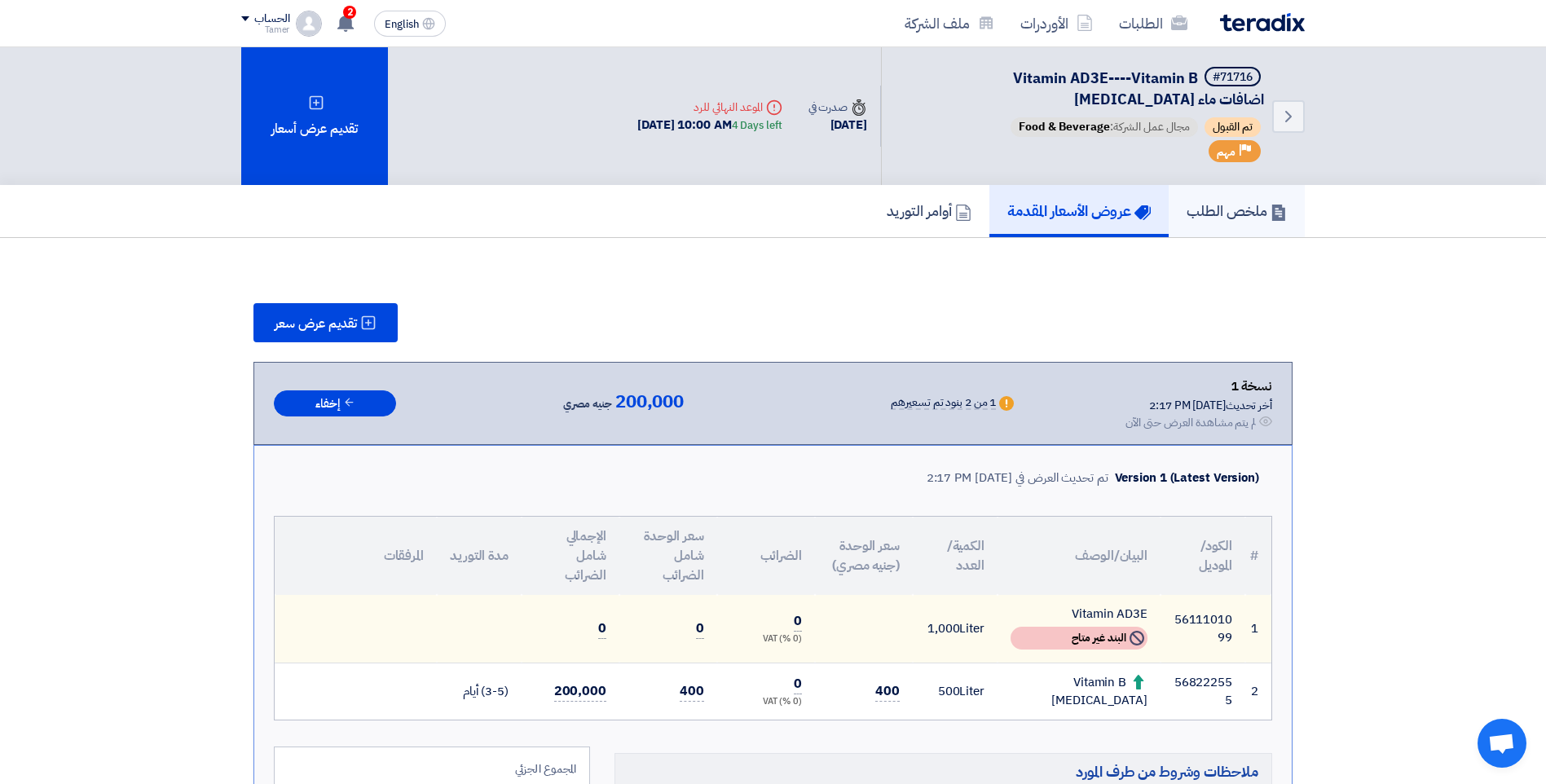
click at [1206, 226] on link "ملخص الطلب" at bounding box center [1237, 210] width 136 height 52
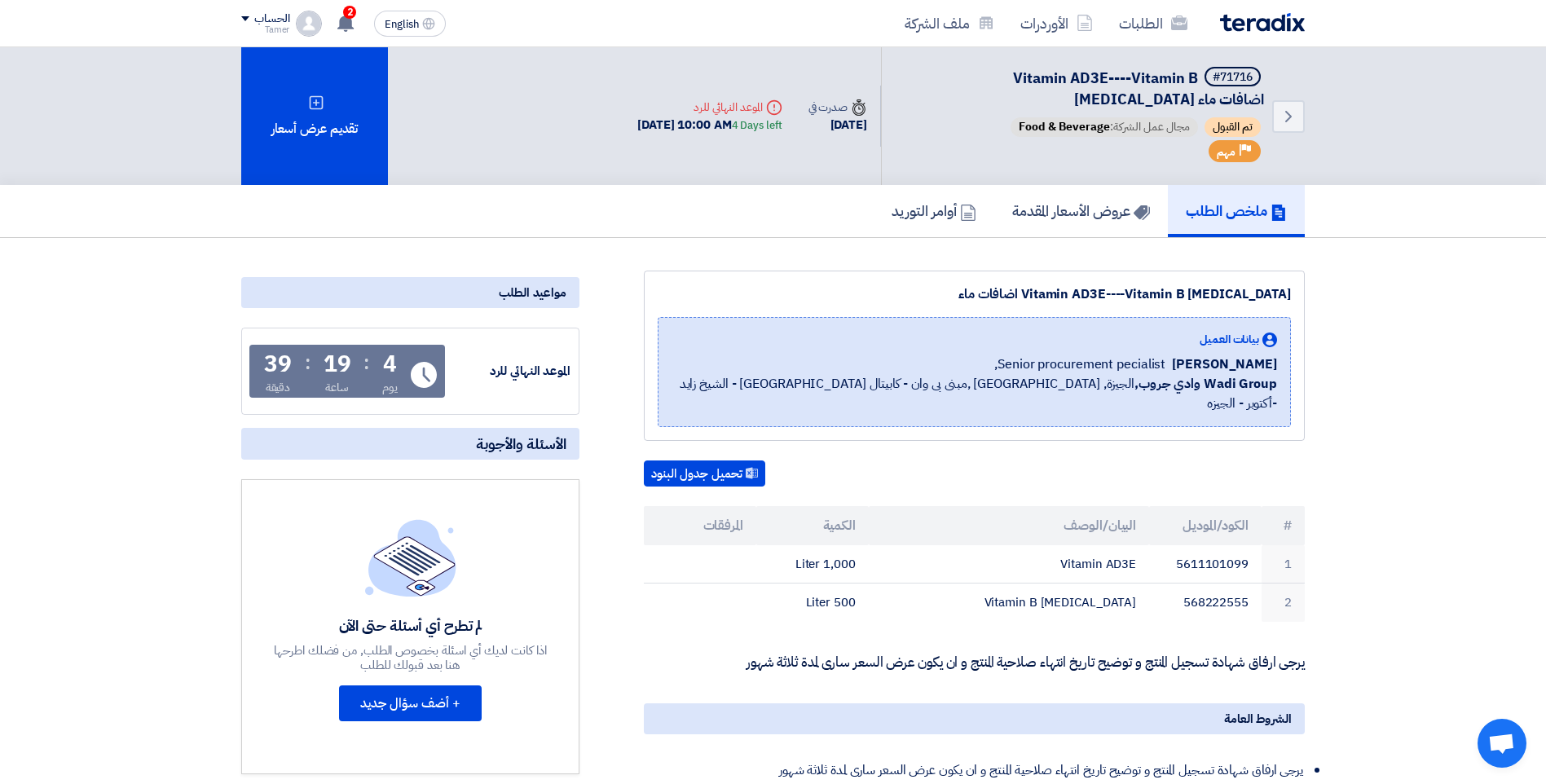
click at [1206, 226] on link "ملخص الطلب" at bounding box center [1236, 210] width 137 height 52
click at [1082, 202] on h5 "عروض الأسعار المقدمة" at bounding box center [1081, 210] width 138 height 19
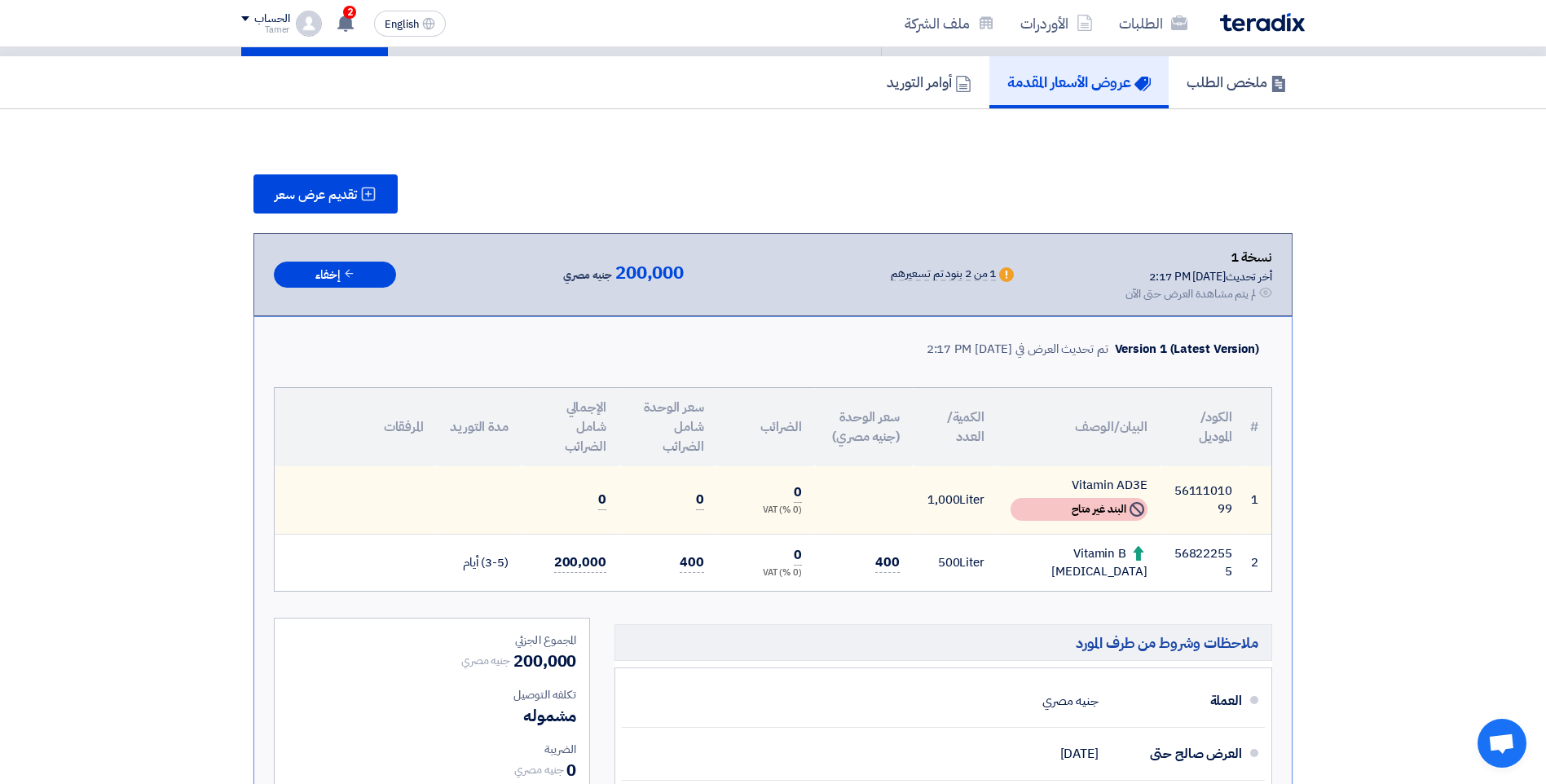
scroll to position [126, 0]
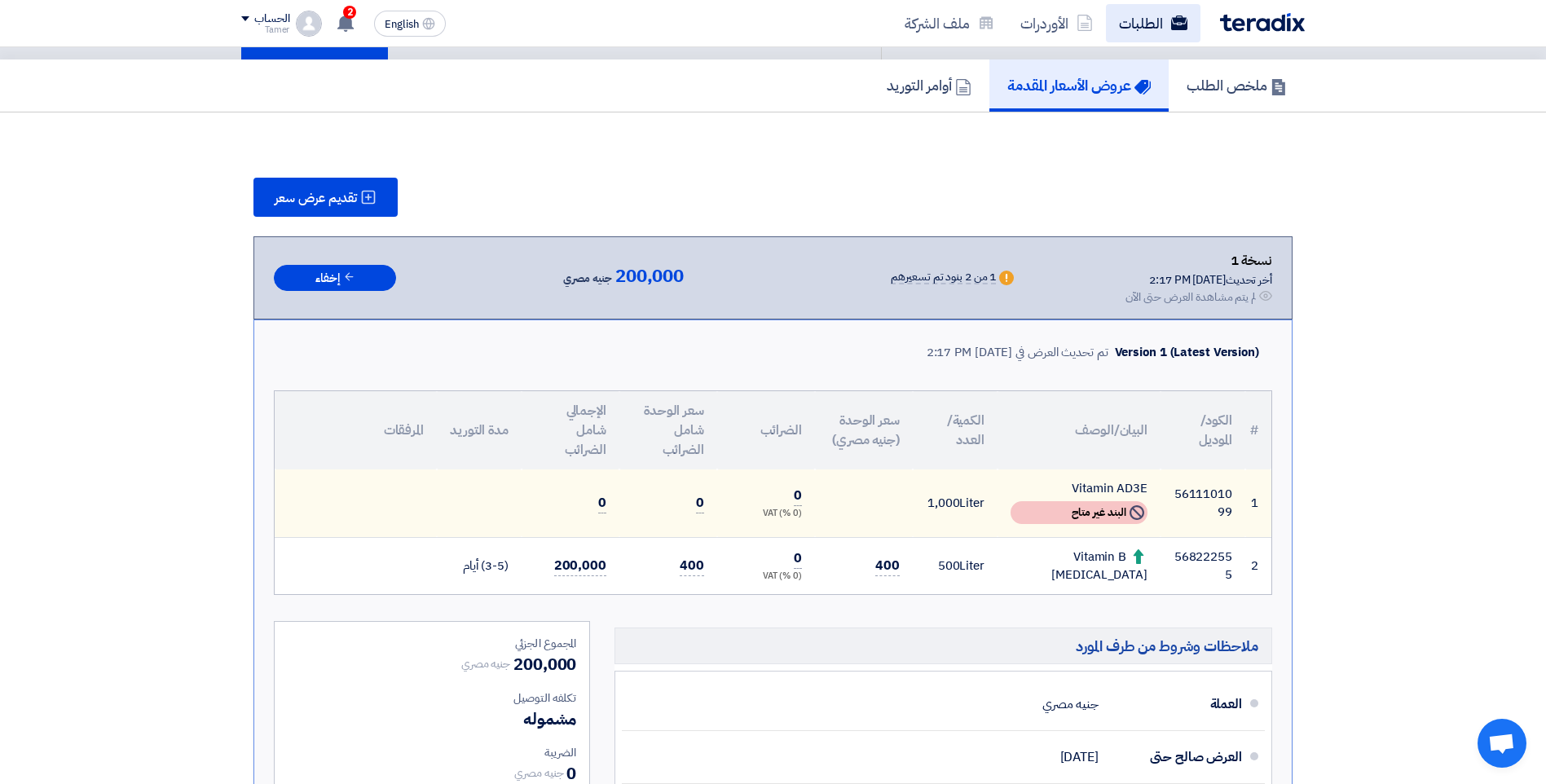
click at [1160, 13] on link "الطلبات" at bounding box center [1153, 23] width 95 height 38
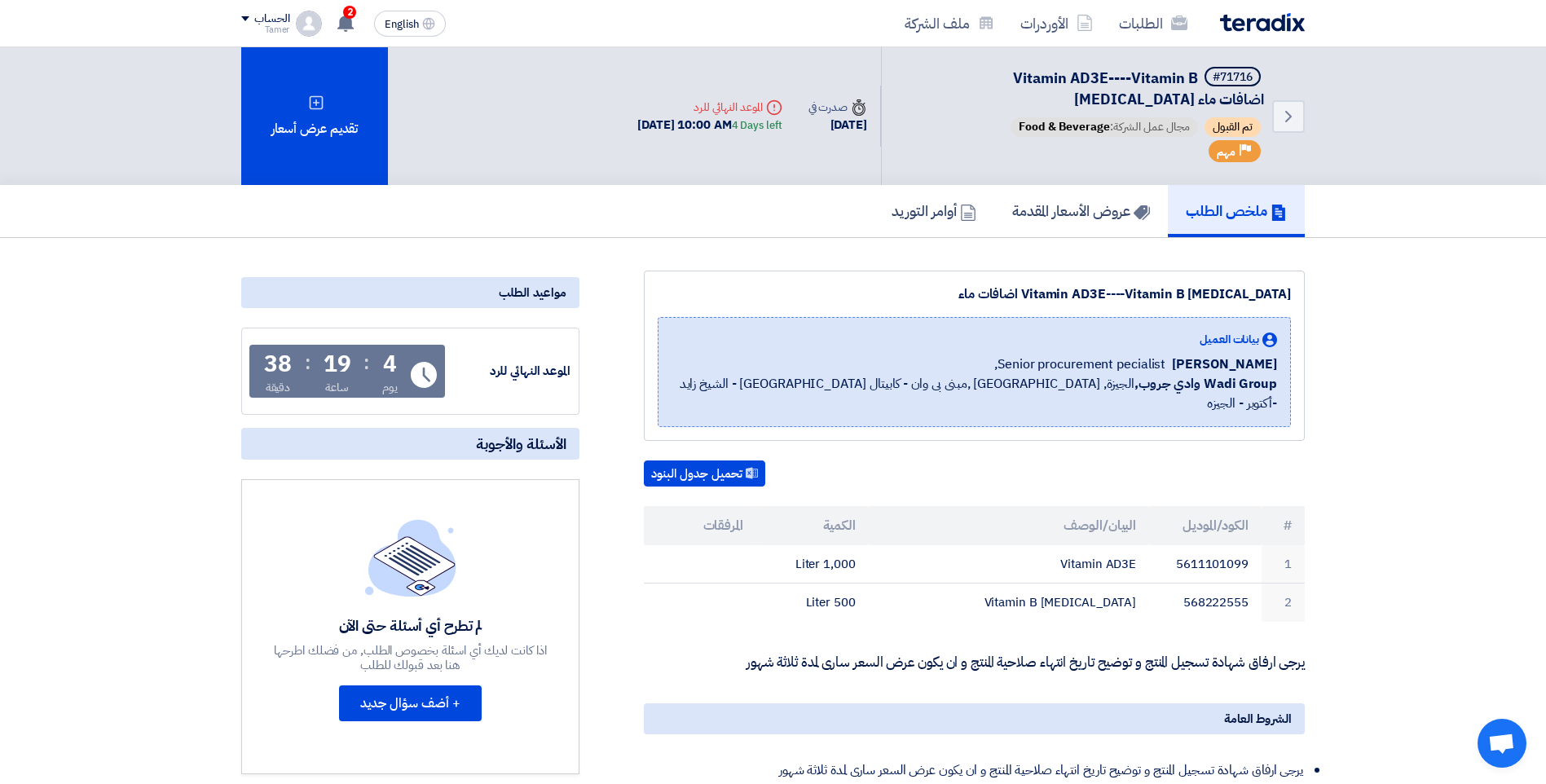
drag, startPoint x: 642, startPoint y: 191, endPoint x: 580, endPoint y: 327, distance: 149.5
click at [580, 327] on div "Back #71716 Vitamin AD3E----Vitamin B [MEDICAL_DATA] اضافات ماء تم القبول مجال …" at bounding box center [773, 555] width 1546 height 1016
drag, startPoint x: 580, startPoint y: 327, endPoint x: 662, endPoint y: 255, distance: 109.1
click at [662, 255] on section "Vitamin AD3E----Vitamin B [MEDICAL_DATA] اضافات ماء بيانات العميل [PERSON_NAME]…" at bounding box center [773, 650] width 1546 height 826
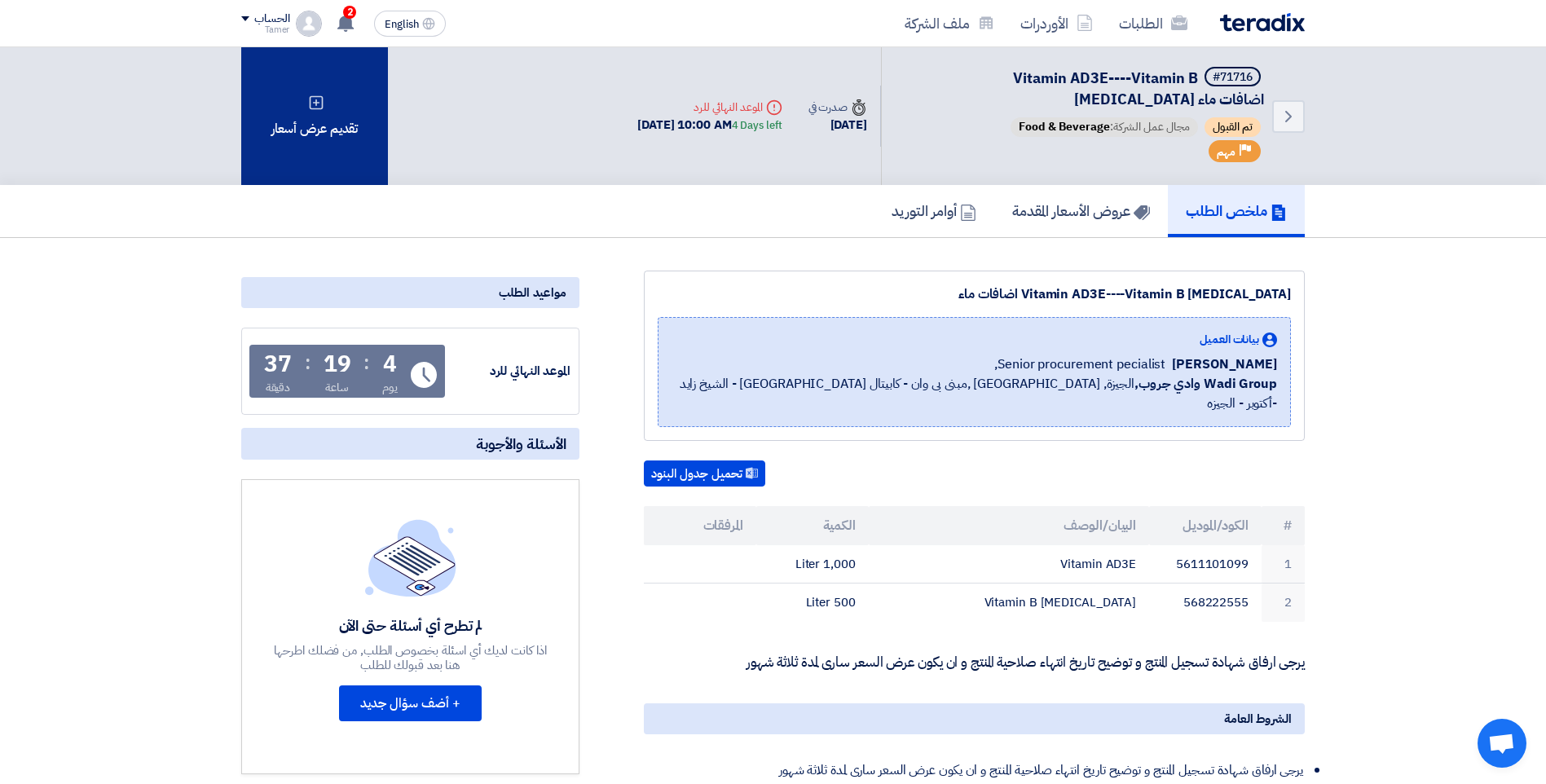
click at [342, 149] on div "تقديم عرض أسعار" at bounding box center [314, 116] width 147 height 138
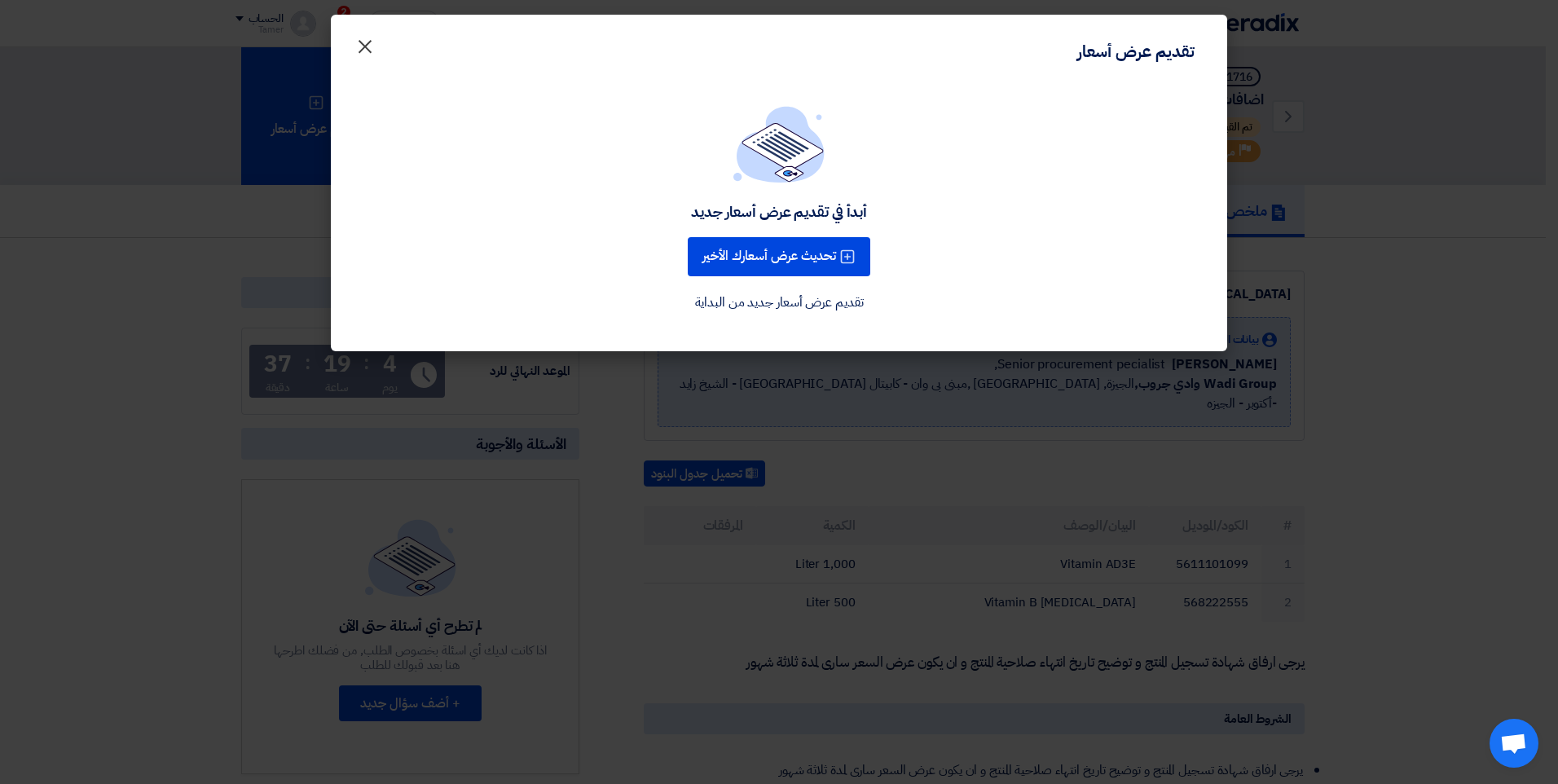
click at [366, 49] on span "×" at bounding box center [365, 45] width 20 height 49
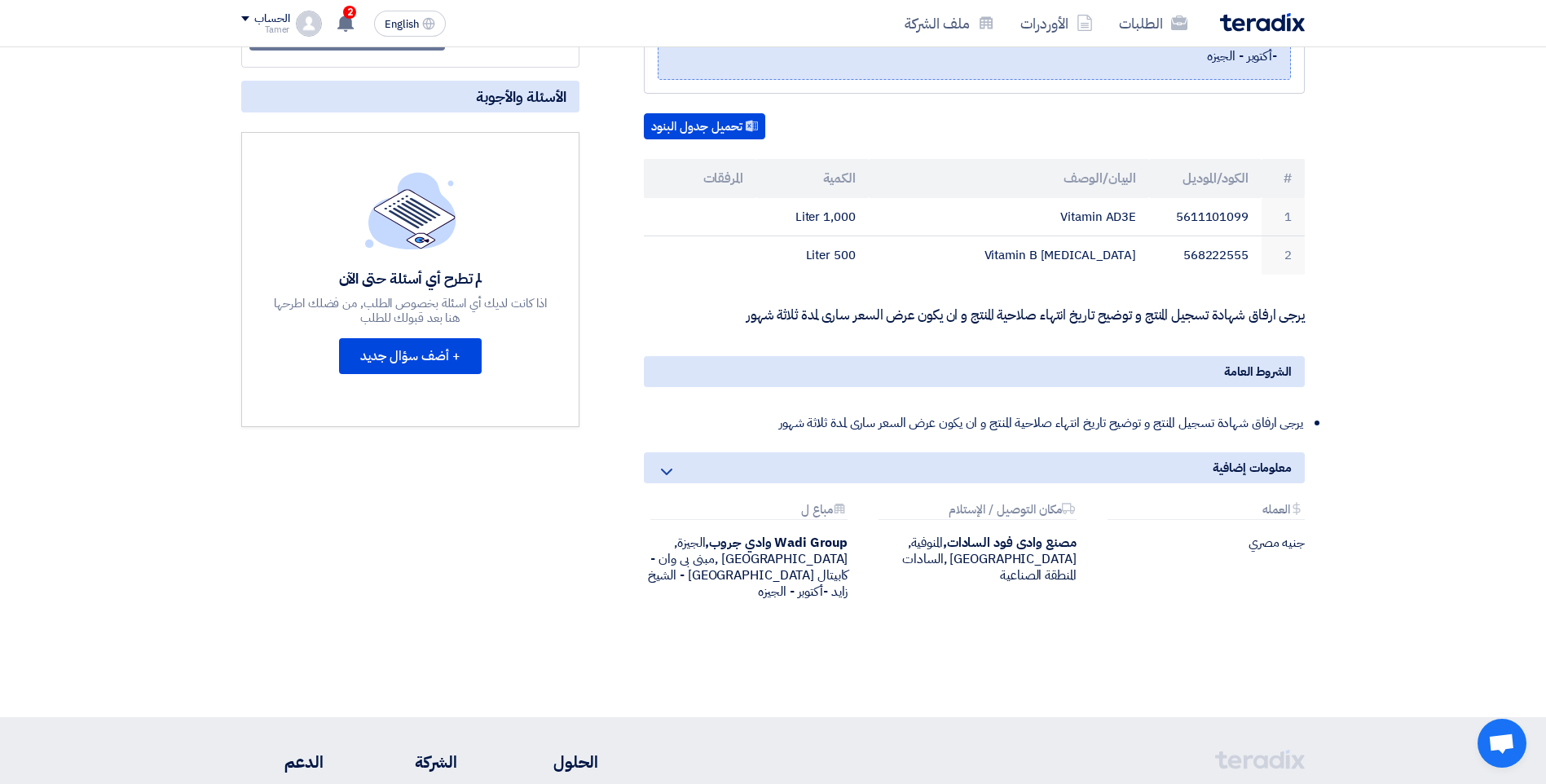
scroll to position [348, 0]
